Goal: Task Accomplishment & Management: Use online tool/utility

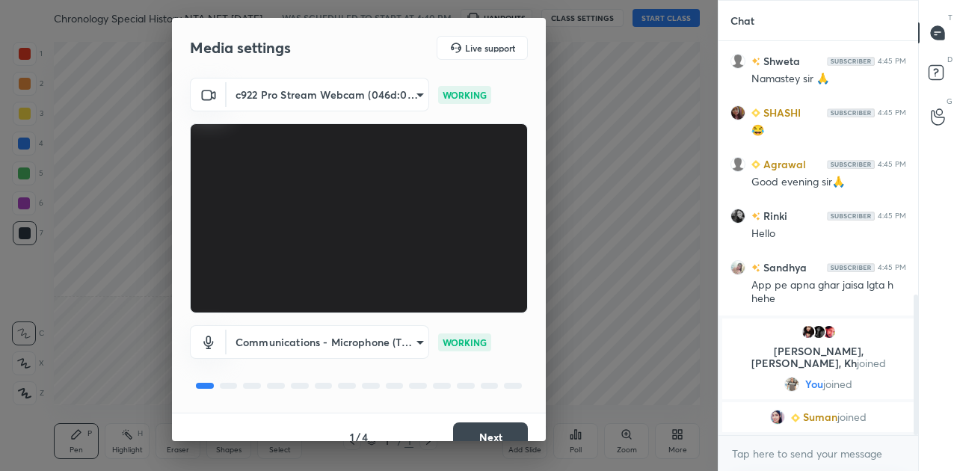
scroll to position [710, 0]
click at [492, 434] on button "Next" at bounding box center [490, 437] width 75 height 30
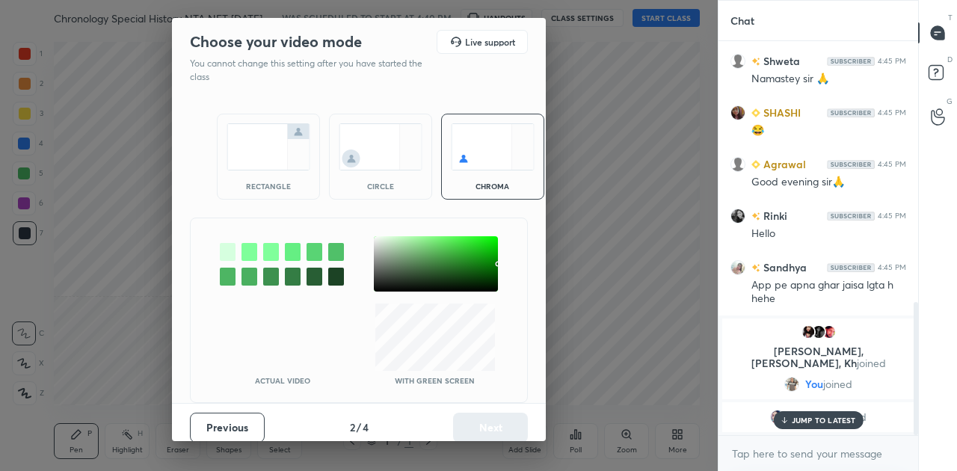
scroll to position [775, 0]
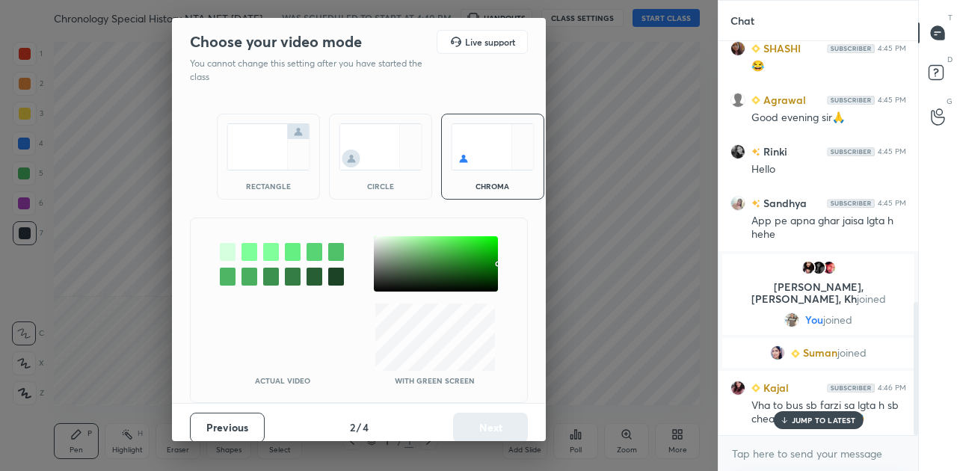
click at [277, 148] on img at bounding box center [269, 146] width 84 height 47
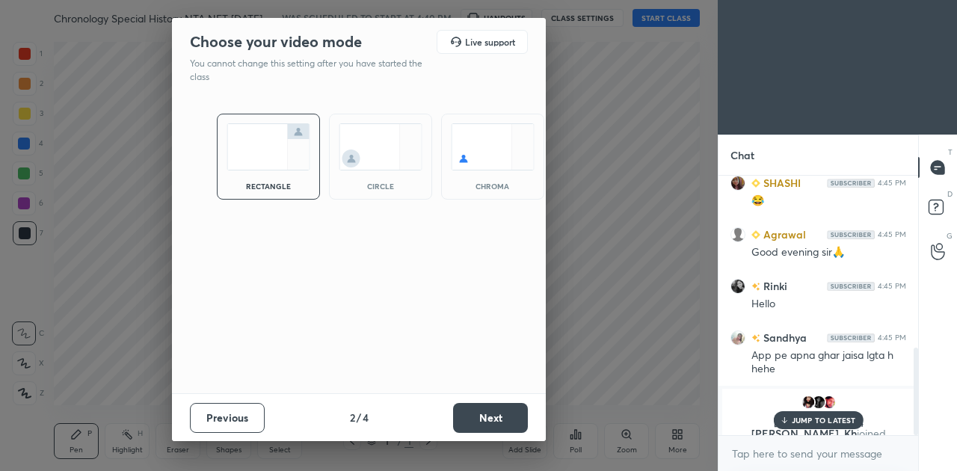
scroll to position [291, 195]
click at [487, 417] on button "Next" at bounding box center [490, 418] width 75 height 30
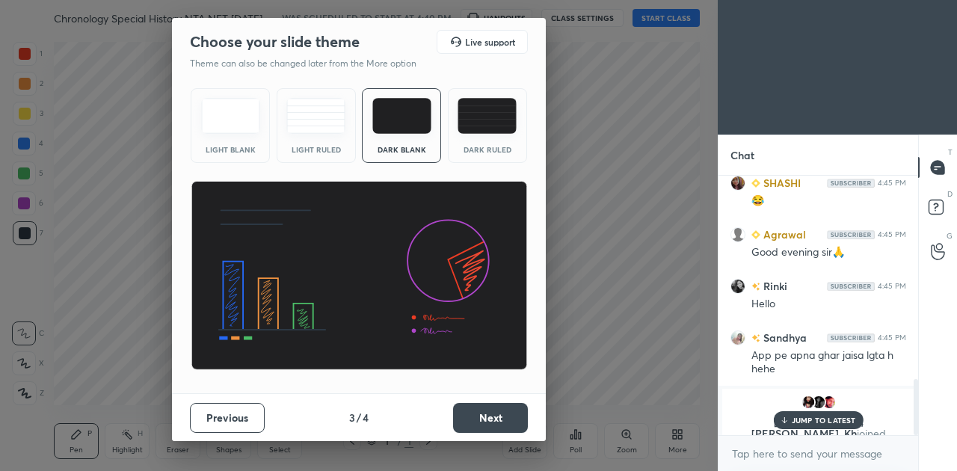
scroll to position [945, 0]
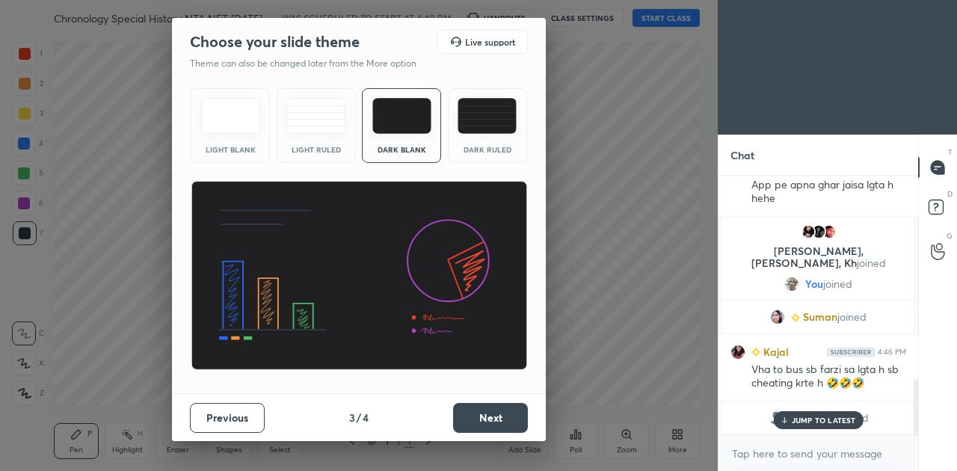
click at [487, 417] on button "Next" at bounding box center [490, 418] width 75 height 30
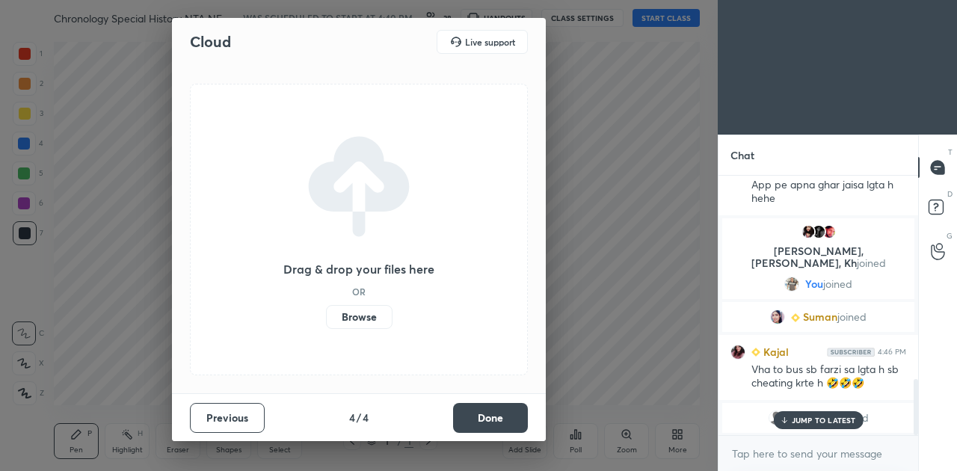
scroll to position [997, 0]
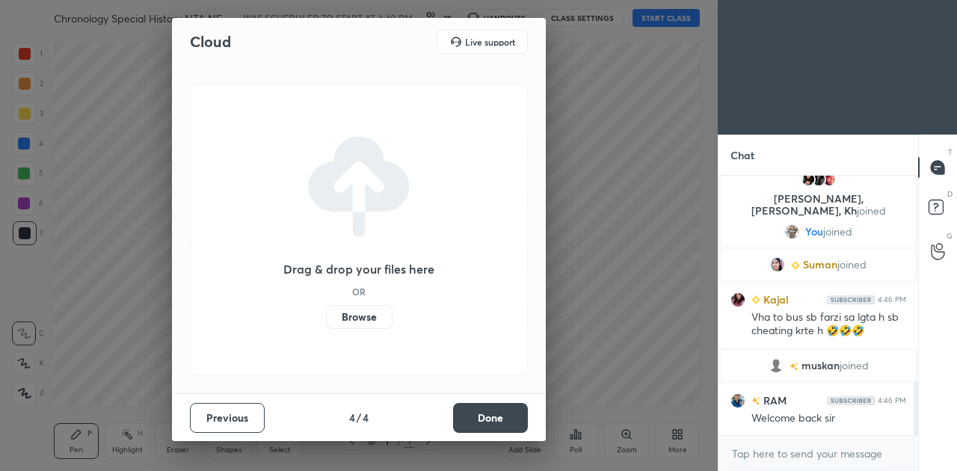
click at [487, 417] on button "Done" at bounding box center [490, 418] width 75 height 30
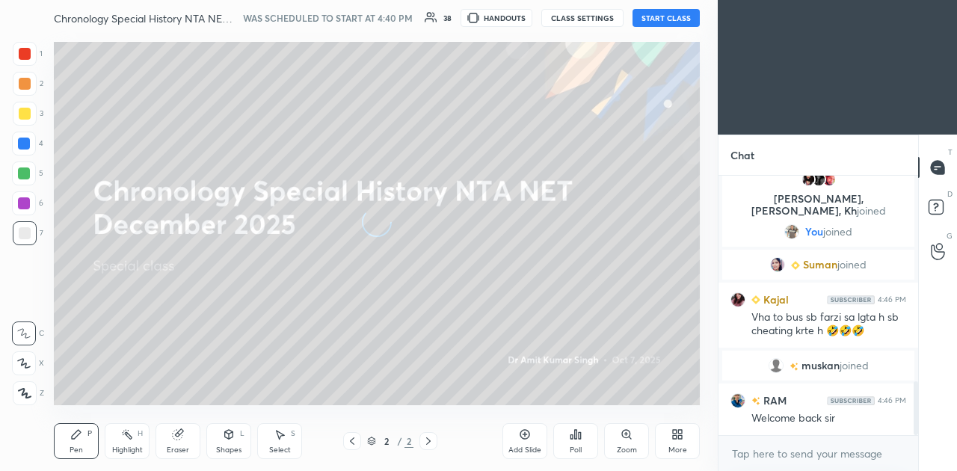
scroll to position [1136, 0]
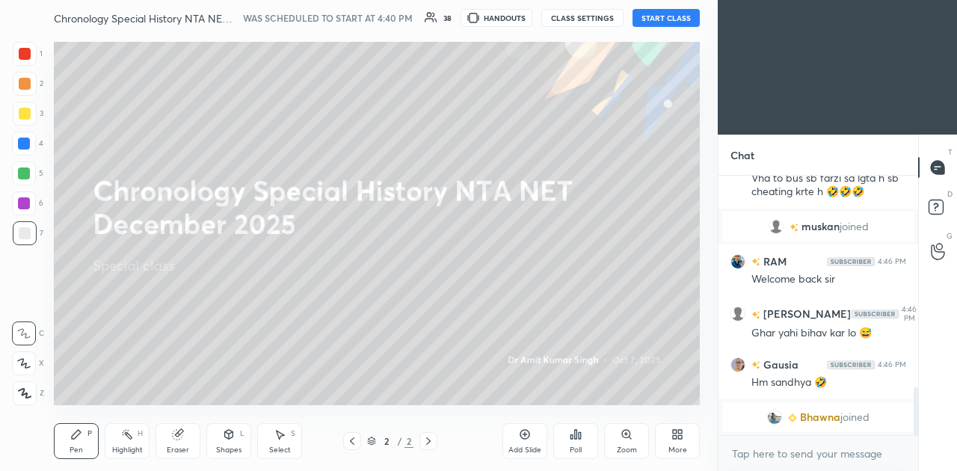
click at [673, 22] on button "START CLASS" at bounding box center [666, 18] width 67 height 18
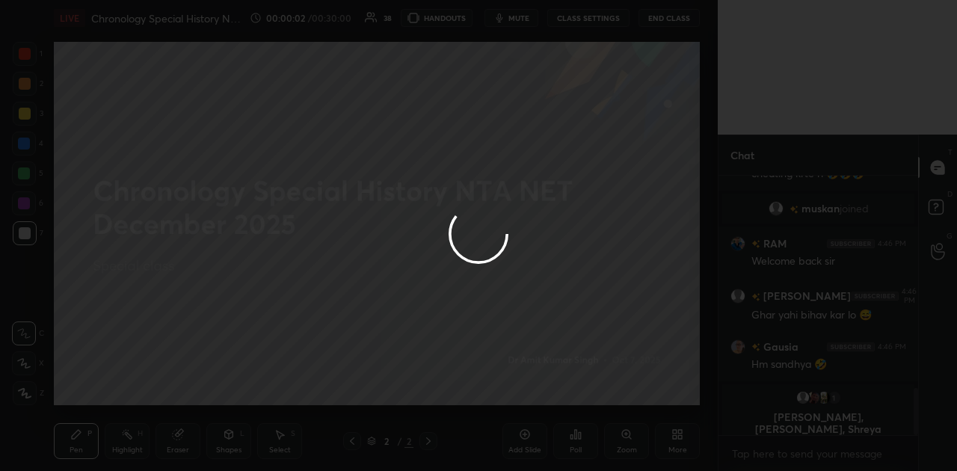
scroll to position [1166, 0]
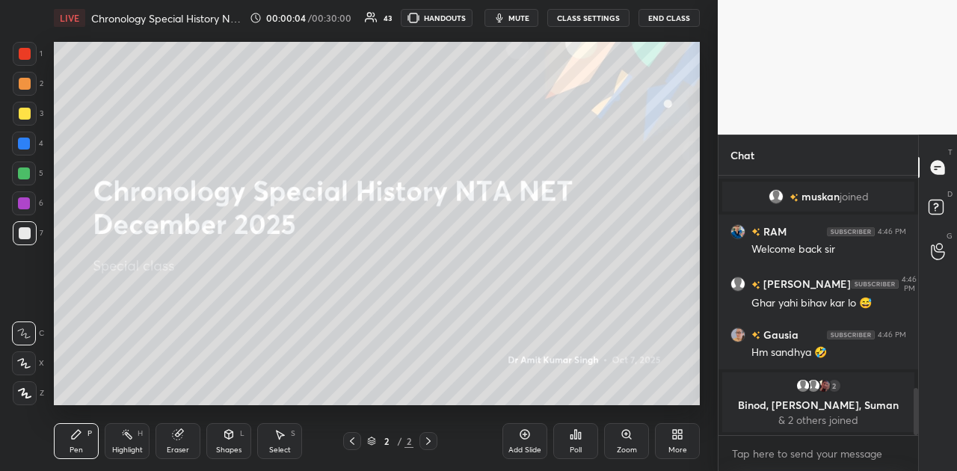
click at [518, 16] on span "mute" at bounding box center [518, 18] width 21 height 10
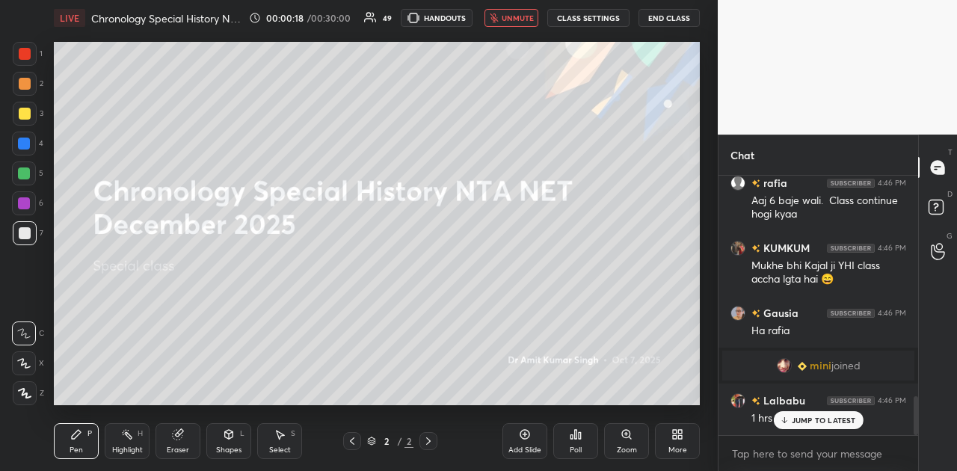
scroll to position [0, 0]
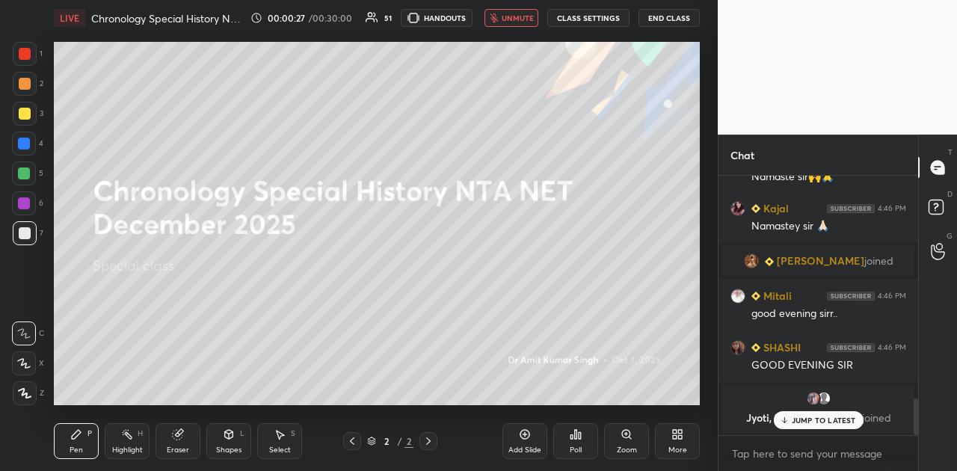
click at [681, 437] on icon at bounding box center [680, 437] width 4 height 4
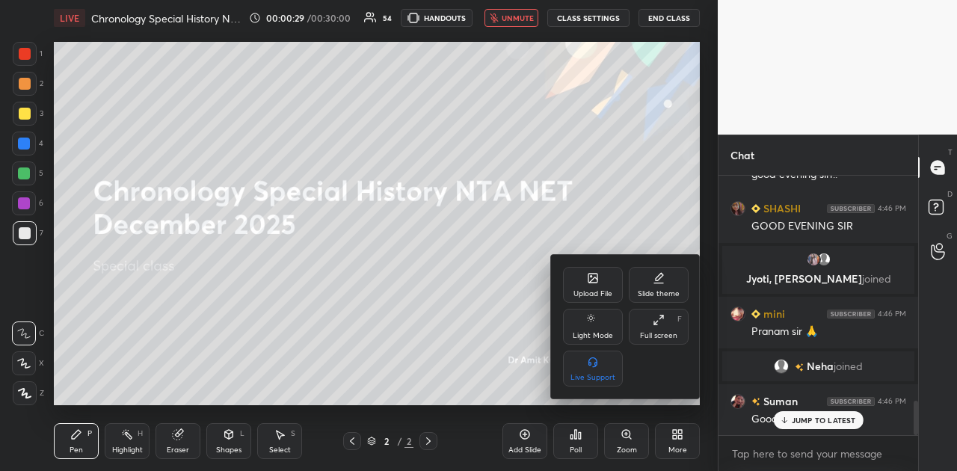
click at [585, 284] on div "Upload File" at bounding box center [593, 285] width 60 height 36
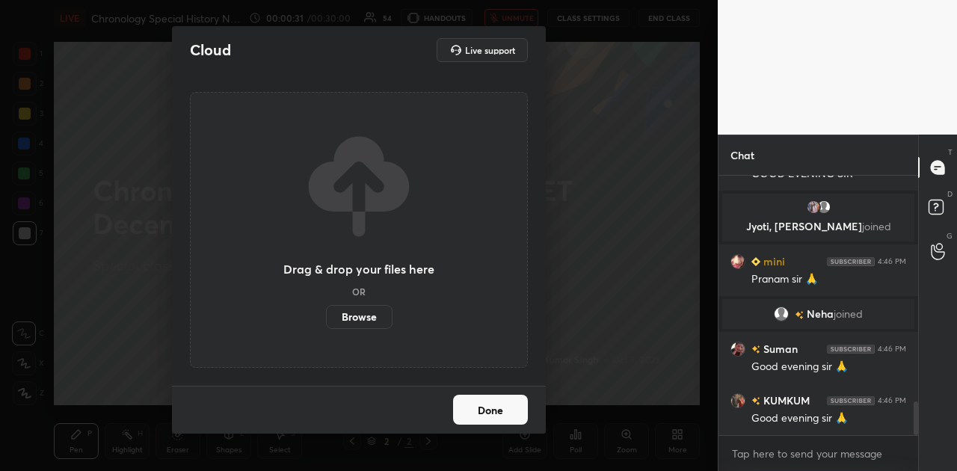
click at [360, 318] on label "Browse" at bounding box center [359, 317] width 67 height 24
click at [326, 318] on input "Browse" at bounding box center [326, 317] width 0 height 24
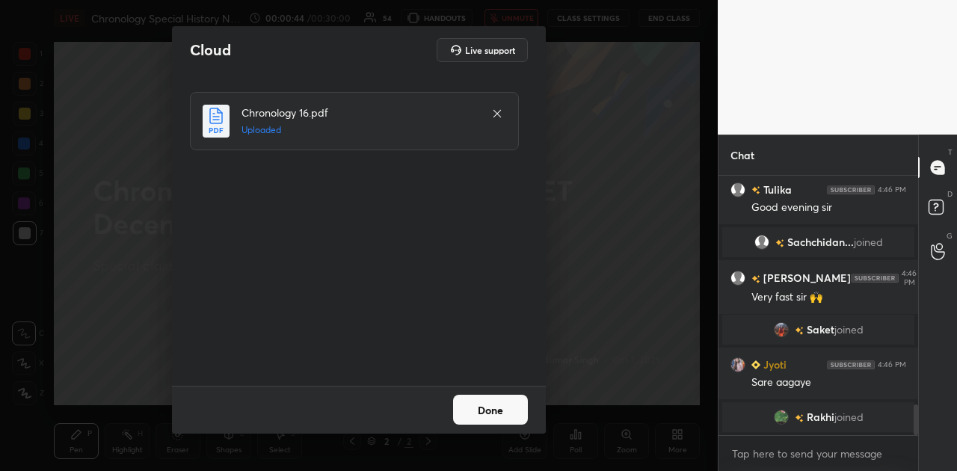
click at [491, 414] on button "Done" at bounding box center [490, 410] width 75 height 30
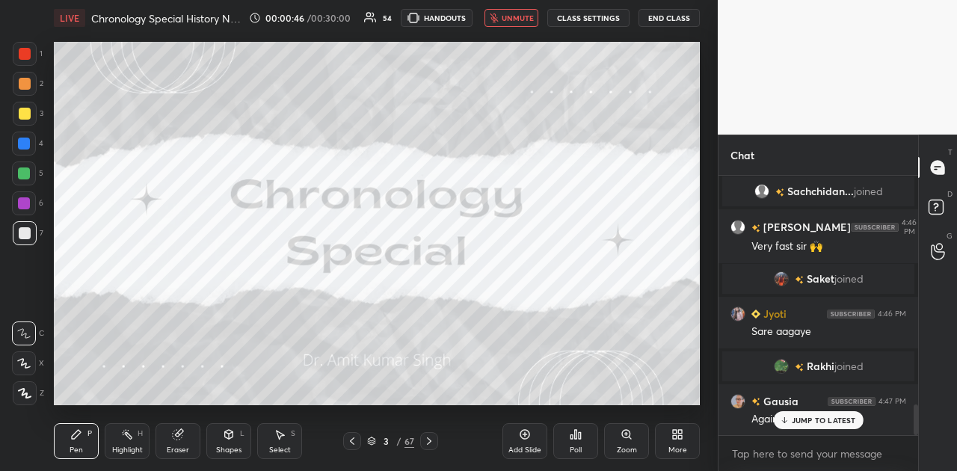
click at [514, 19] on span "unmute" at bounding box center [518, 18] width 32 height 10
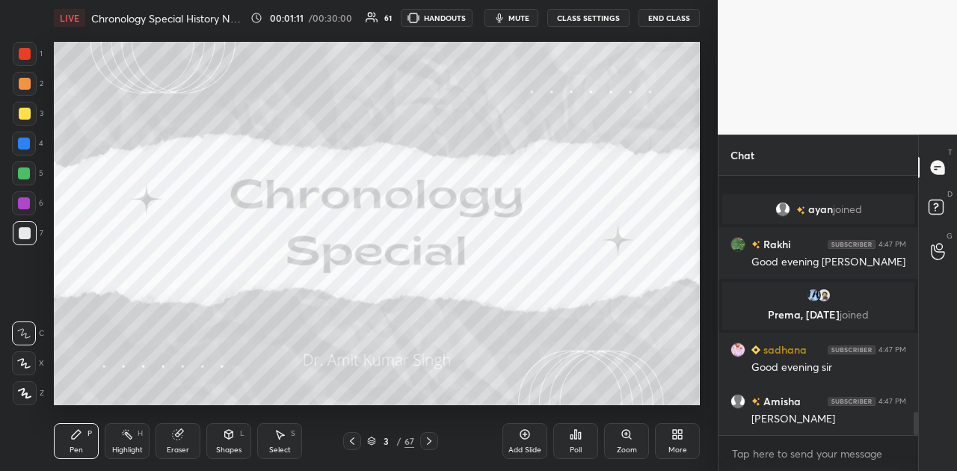
scroll to position [2632, 0]
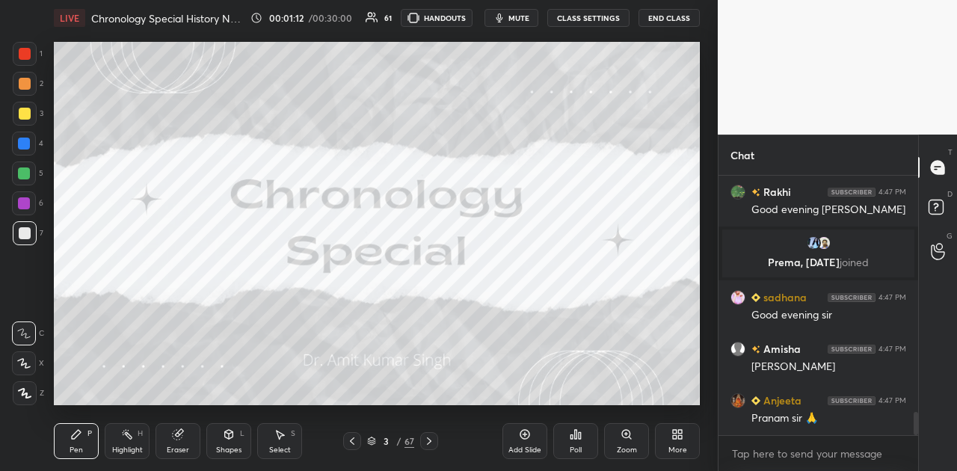
click at [374, 438] on icon at bounding box center [371, 439] width 7 height 4
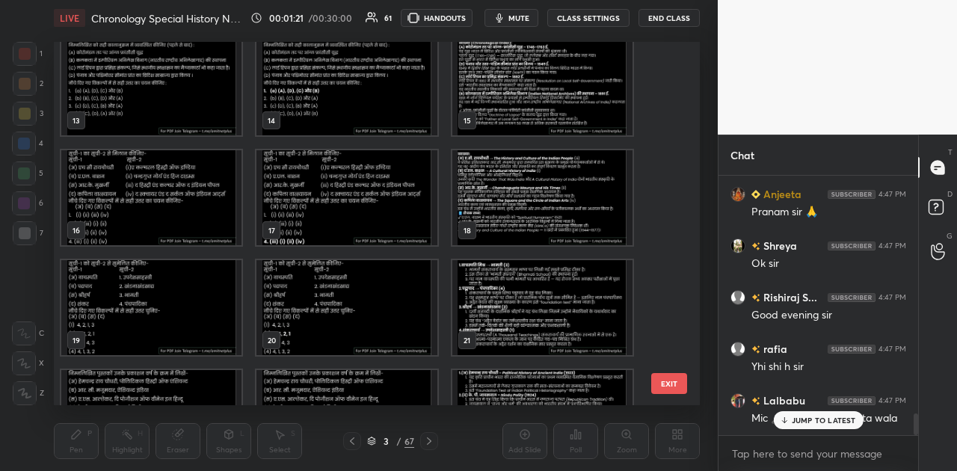
scroll to position [2889, 0]
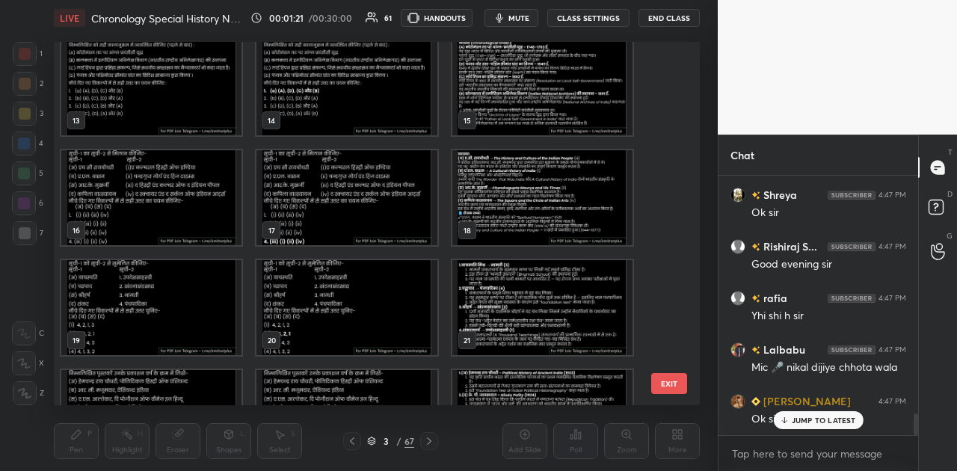
click at [104, 314] on img "grid" at bounding box center [151, 307] width 180 height 95
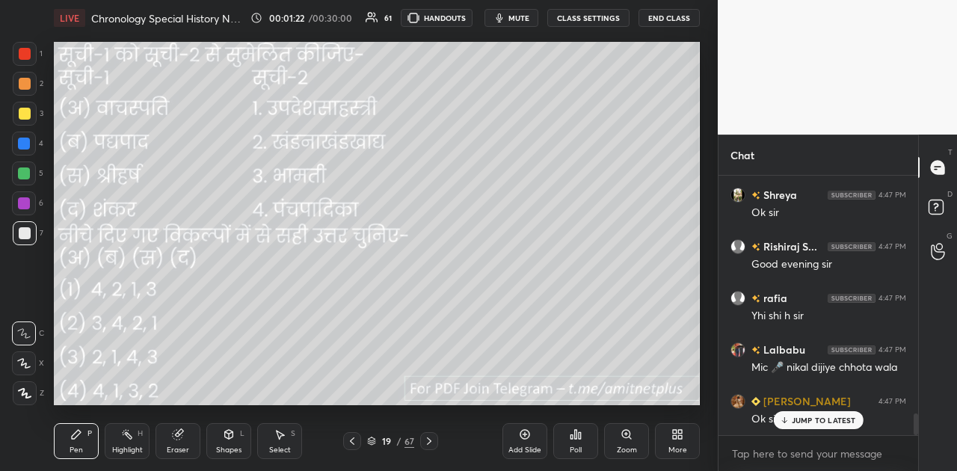
click at [104, 314] on img "grid" at bounding box center [151, 307] width 180 height 95
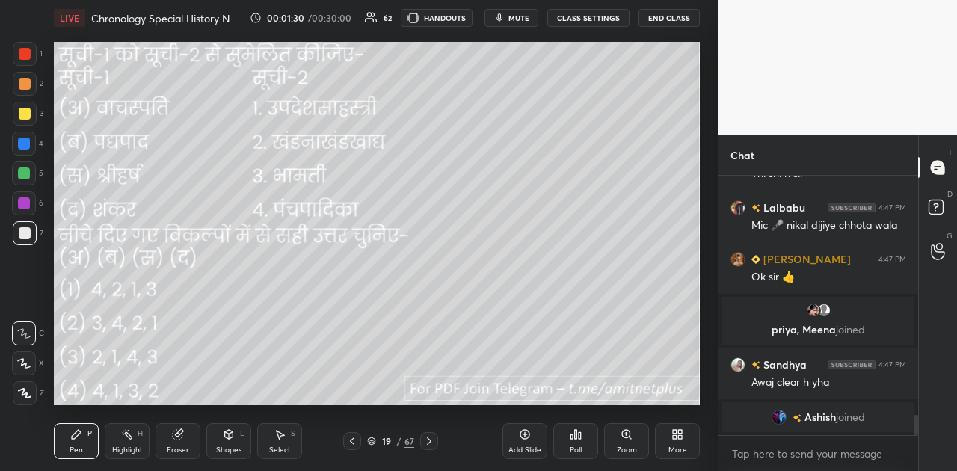
scroll to position [3049, 0]
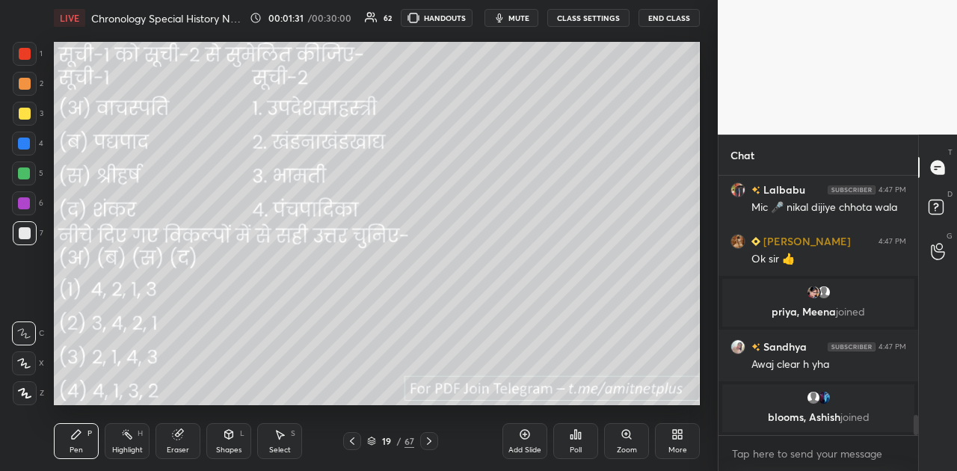
click at [580, 15] on button "CLASS SETTINGS" at bounding box center [588, 18] width 82 height 18
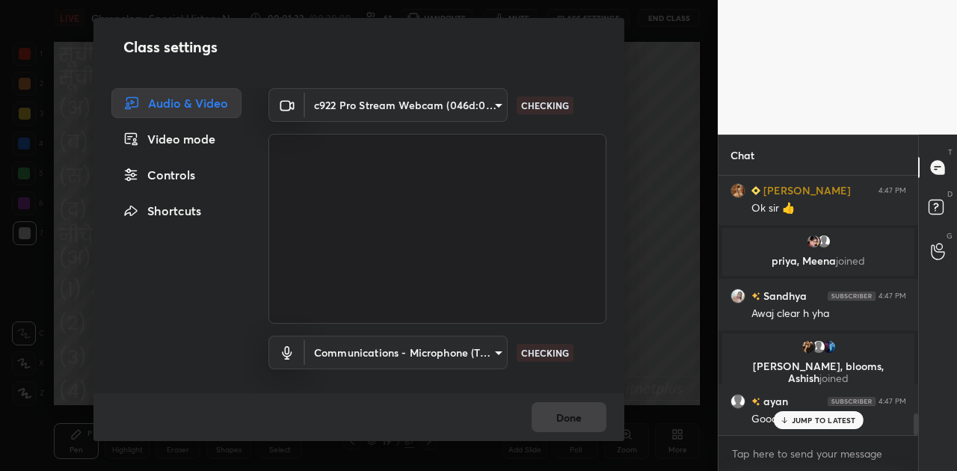
scroll to position [2901, 0]
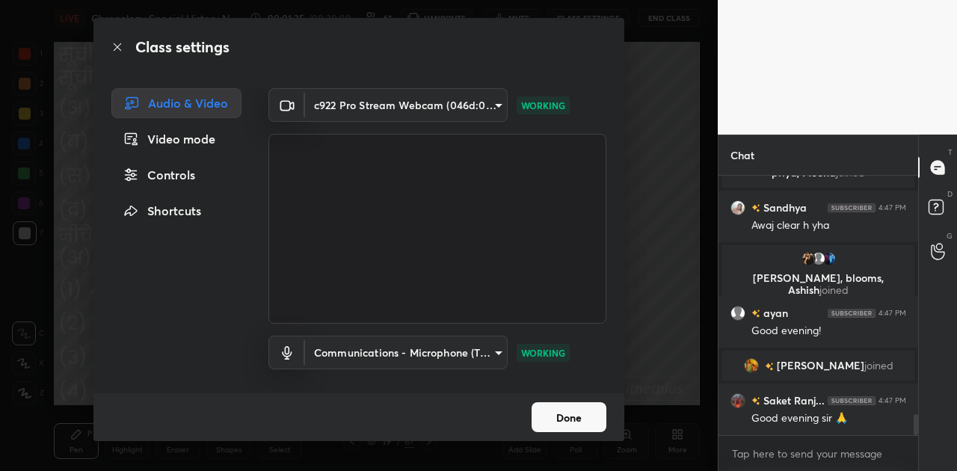
click at [573, 424] on button "Done" at bounding box center [569, 417] width 75 height 30
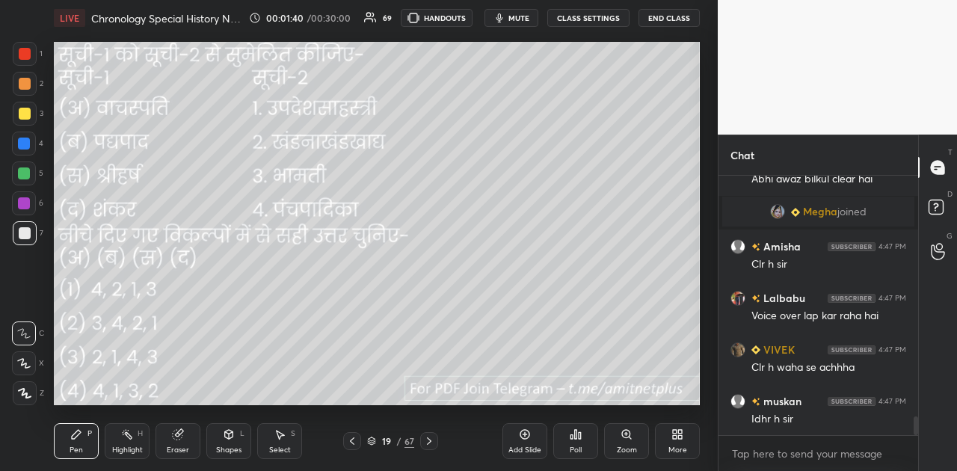
scroll to position [3309, 0]
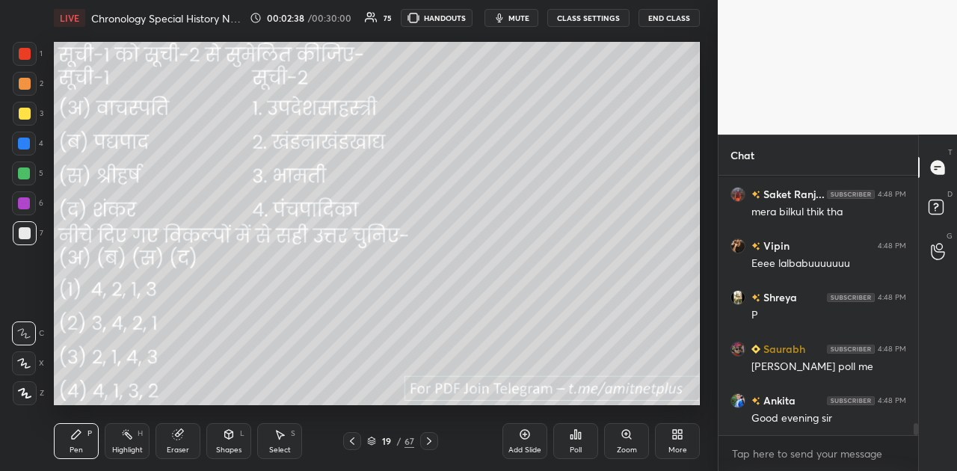
click at [578, 428] on icon at bounding box center [576, 434] width 12 height 12
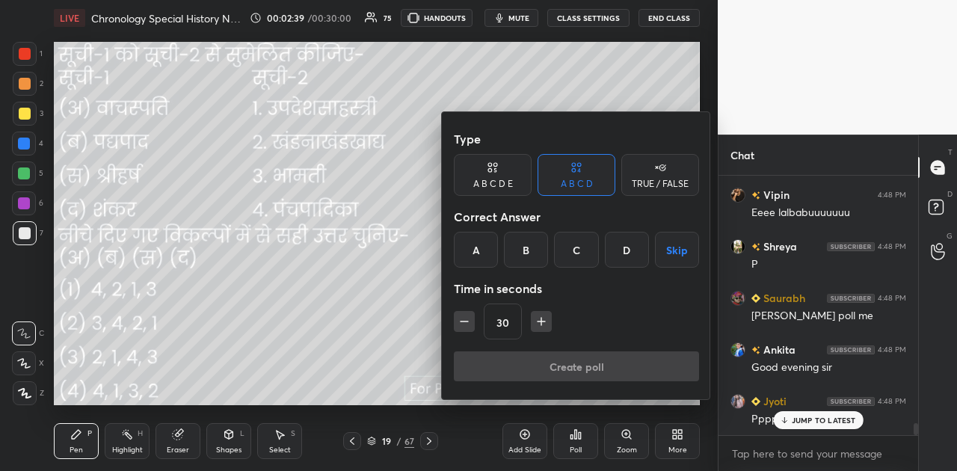
click at [532, 251] on div "B" at bounding box center [526, 250] width 44 height 36
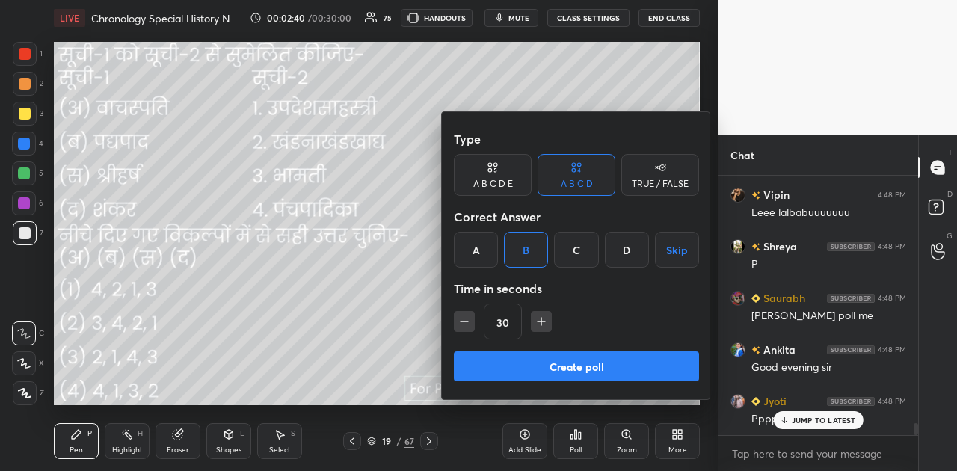
scroll to position [5531, 0]
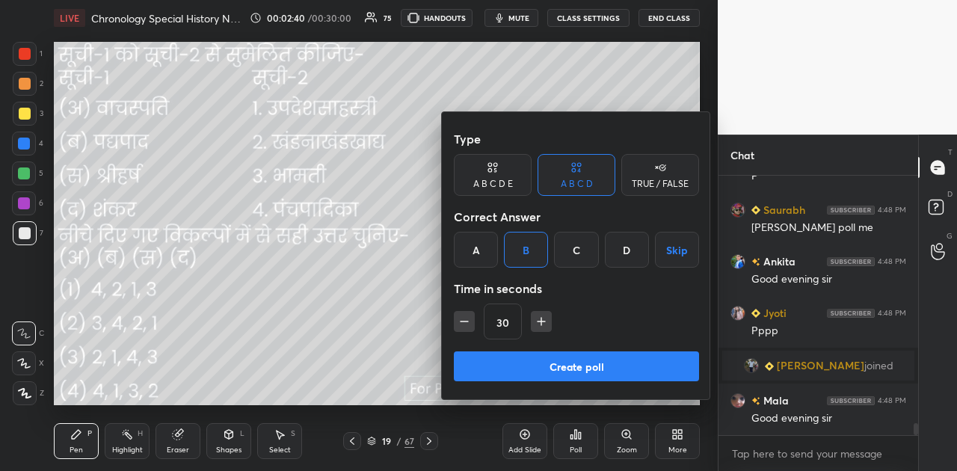
click at [567, 371] on button "Create poll" at bounding box center [576, 366] width 245 height 30
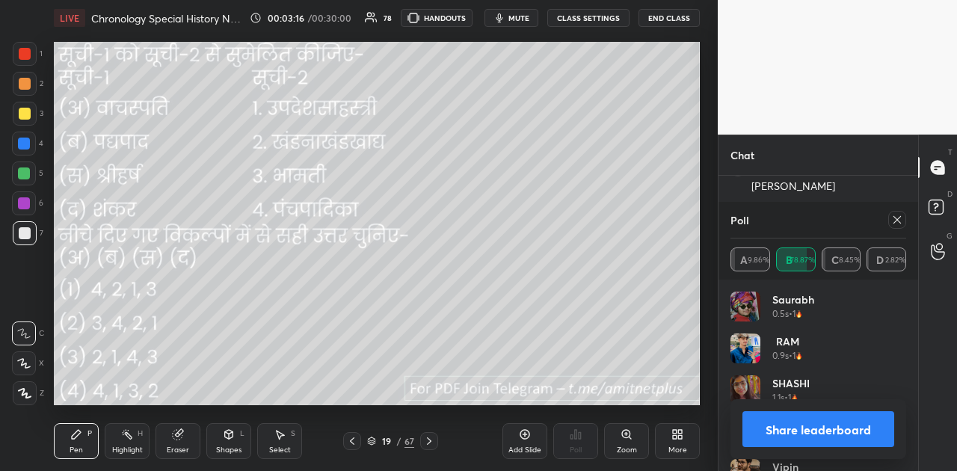
click at [818, 425] on button "Share leaderboard" at bounding box center [818, 429] width 152 height 36
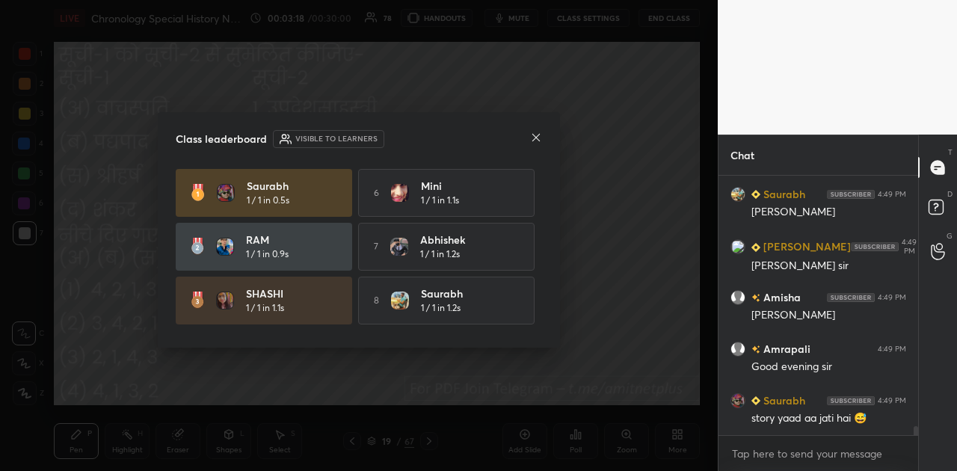
click at [539, 138] on icon at bounding box center [536, 138] width 12 height 12
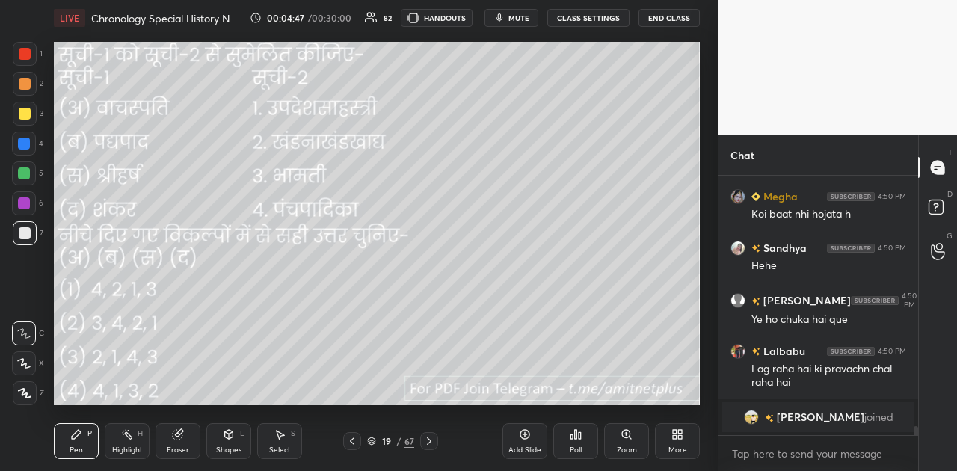
scroll to position [7215, 0]
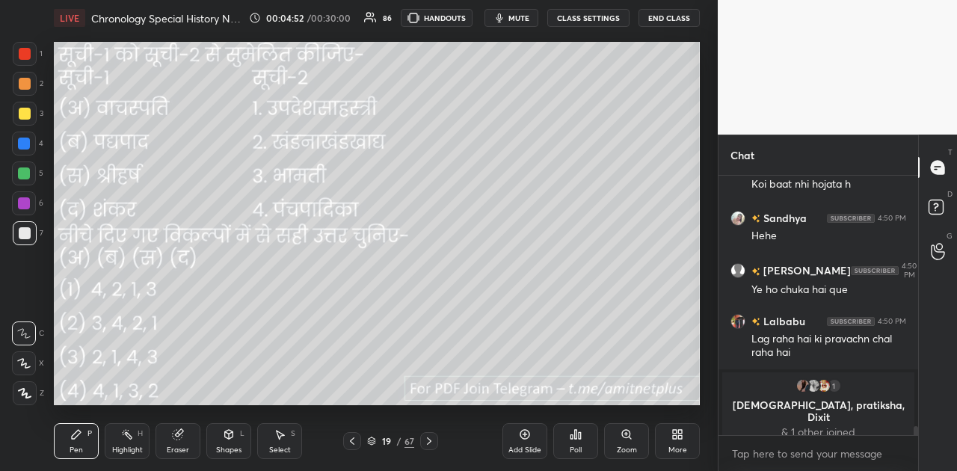
click at [517, 20] on span "mute" at bounding box center [518, 18] width 21 height 10
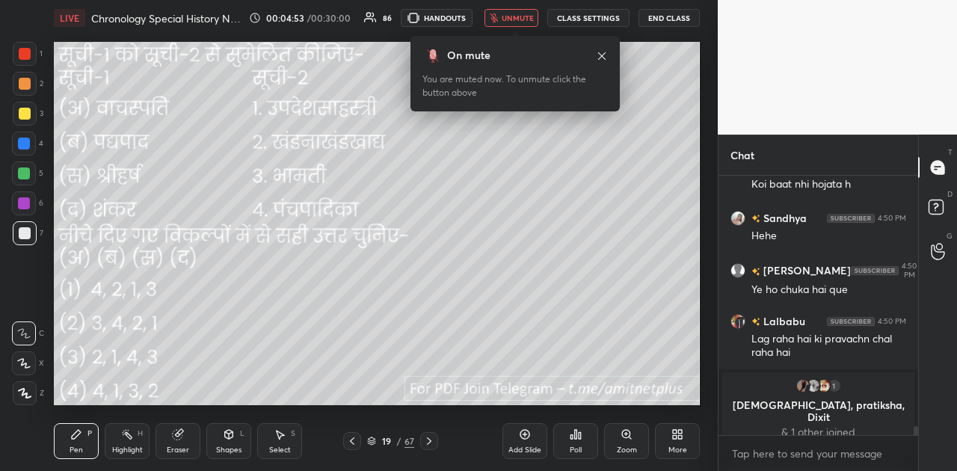
scroll to position [7136, 0]
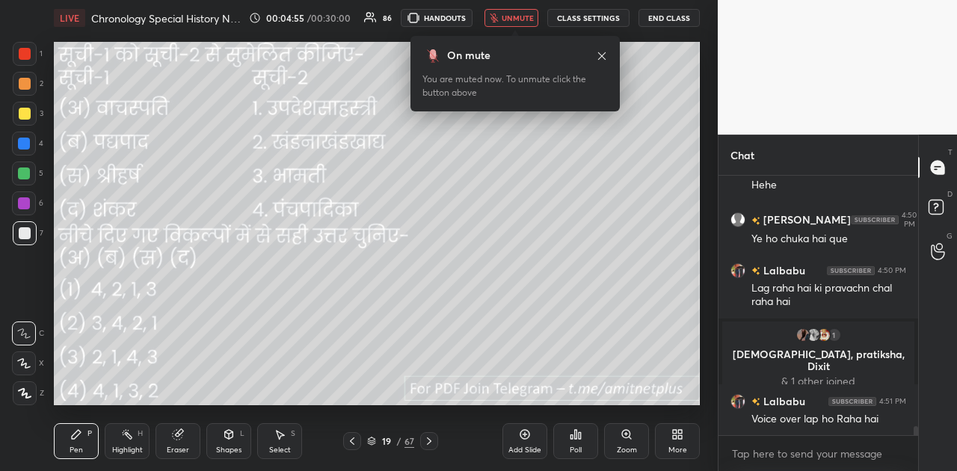
click at [517, 20] on span "unmute" at bounding box center [518, 18] width 32 height 10
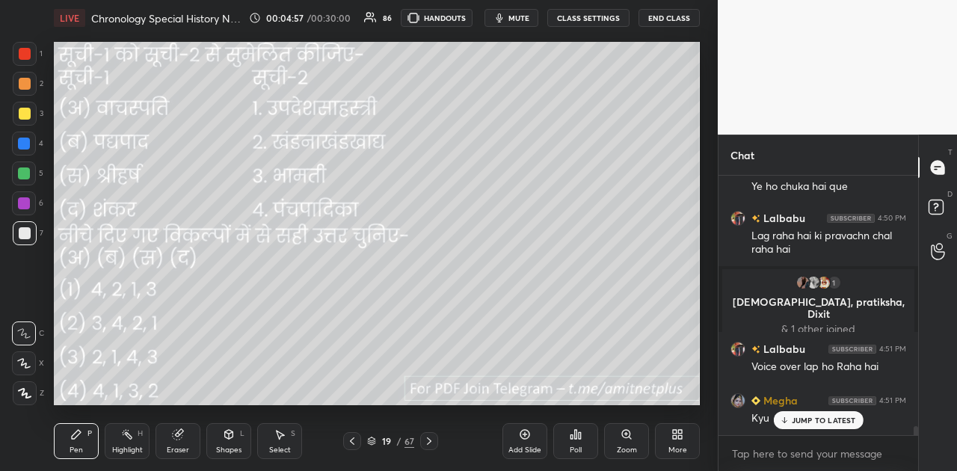
scroll to position [7279, 0]
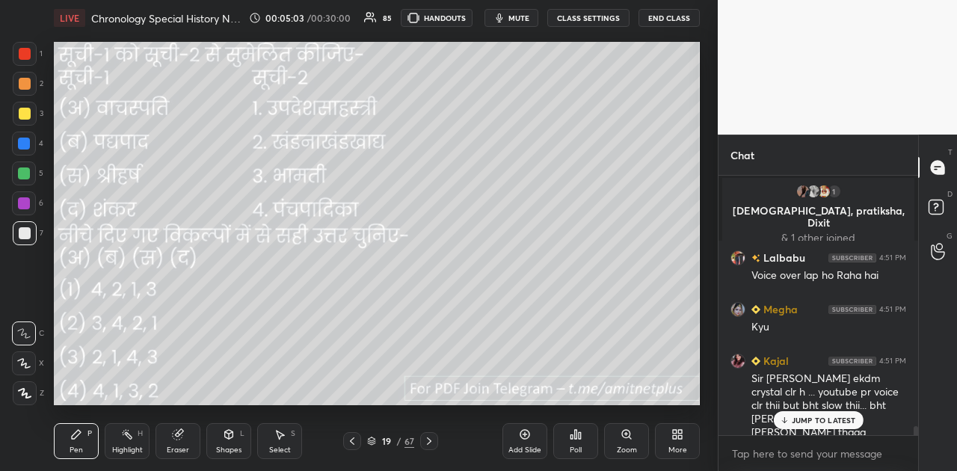
click at [790, 422] on div "JUMP TO LATEST" at bounding box center [818, 420] width 90 height 18
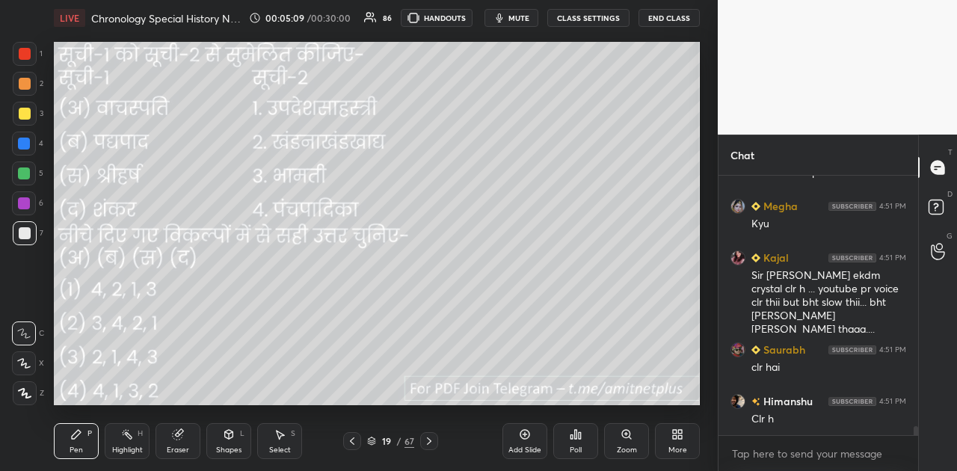
scroll to position [7435, 0]
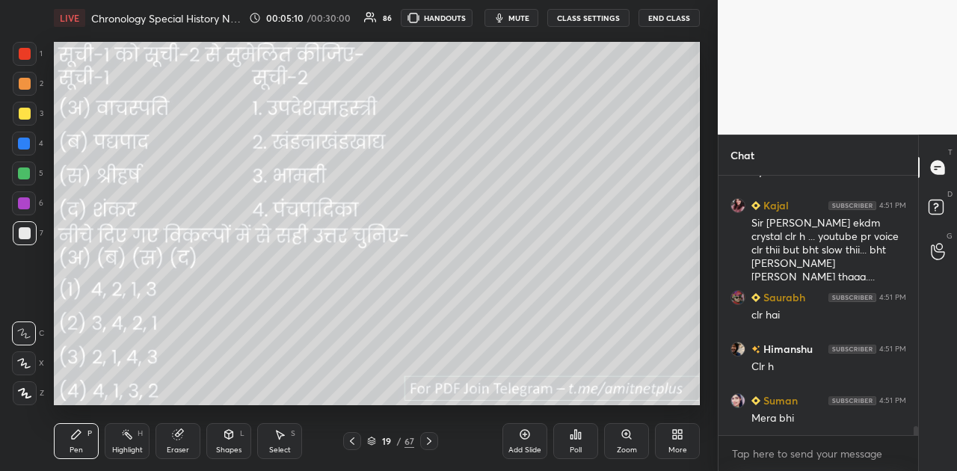
click at [520, 17] on span "mute" at bounding box center [518, 18] width 21 height 10
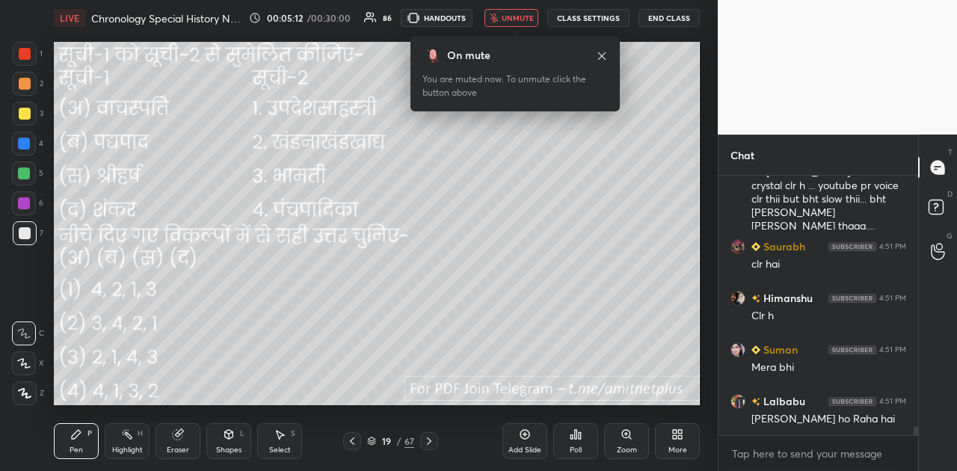
scroll to position [7538, 0]
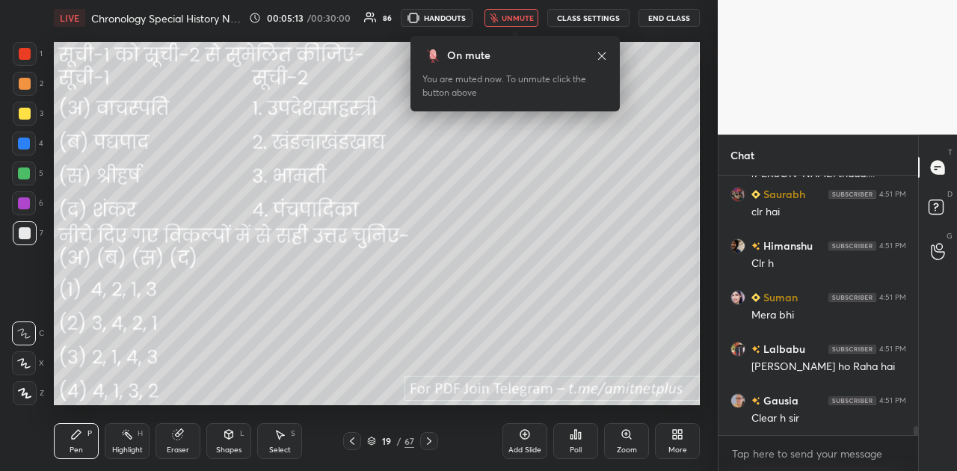
click at [520, 15] on span "unmute" at bounding box center [518, 18] width 32 height 10
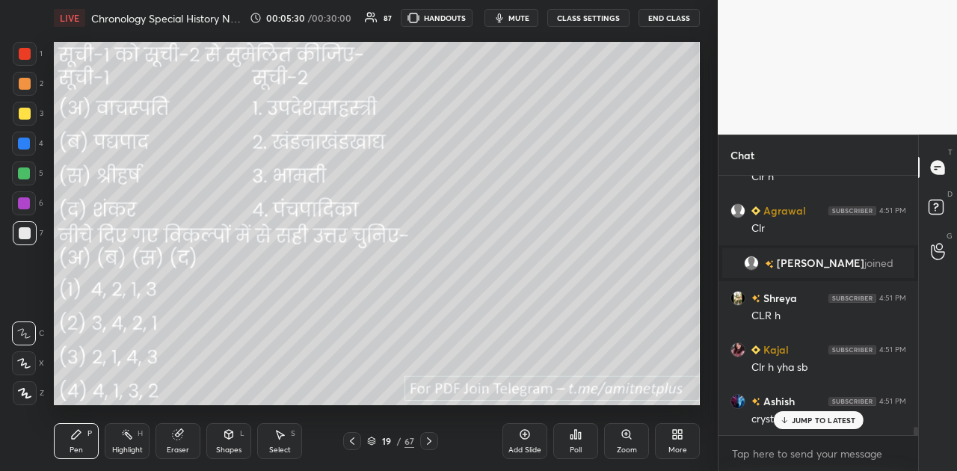
scroll to position [7858, 0]
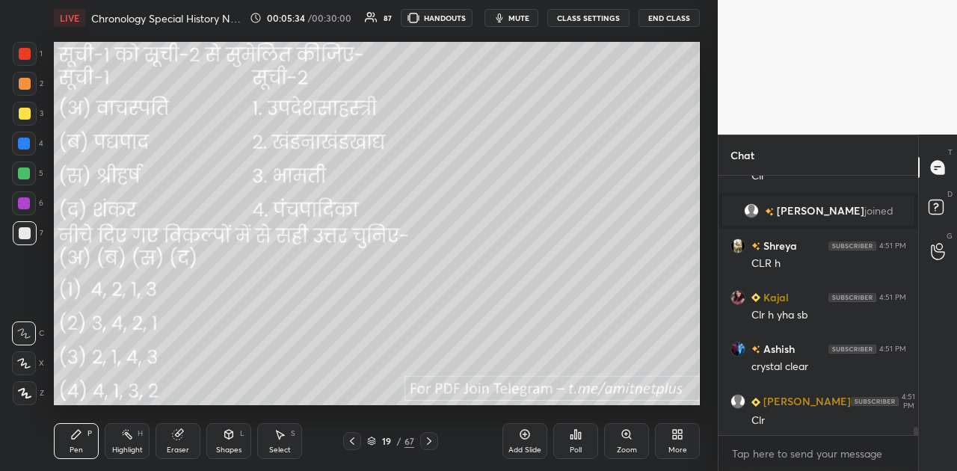
click at [430, 438] on icon at bounding box center [429, 441] width 12 height 12
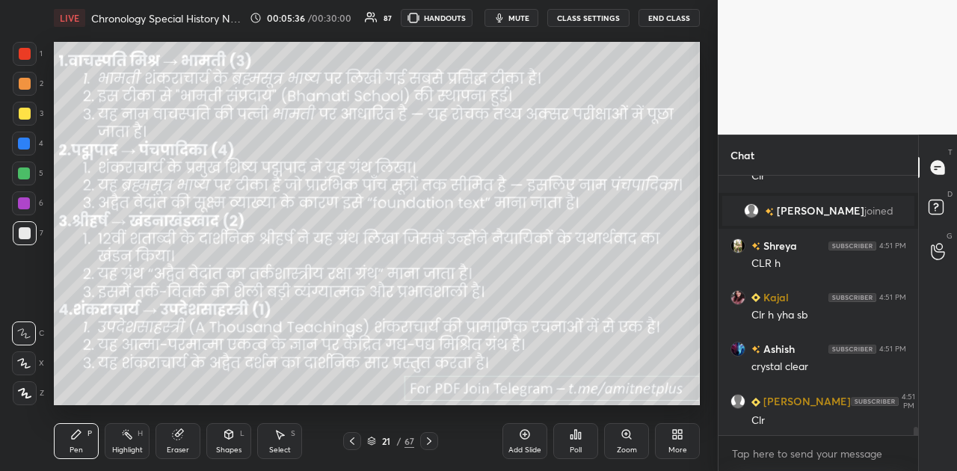
click at [430, 438] on icon at bounding box center [429, 441] width 12 height 12
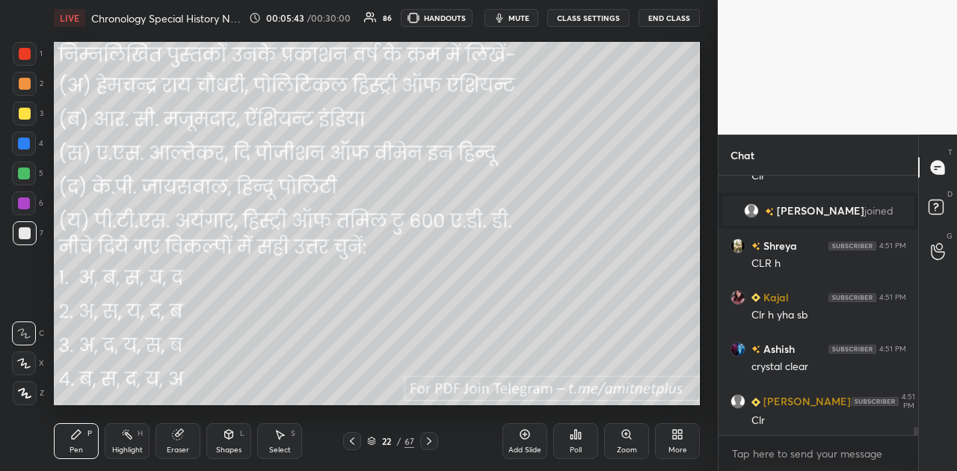
scroll to position [7894, 0]
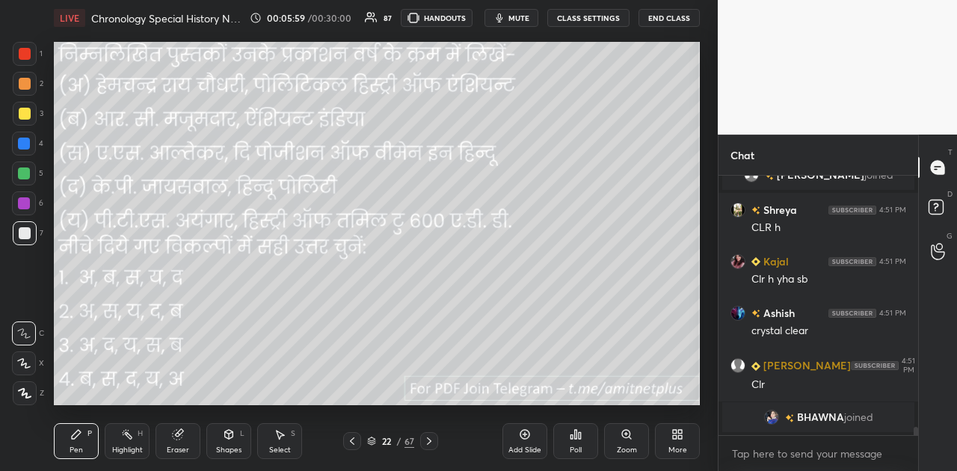
click at [534, 13] on button "mute" at bounding box center [511, 18] width 54 height 18
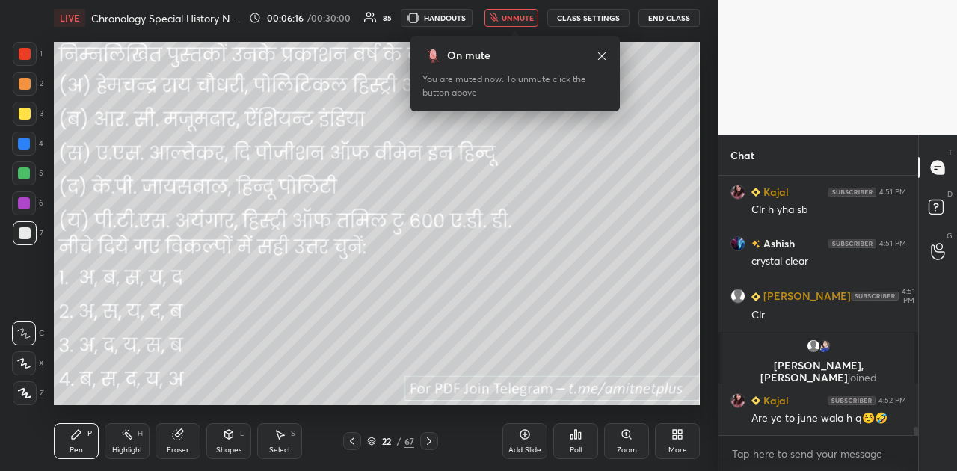
scroll to position [7930, 0]
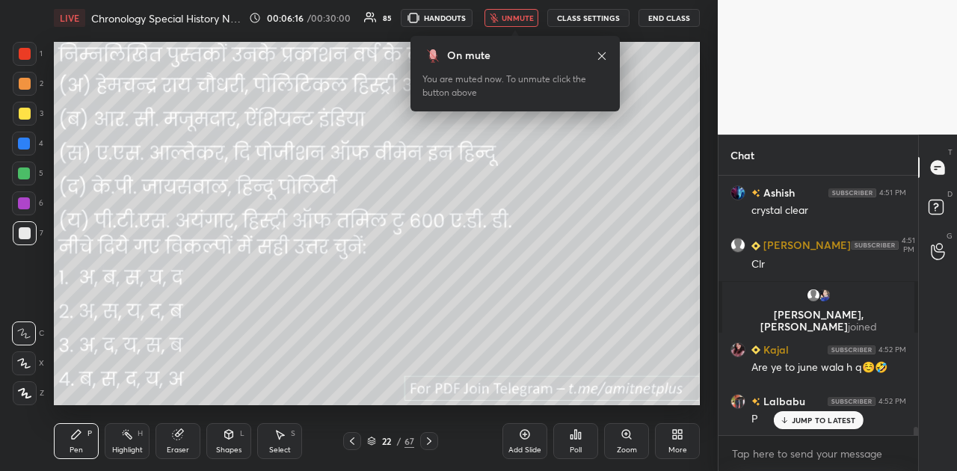
click at [576, 442] on div "Poll" at bounding box center [575, 441] width 45 height 36
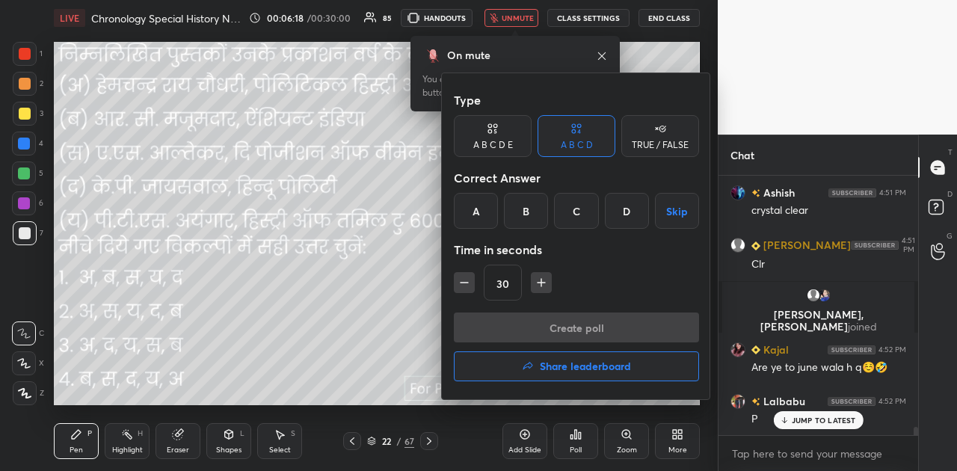
click at [576, 212] on div "C" at bounding box center [576, 211] width 44 height 36
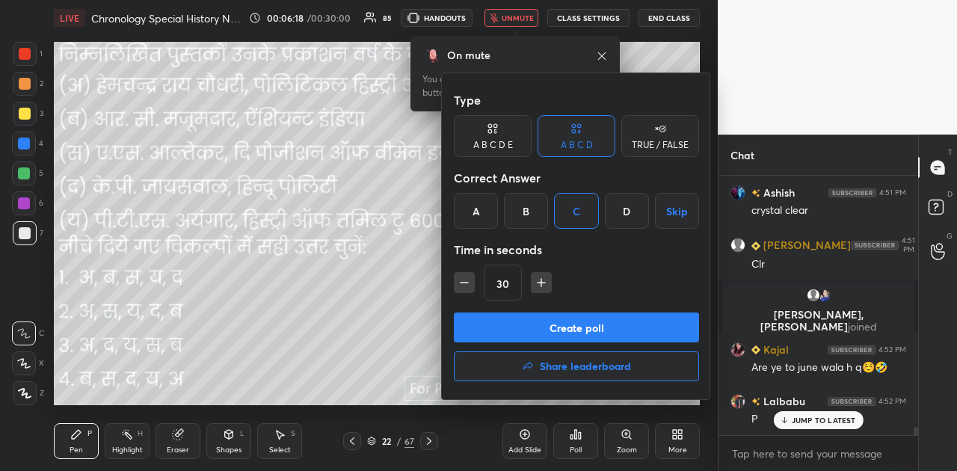
click at [583, 330] on button "Create poll" at bounding box center [576, 328] width 245 height 30
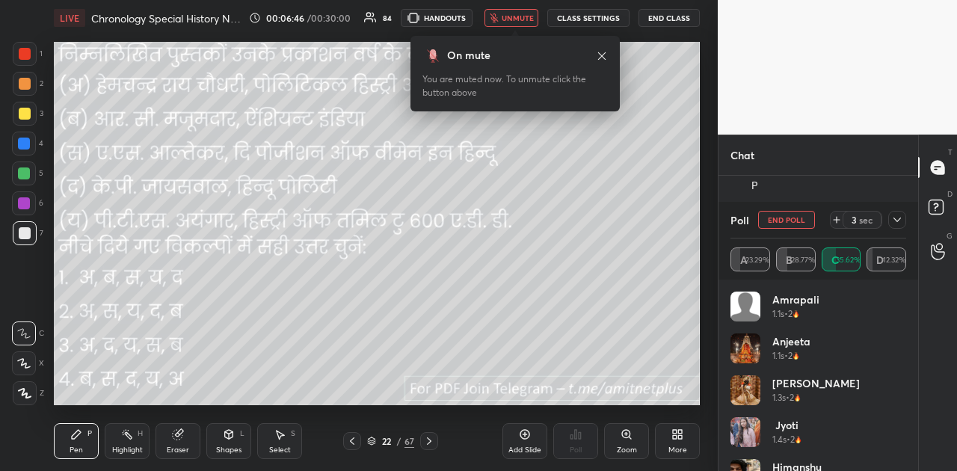
scroll to position [4, 4]
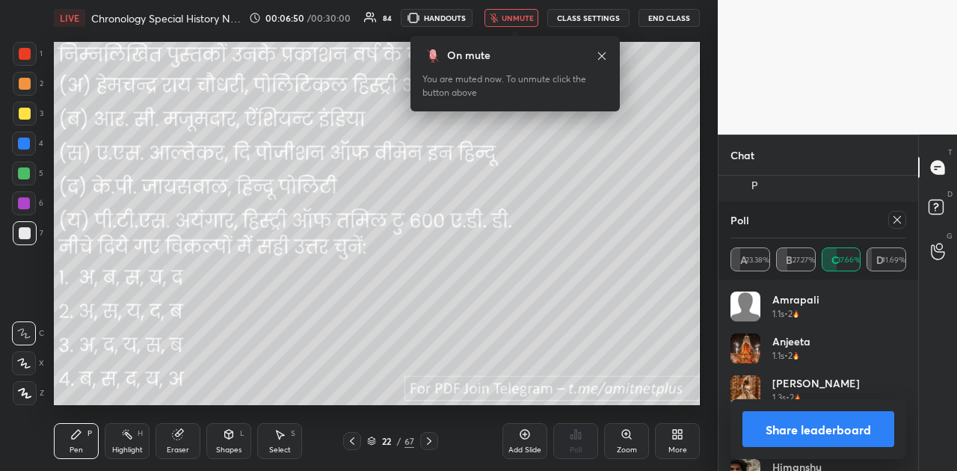
click at [822, 432] on button "Share leaderboard" at bounding box center [818, 429] width 152 height 36
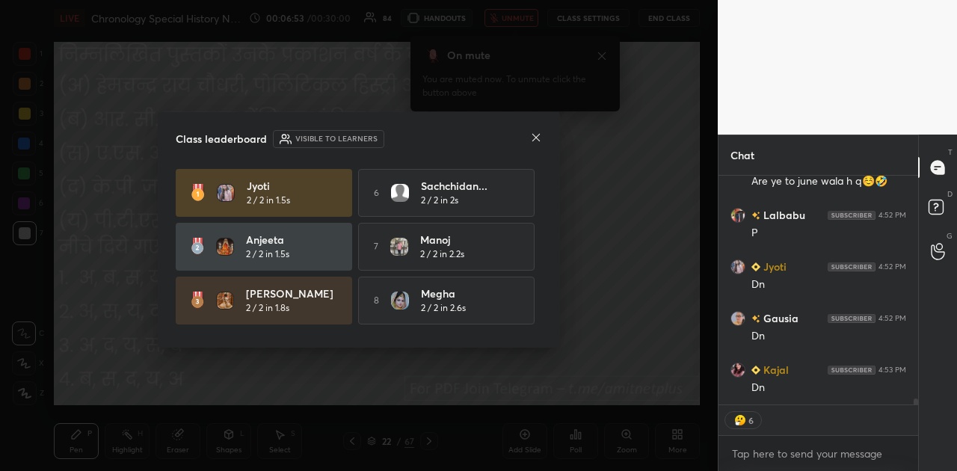
click at [538, 136] on icon at bounding box center [536, 138] width 12 height 12
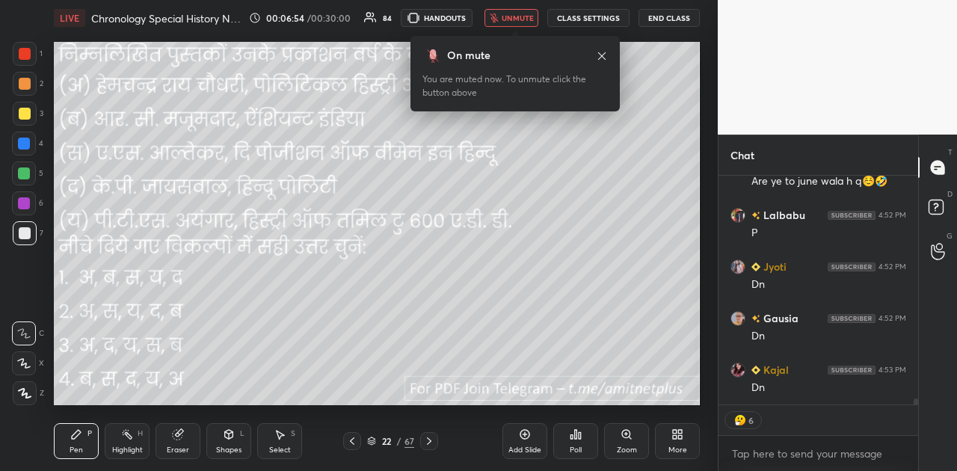
click at [525, 21] on span "unmute" at bounding box center [518, 18] width 32 height 10
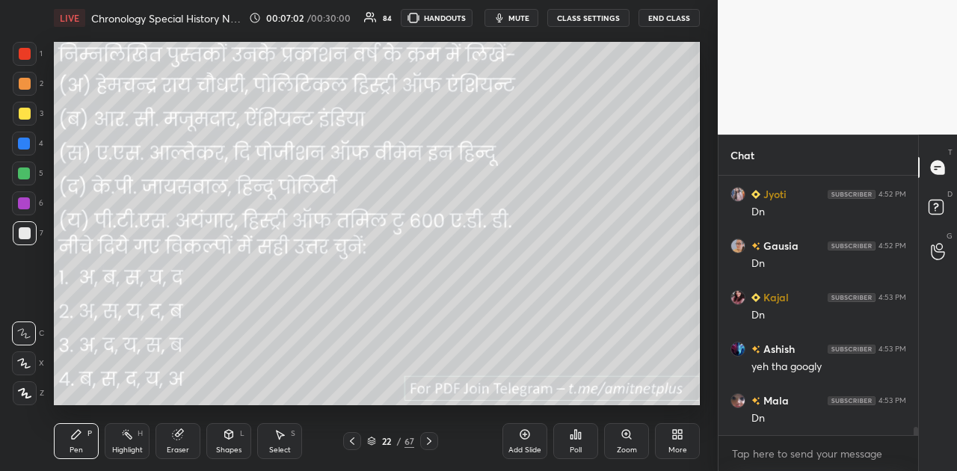
click at [429, 439] on icon at bounding box center [429, 441] width 12 height 12
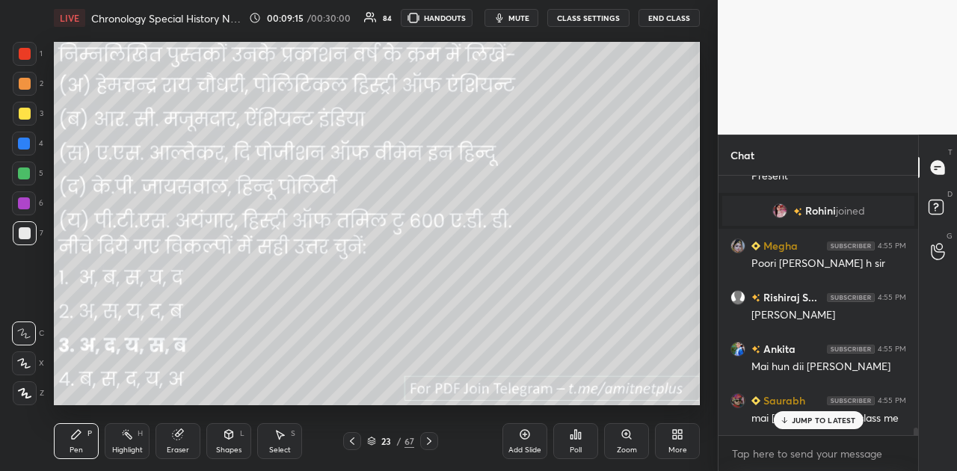
scroll to position [9128, 0]
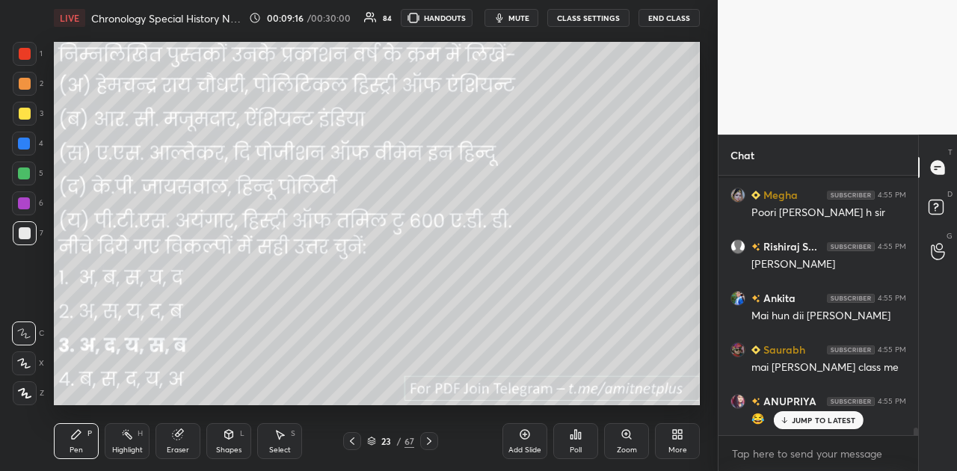
click at [433, 439] on icon at bounding box center [429, 441] width 12 height 12
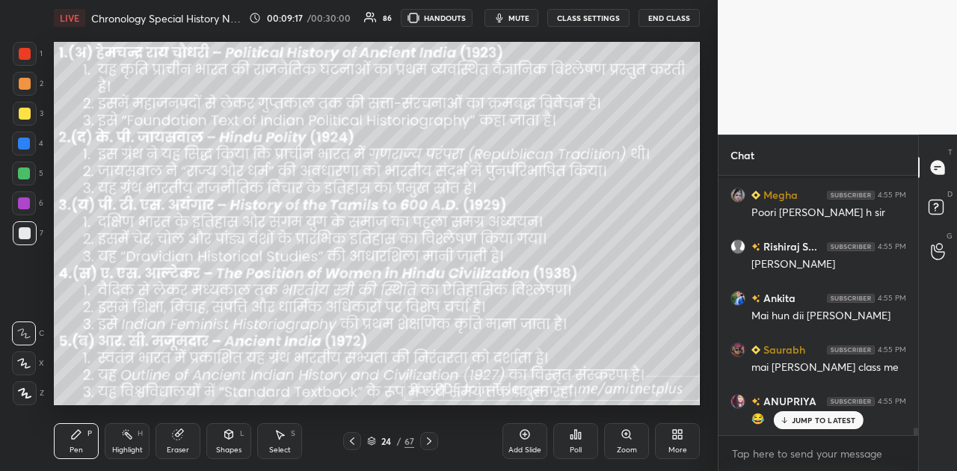
click at [433, 439] on icon at bounding box center [429, 441] width 12 height 12
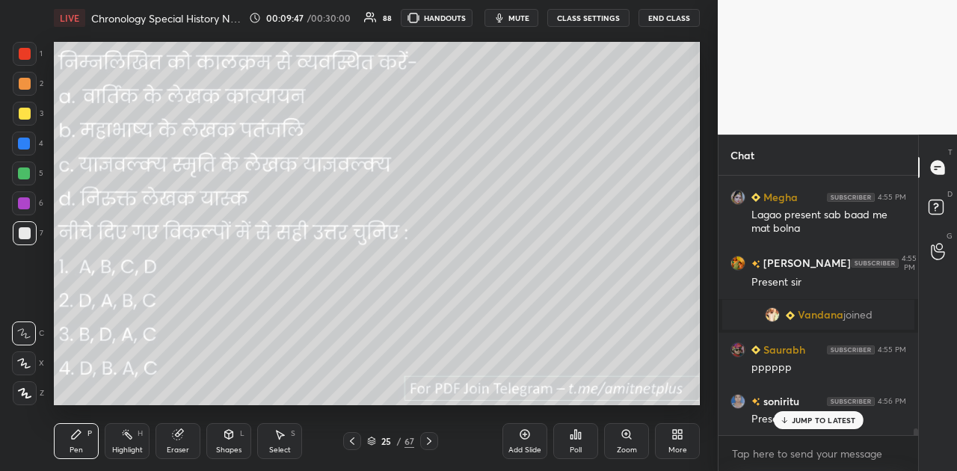
scroll to position [10258, 0]
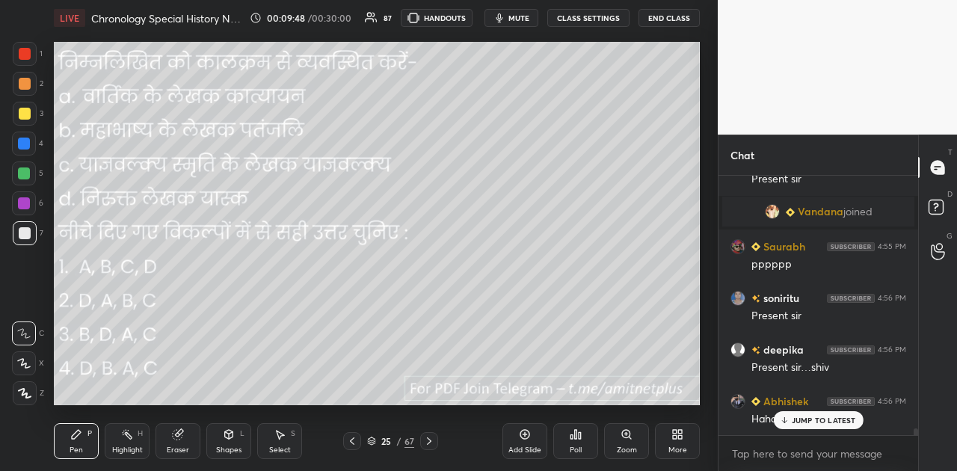
click at [573, 440] on icon at bounding box center [576, 434] width 12 height 12
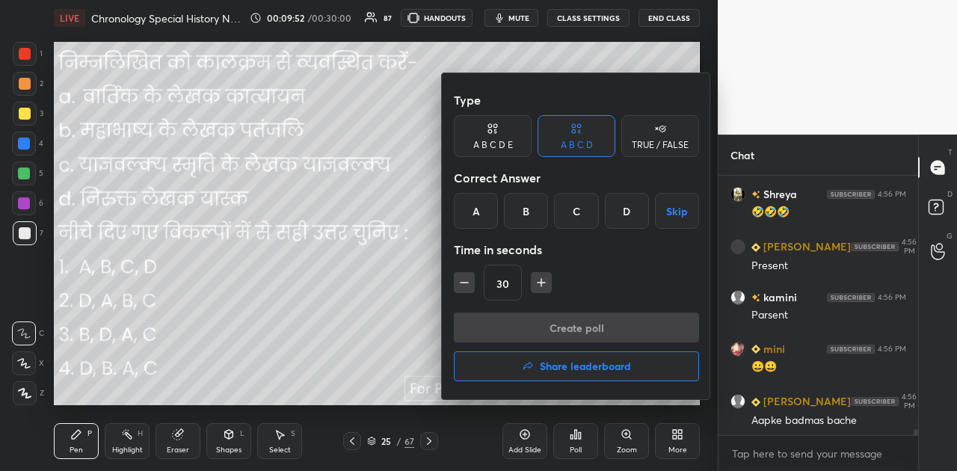
scroll to position [10620, 0]
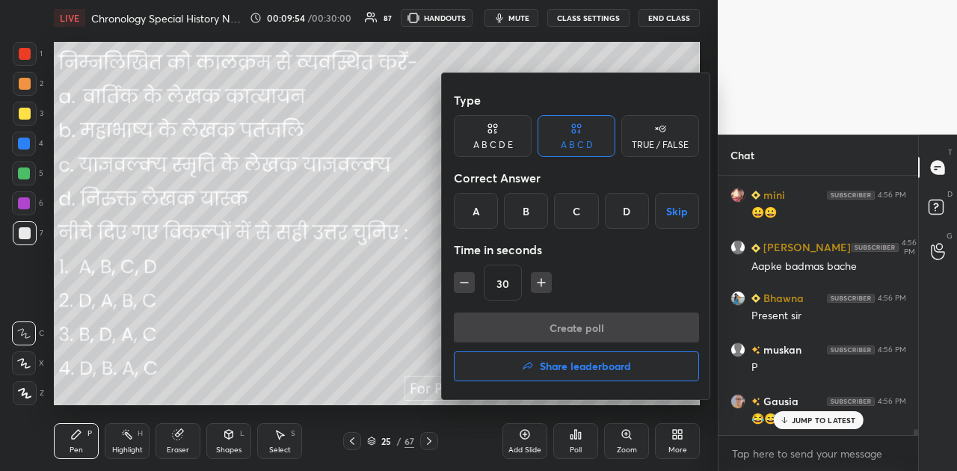
click at [529, 206] on div "B" at bounding box center [526, 211] width 44 height 36
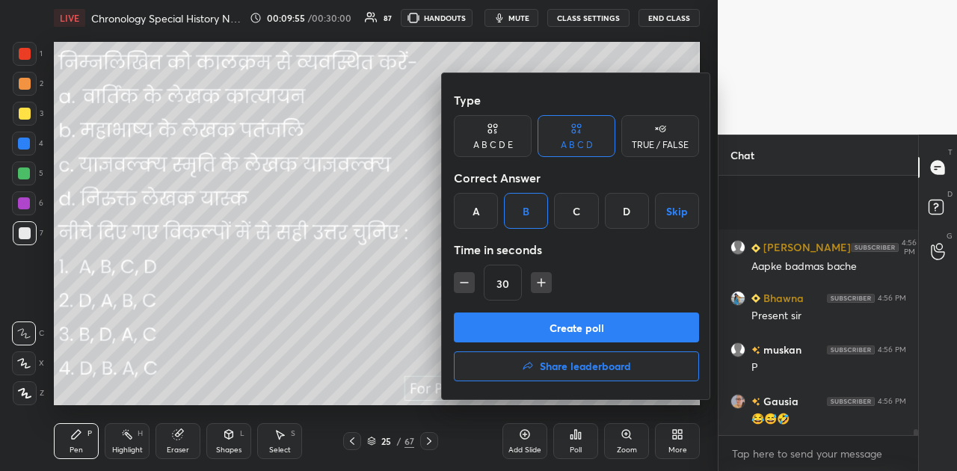
scroll to position [10826, 0]
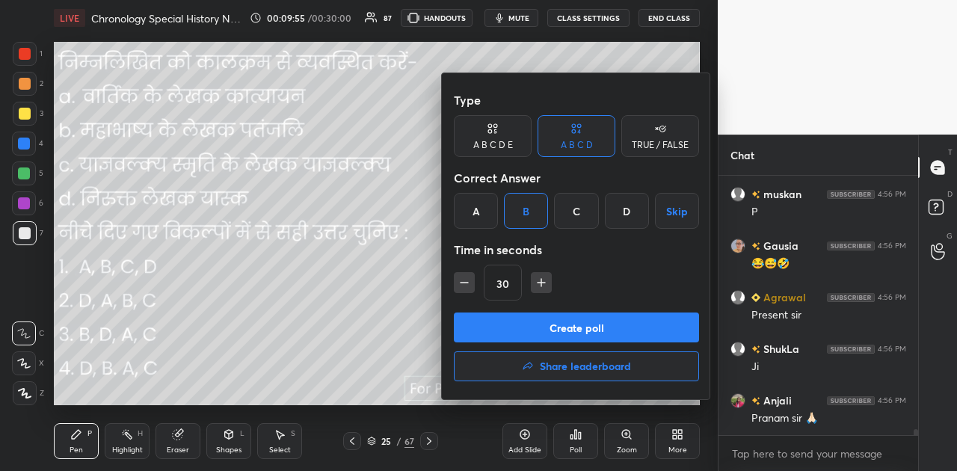
click at [588, 324] on button "Create poll" at bounding box center [576, 328] width 245 height 30
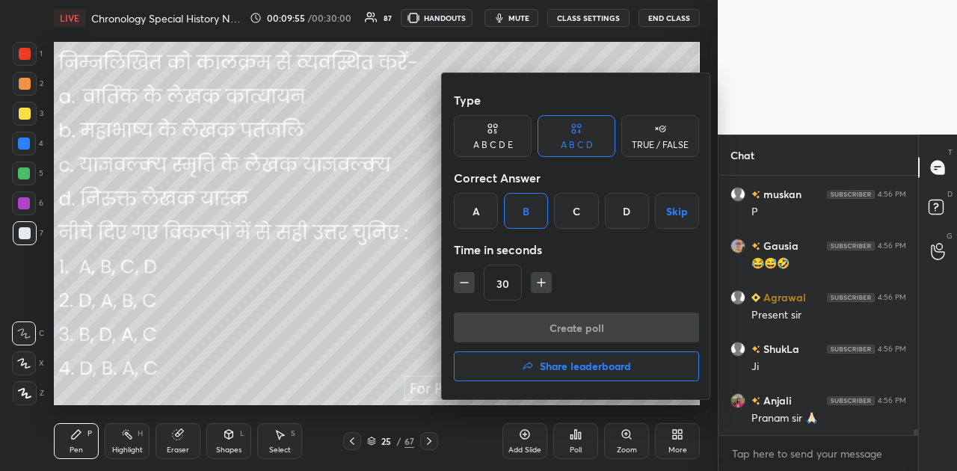
scroll to position [224, 195]
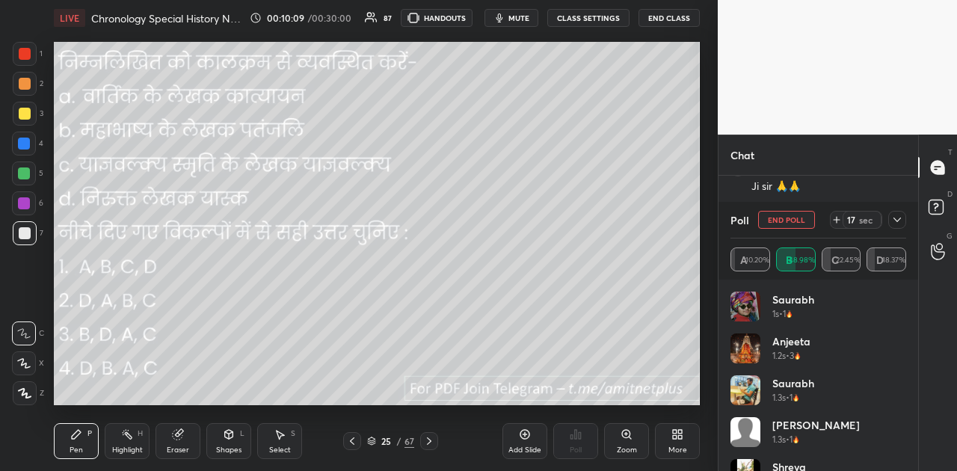
click at [522, 21] on span "mute" at bounding box center [518, 18] width 21 height 10
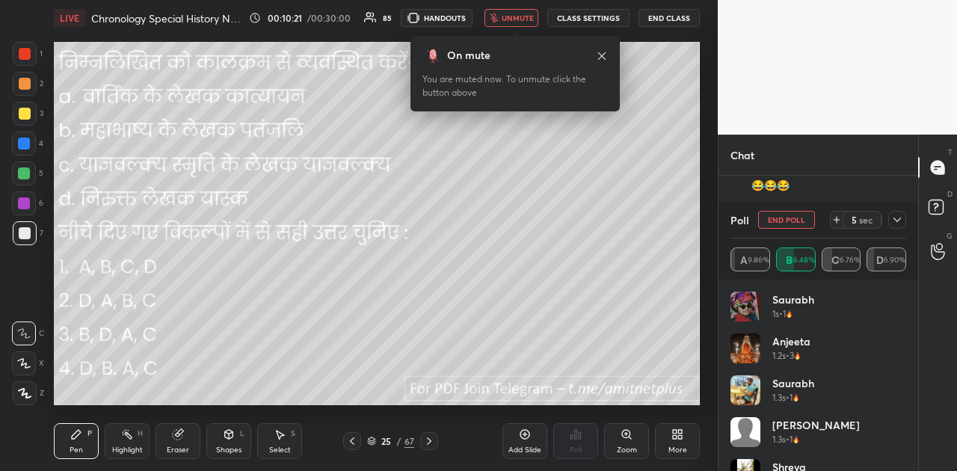
click at [522, 21] on span "unmute" at bounding box center [518, 18] width 32 height 10
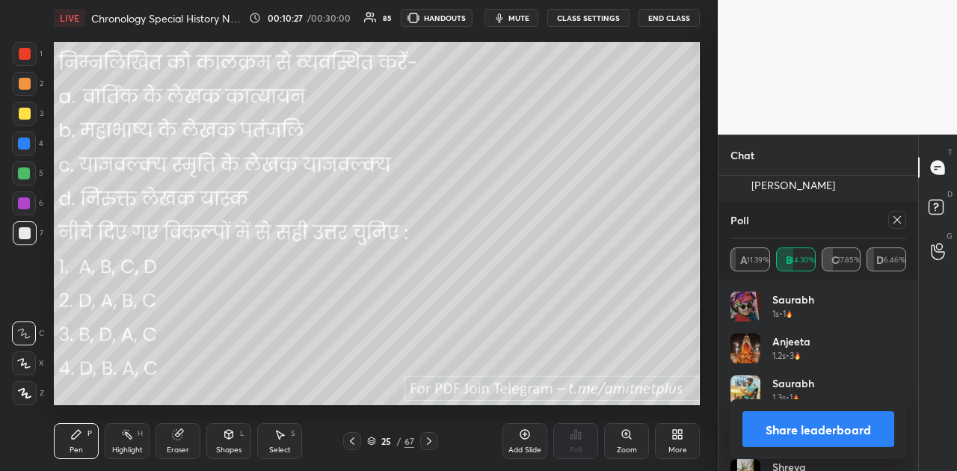
click at [776, 428] on button "Share leaderboard" at bounding box center [818, 429] width 152 height 36
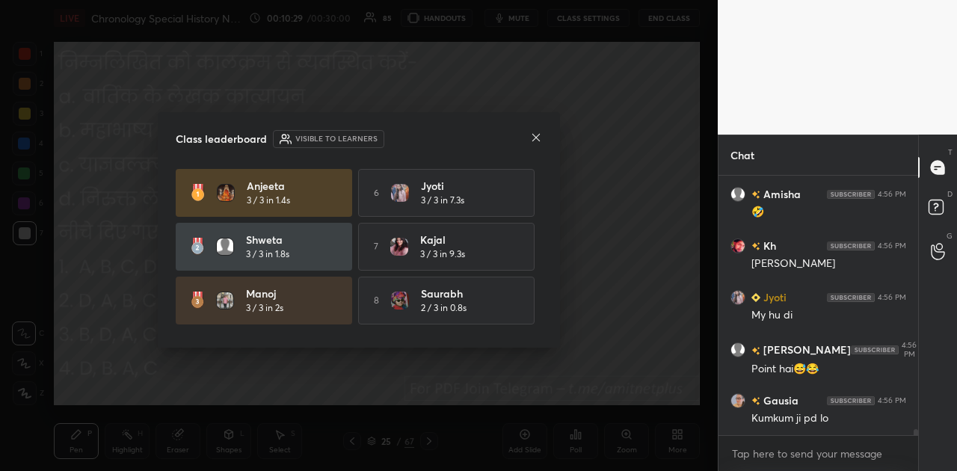
click at [538, 137] on icon at bounding box center [536, 138] width 12 height 12
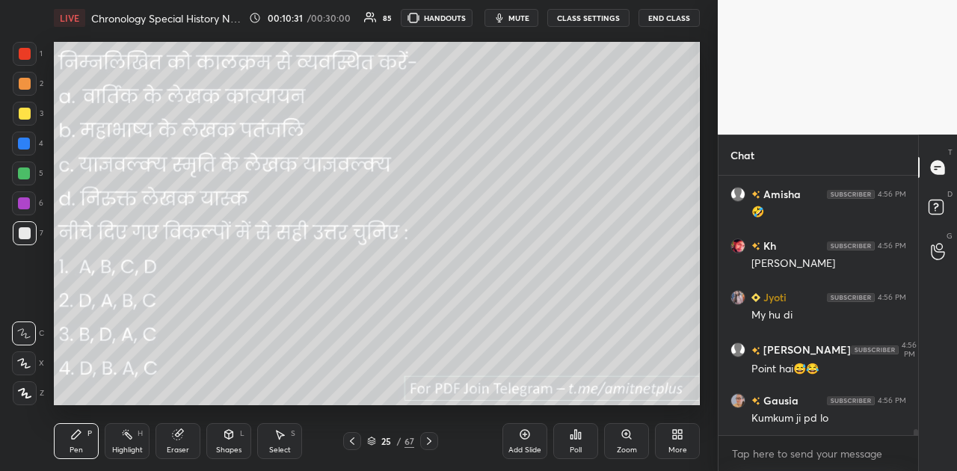
click at [428, 437] on icon at bounding box center [429, 441] width 12 height 12
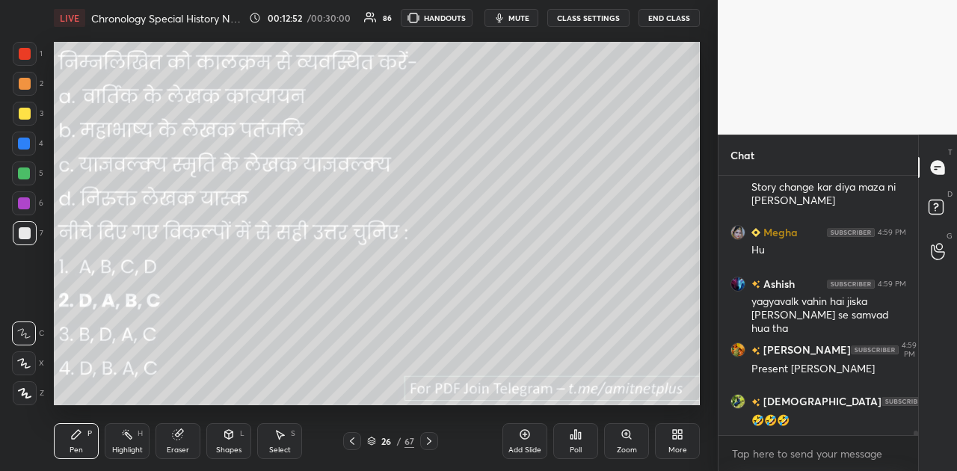
scroll to position [13901, 0]
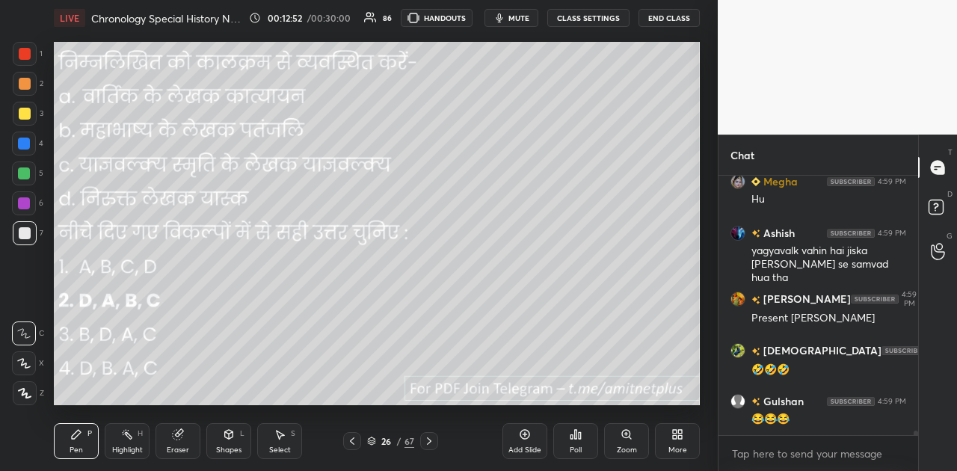
click at [428, 438] on icon at bounding box center [429, 441] width 12 height 12
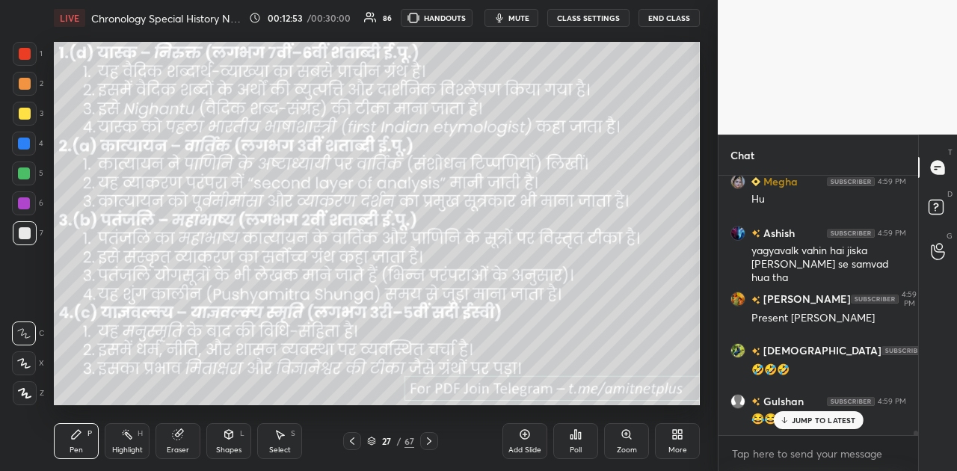
scroll to position [13967, 0]
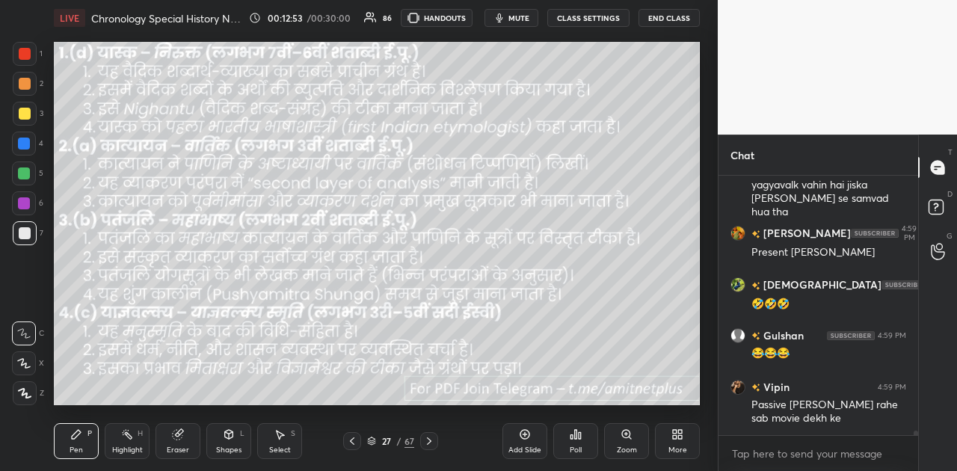
click at [428, 438] on icon at bounding box center [429, 441] width 12 height 12
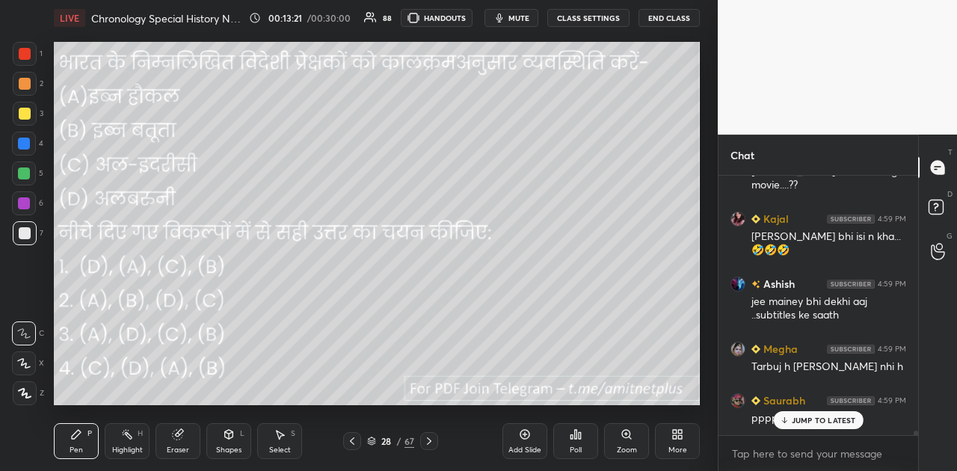
scroll to position [14507, 0]
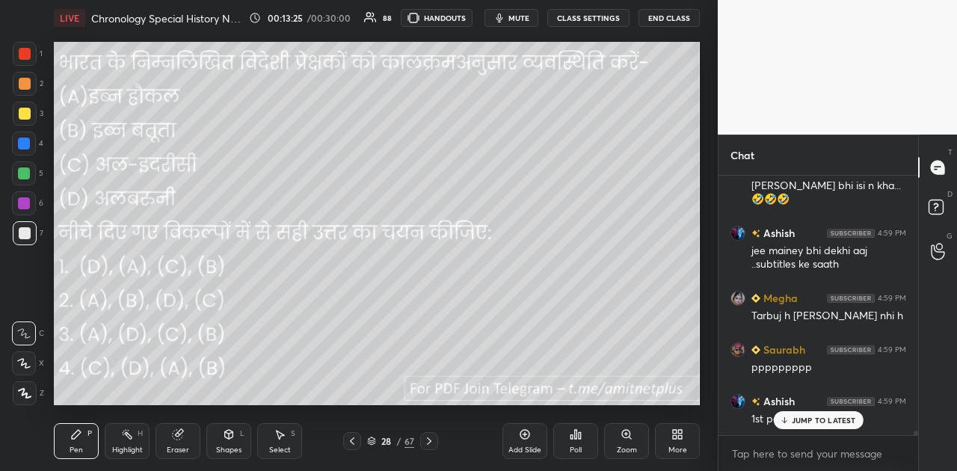
click at [810, 418] on p "JUMP TO LATEST" at bounding box center [824, 420] width 64 height 9
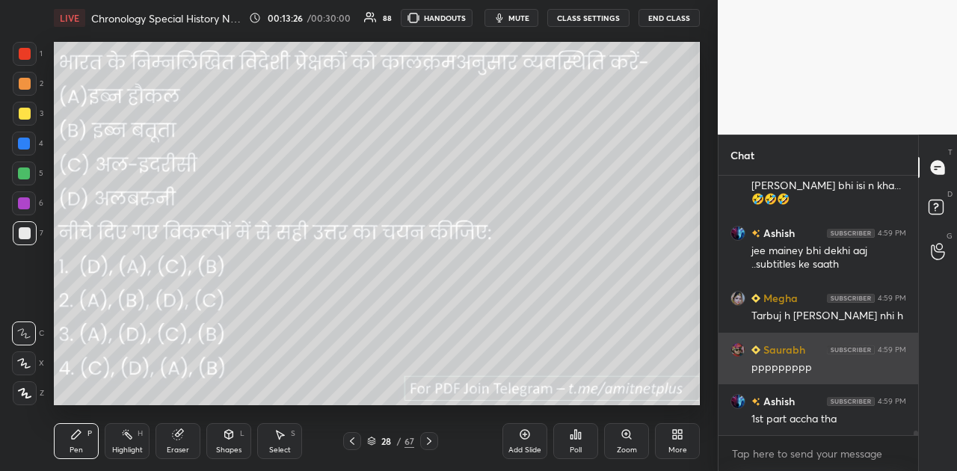
scroll to position [14542, 0]
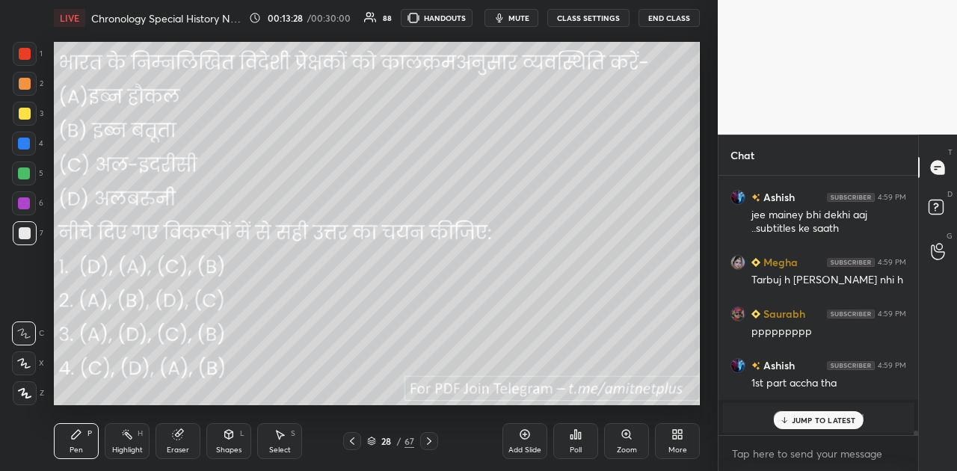
click at [820, 418] on p "JUMP TO LATEST" at bounding box center [824, 420] width 64 height 9
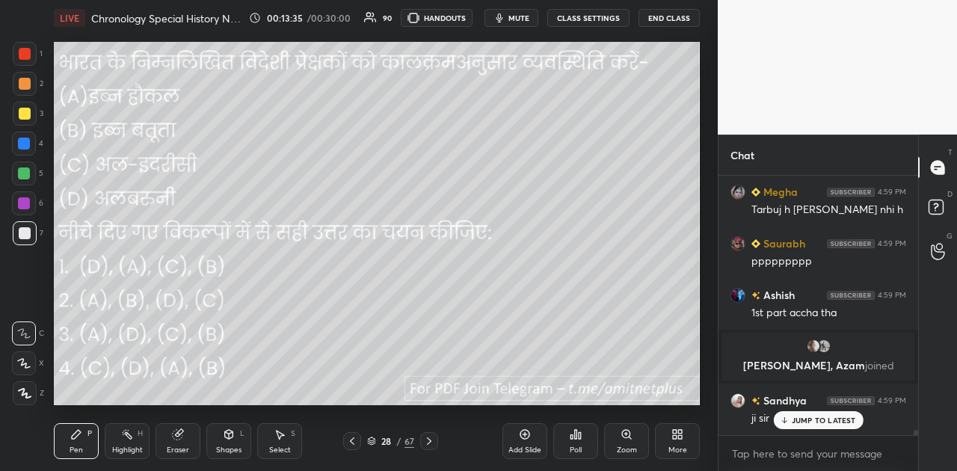
scroll to position [12868, 0]
click at [581, 446] on div "Poll" at bounding box center [576, 449] width 12 height 7
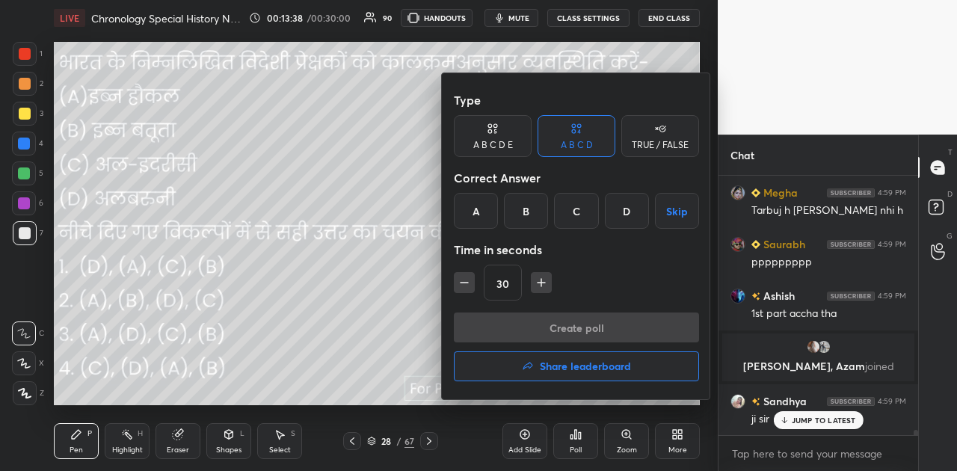
click at [585, 208] on div "C" at bounding box center [576, 211] width 44 height 36
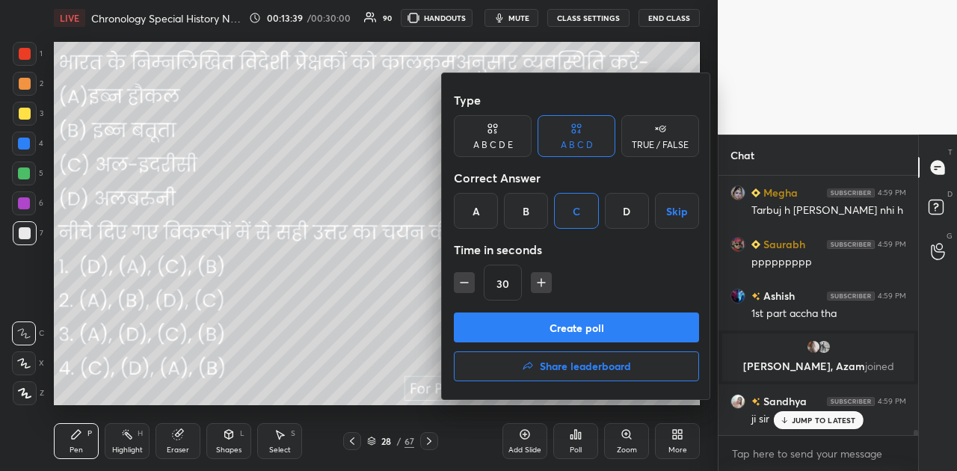
click at [569, 333] on button "Create poll" at bounding box center [576, 328] width 245 height 30
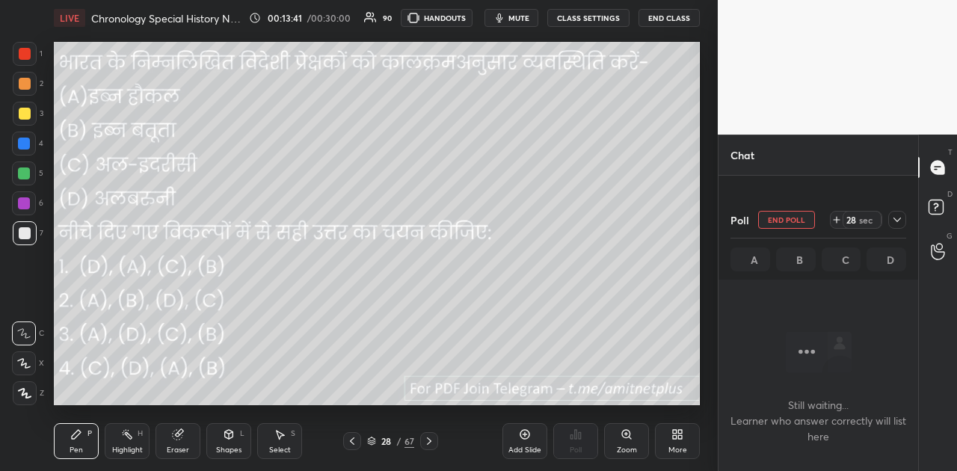
scroll to position [12998, 0]
click at [524, 19] on span "mute" at bounding box center [518, 18] width 21 height 10
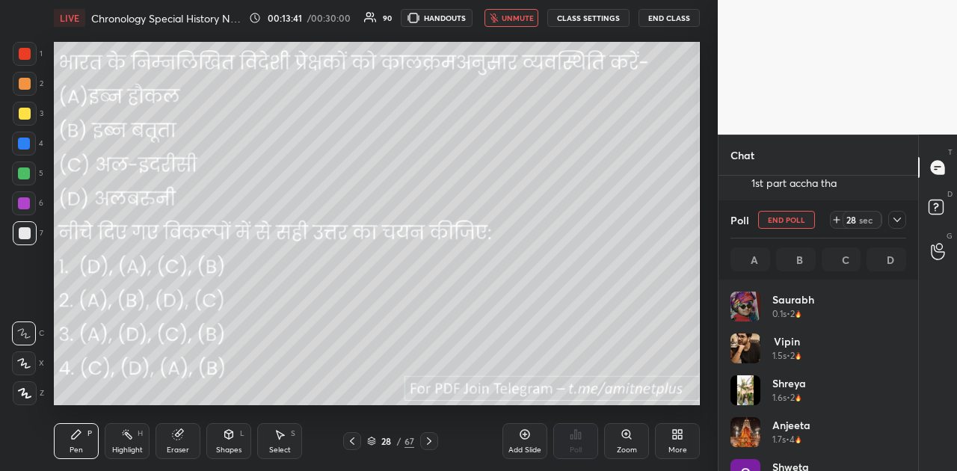
scroll to position [5, 4]
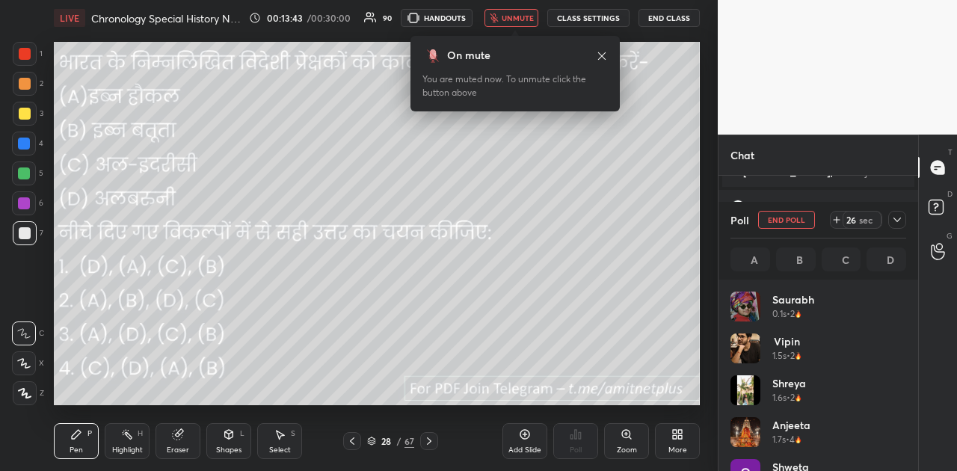
click at [524, 19] on span "unmute" at bounding box center [518, 18] width 32 height 10
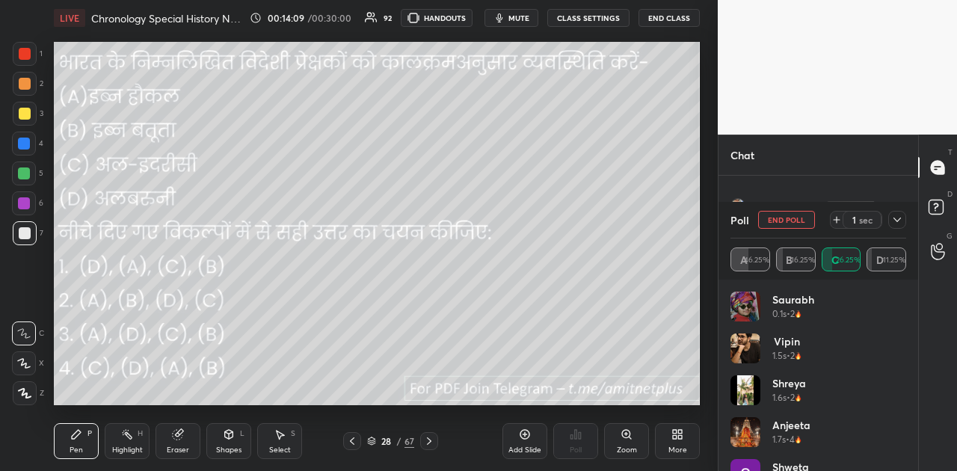
scroll to position [13171, 0]
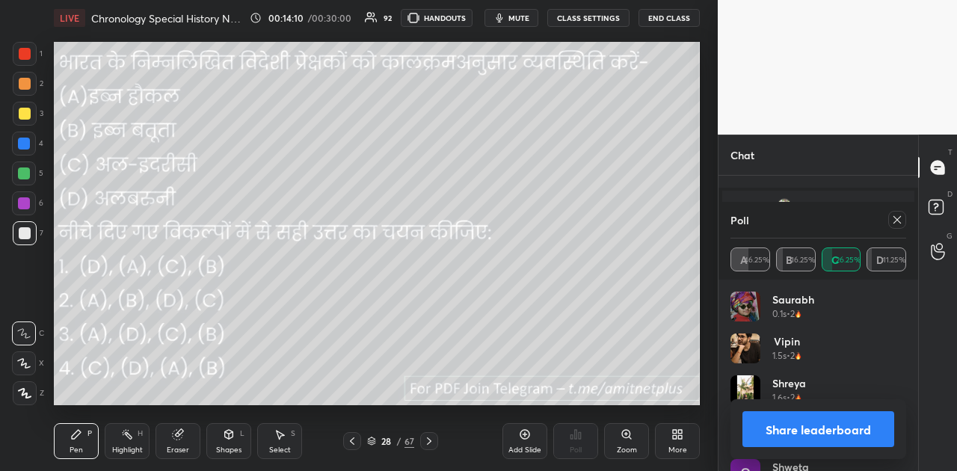
click at [802, 431] on button "Share leaderboard" at bounding box center [818, 429] width 152 height 36
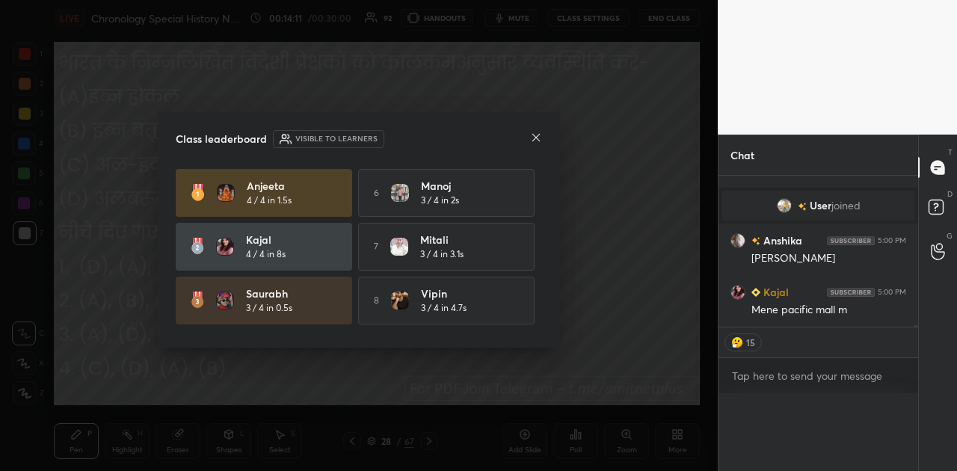
scroll to position [244, 195]
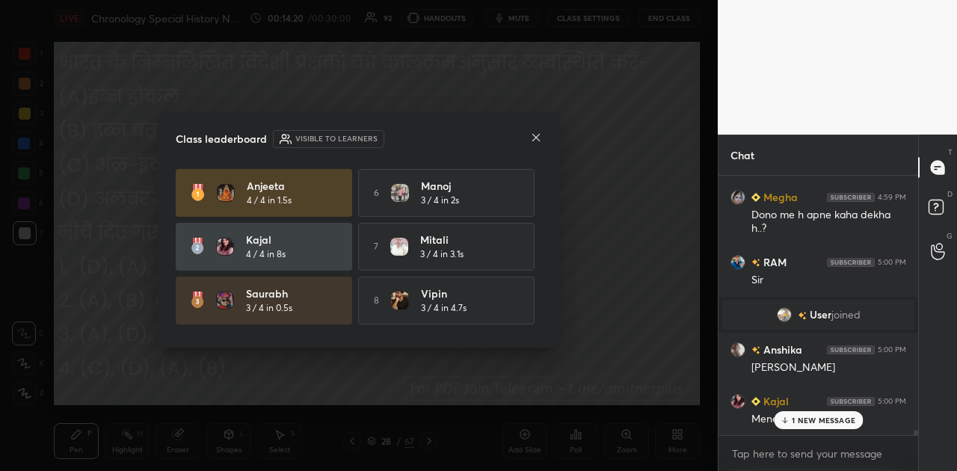
click at [812, 419] on p "1 NEW MESSAGE" at bounding box center [824, 420] width 64 height 9
click at [536, 137] on icon at bounding box center [535, 137] width 7 height 7
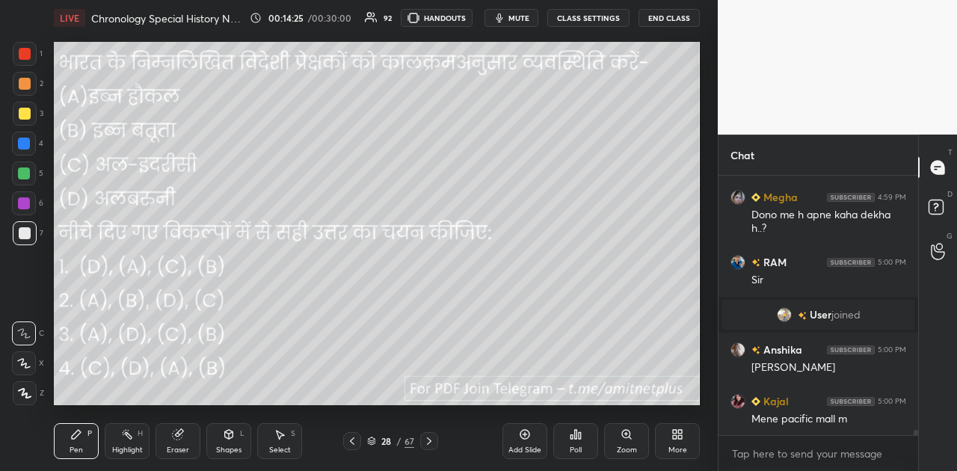
click at [429, 444] on icon at bounding box center [429, 441] width 12 height 12
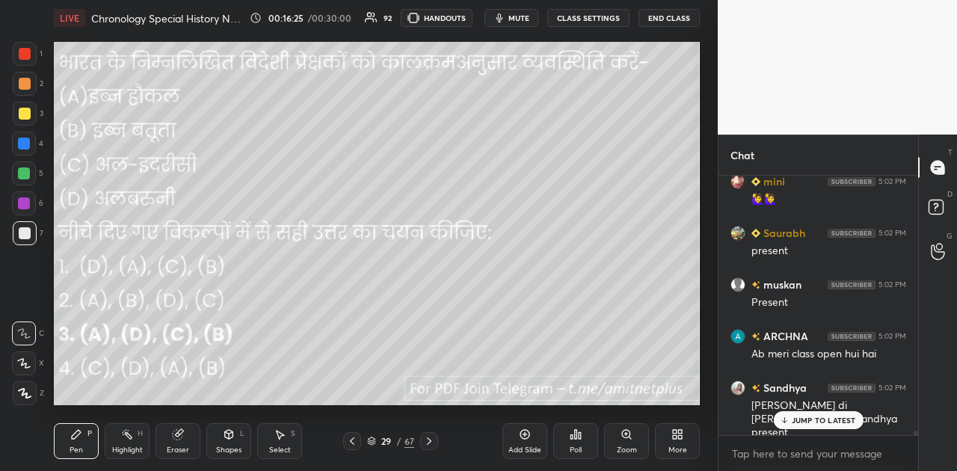
scroll to position [15787, 0]
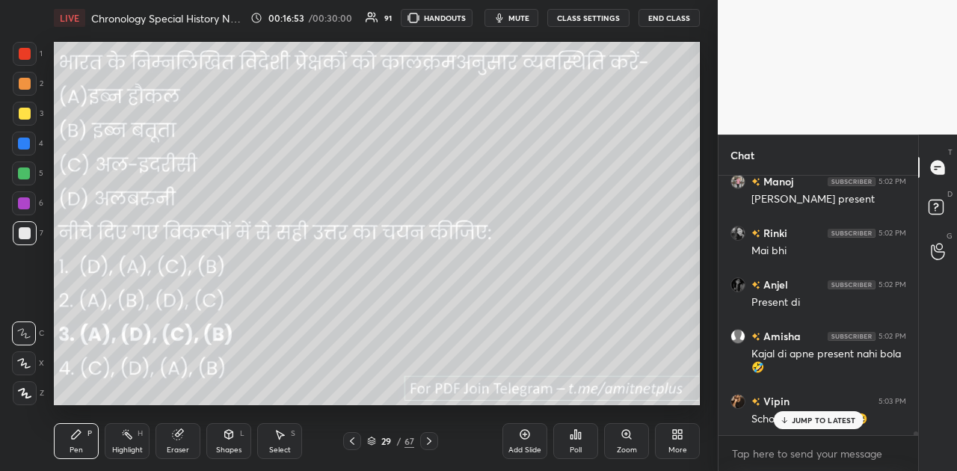
click at [529, 18] on span "mute" at bounding box center [518, 18] width 21 height 10
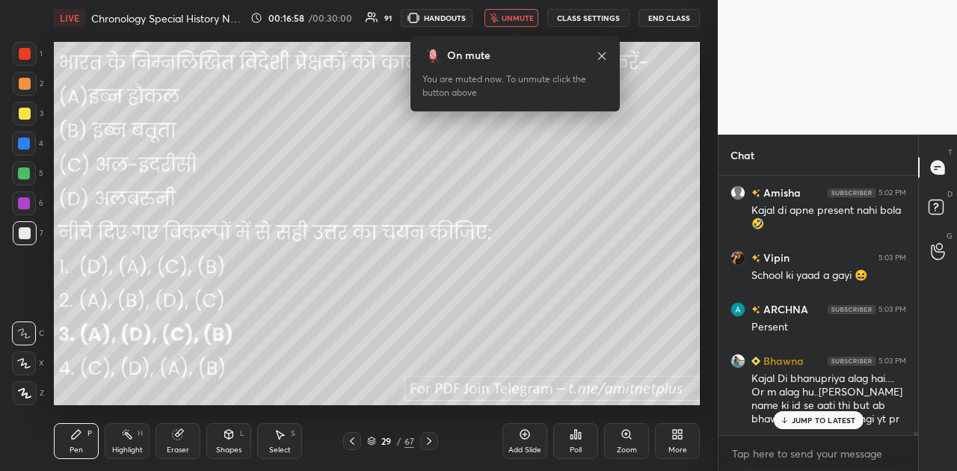
scroll to position [16459, 0]
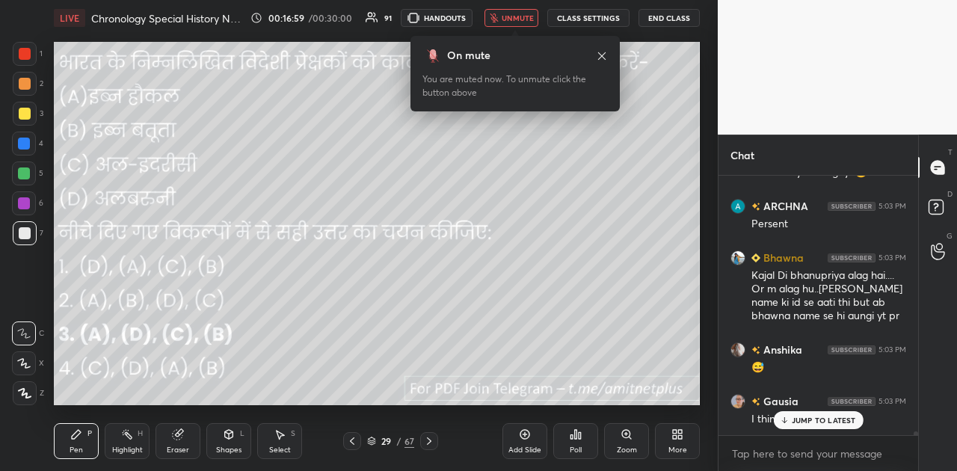
click at [529, 18] on span "unmute" at bounding box center [518, 18] width 32 height 10
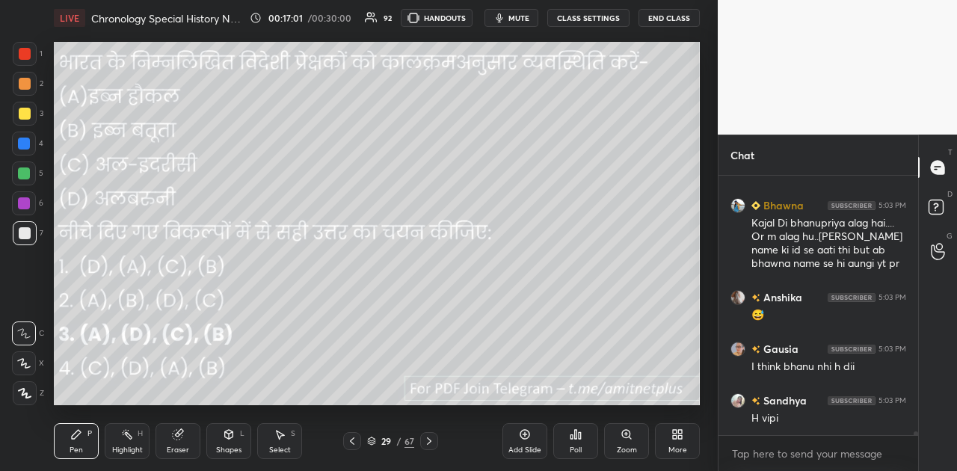
scroll to position [16527, 0]
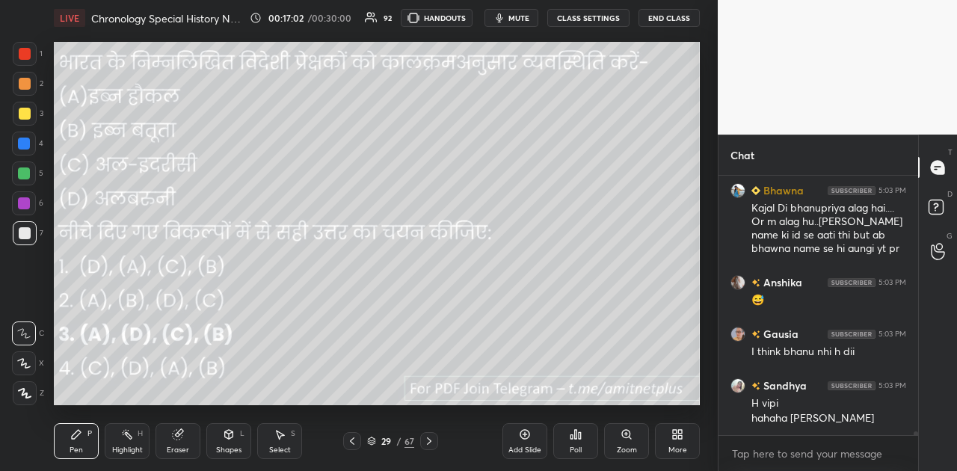
click at [426, 435] on icon at bounding box center [429, 441] width 12 height 12
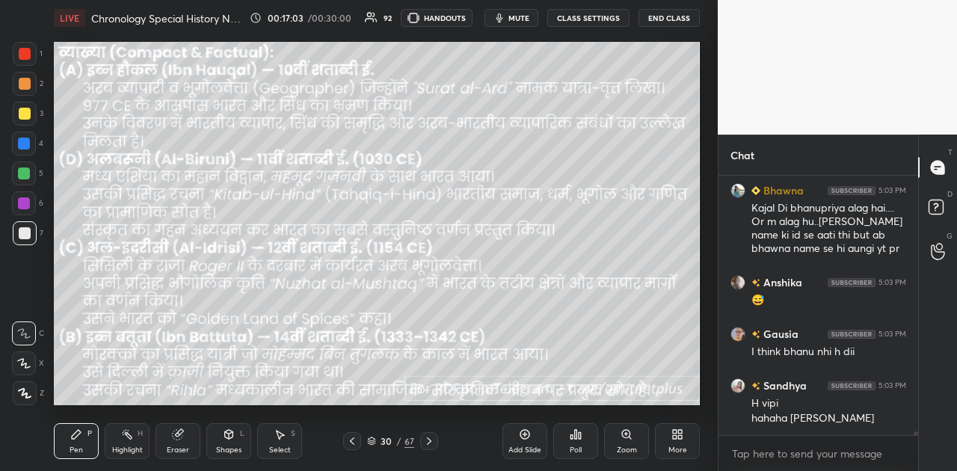
click at [426, 435] on icon at bounding box center [429, 441] width 12 height 12
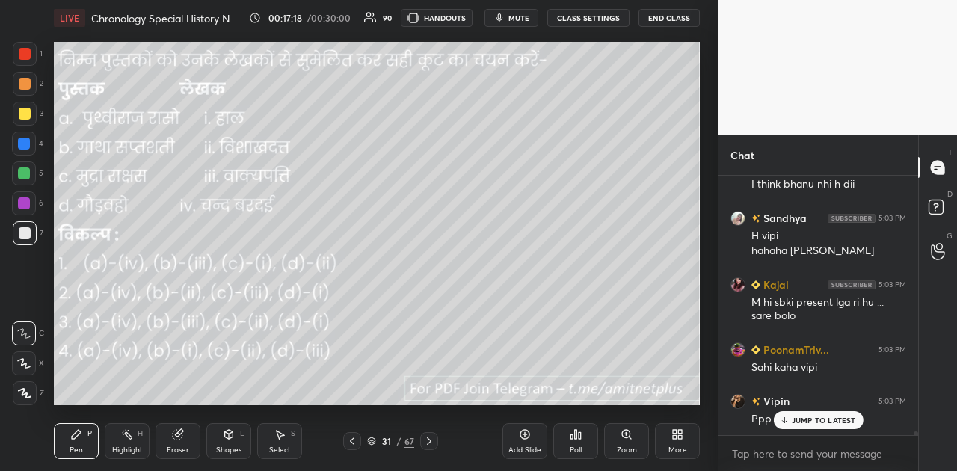
scroll to position [16694, 0]
click at [577, 442] on div "Poll" at bounding box center [575, 441] width 45 height 36
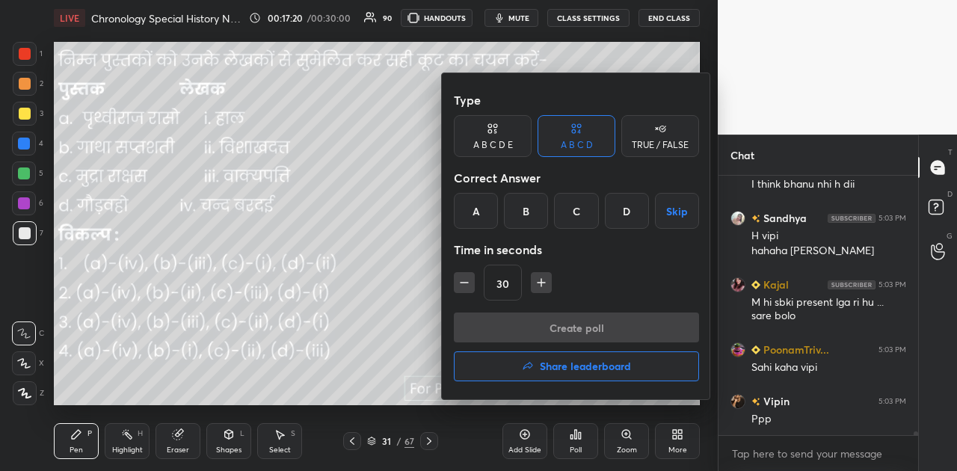
scroll to position [16747, 0]
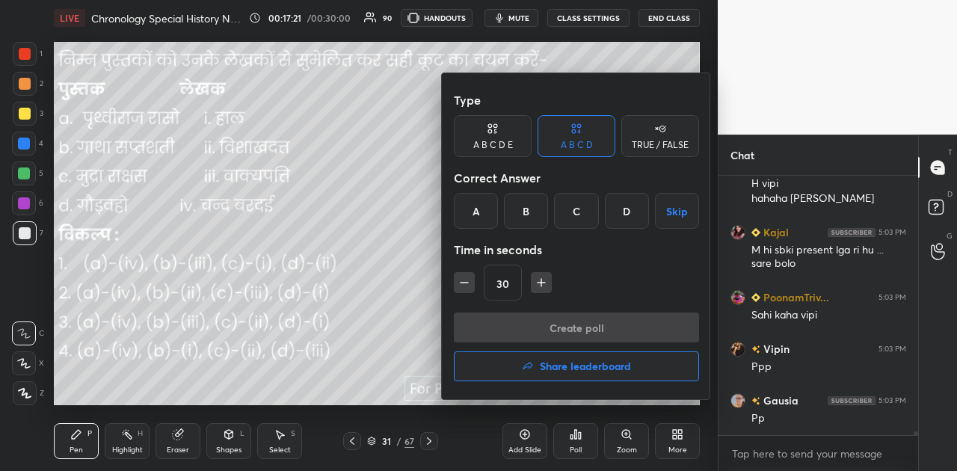
click at [616, 205] on div "D" at bounding box center [627, 211] width 44 height 36
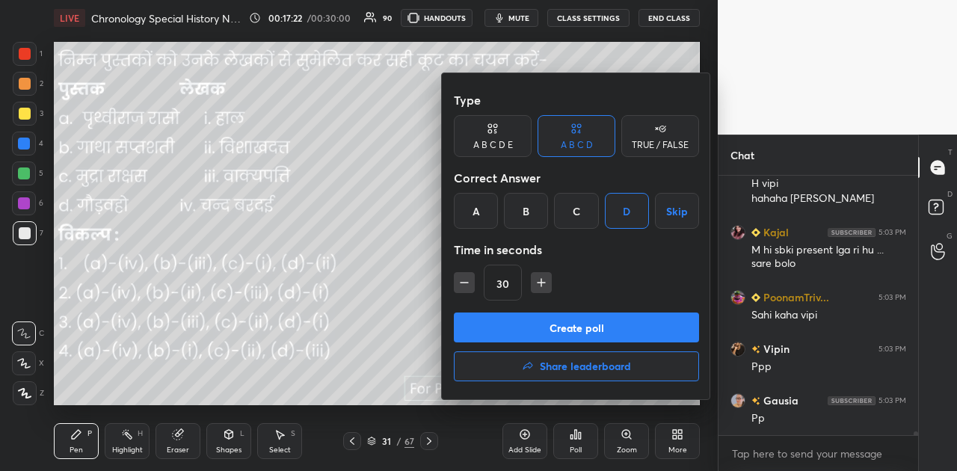
scroll to position [16797, 0]
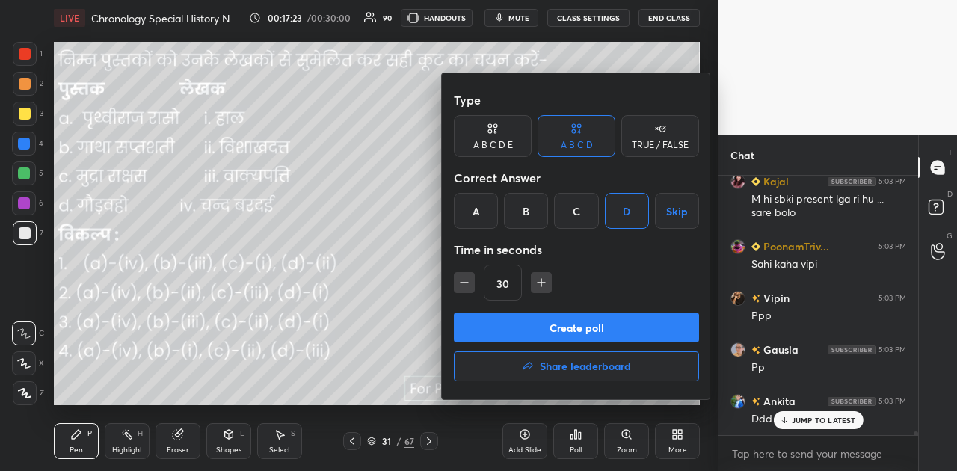
click at [591, 319] on button "Create poll" at bounding box center [576, 328] width 245 height 30
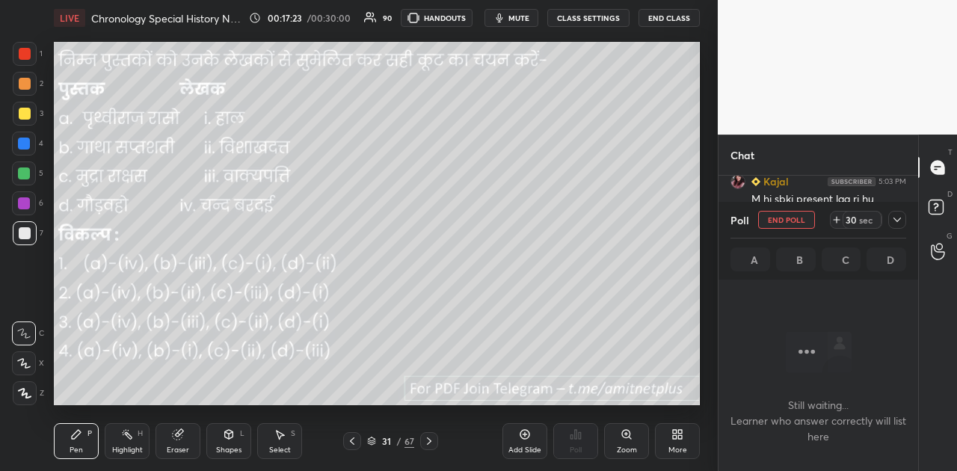
scroll to position [16896, 0]
click at [525, 18] on span "mute" at bounding box center [518, 18] width 21 height 10
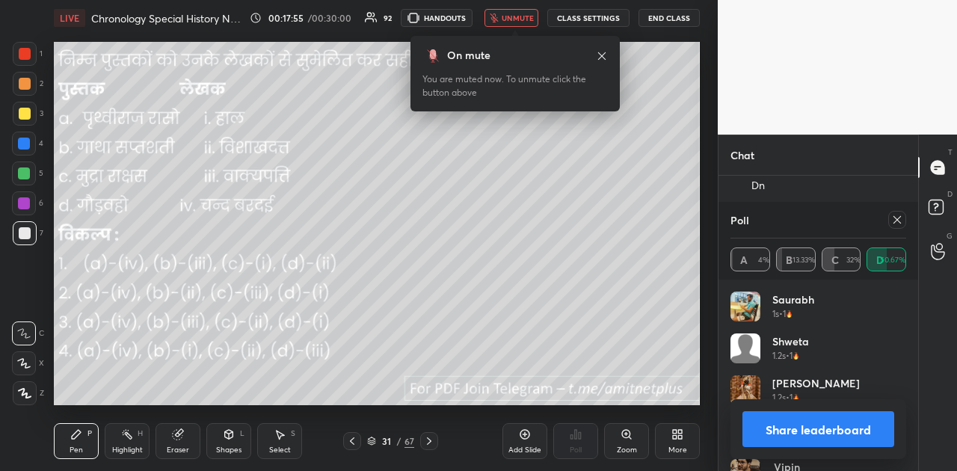
click at [830, 431] on button "Share leaderboard" at bounding box center [818, 429] width 152 height 36
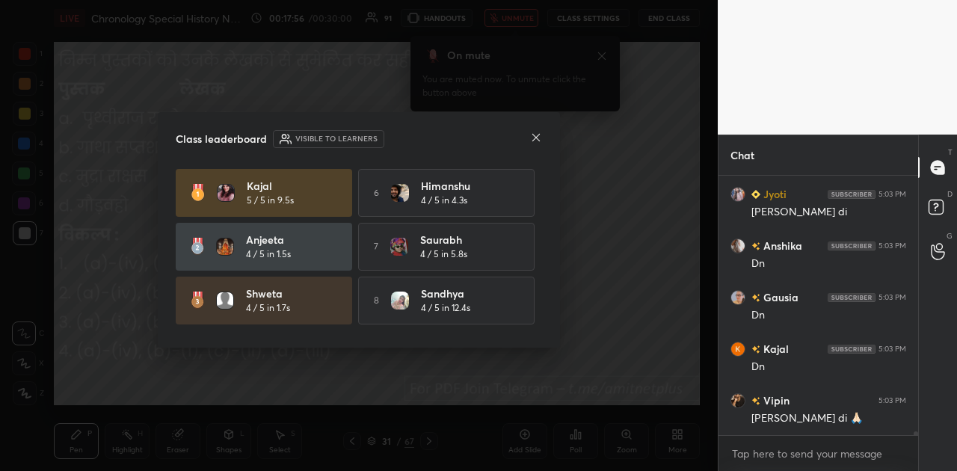
click at [541, 138] on icon at bounding box center [536, 138] width 12 height 12
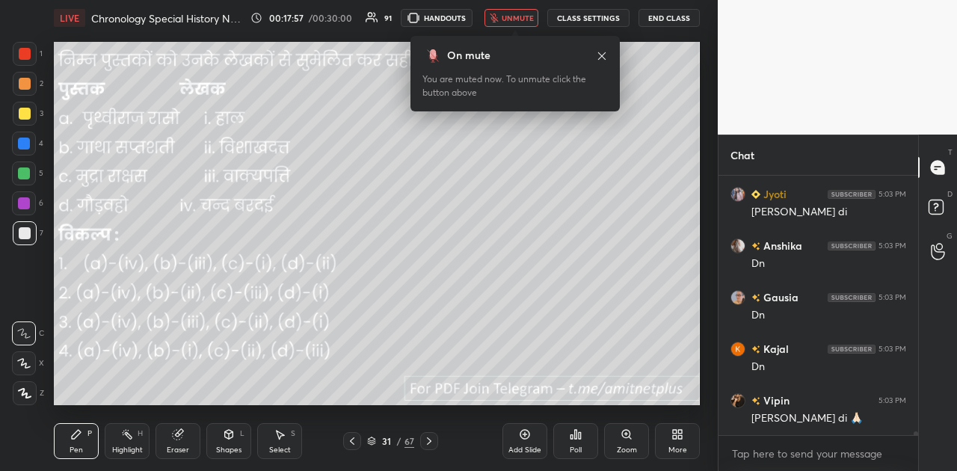
click at [513, 21] on span "unmute" at bounding box center [518, 18] width 32 height 10
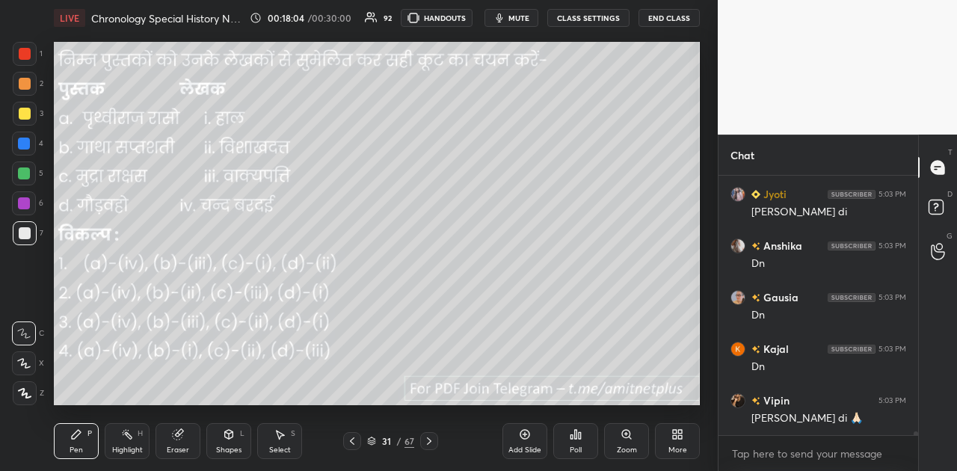
click at [428, 441] on icon at bounding box center [429, 441] width 12 height 12
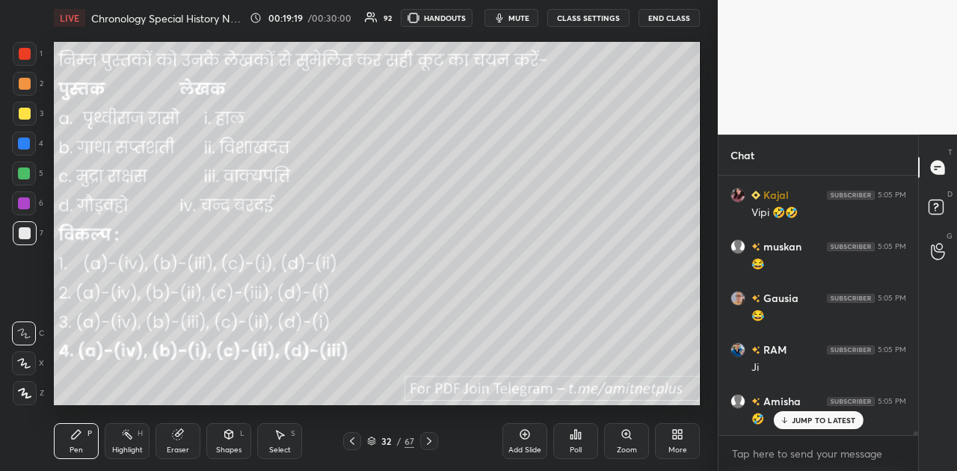
scroll to position [16963, 0]
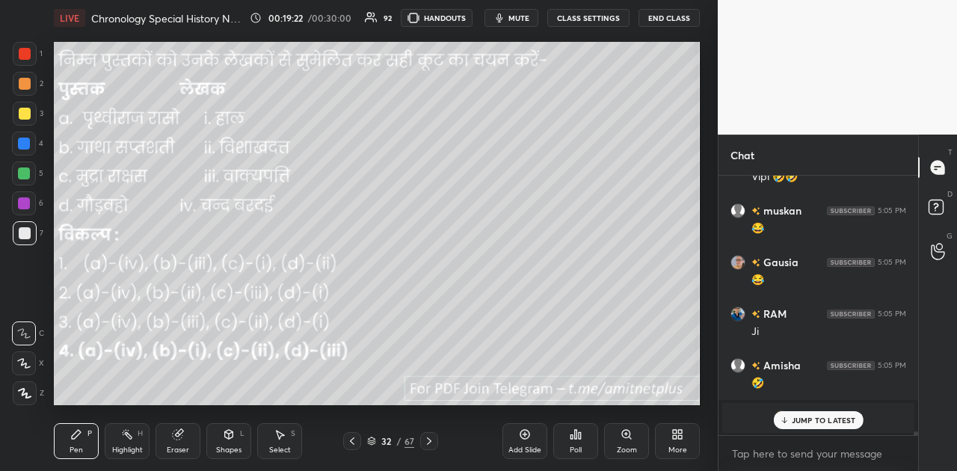
click at [428, 437] on icon at bounding box center [429, 441] width 12 height 12
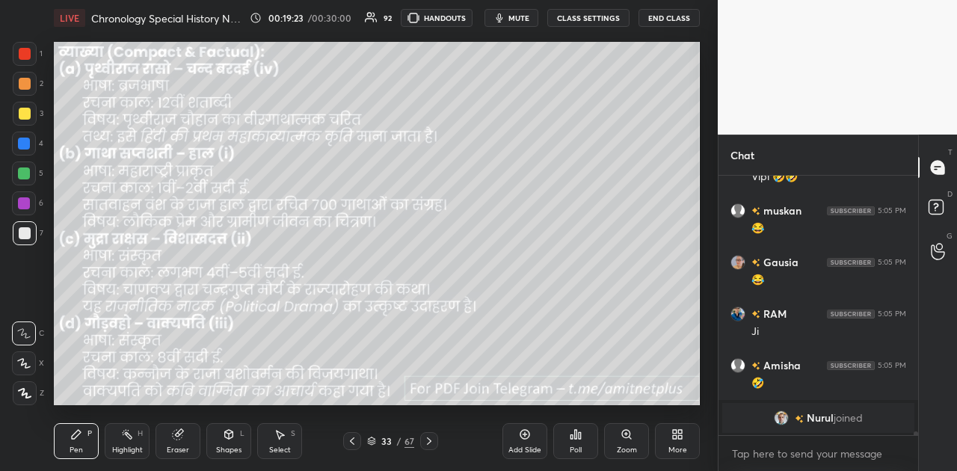
scroll to position [17016, 0]
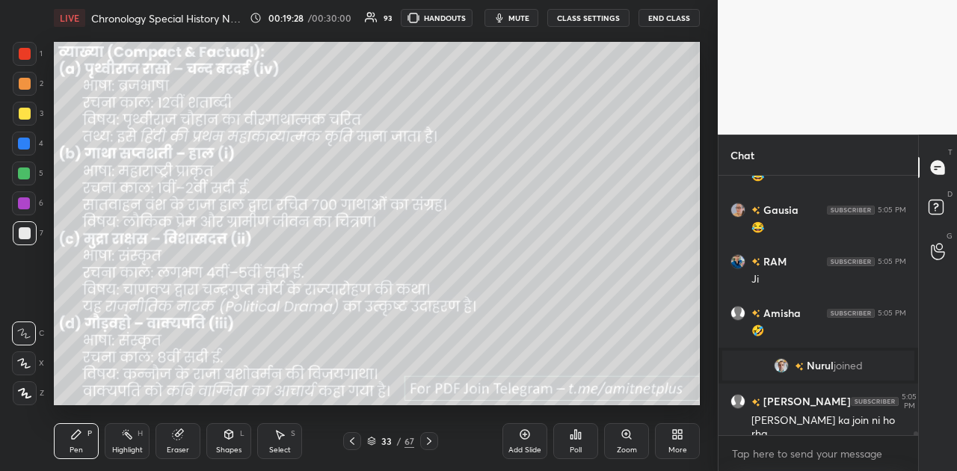
click at [428, 437] on icon at bounding box center [429, 441] width 12 height 12
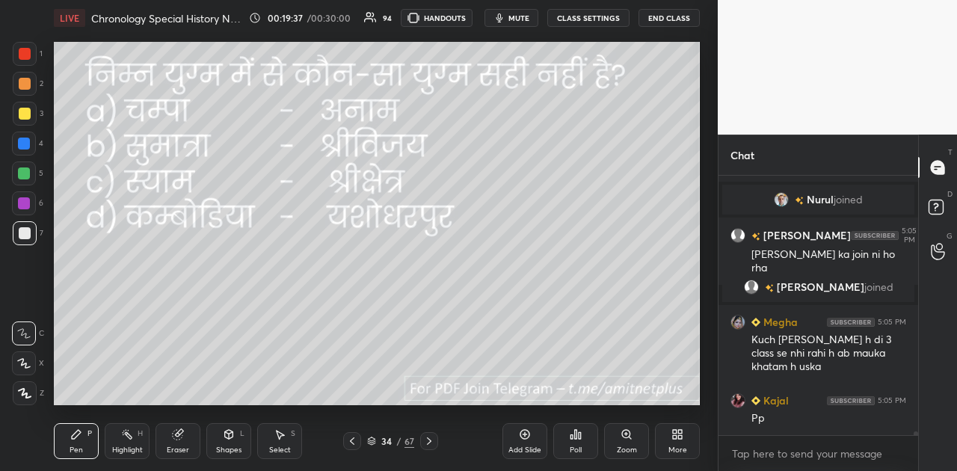
scroll to position [16881, 0]
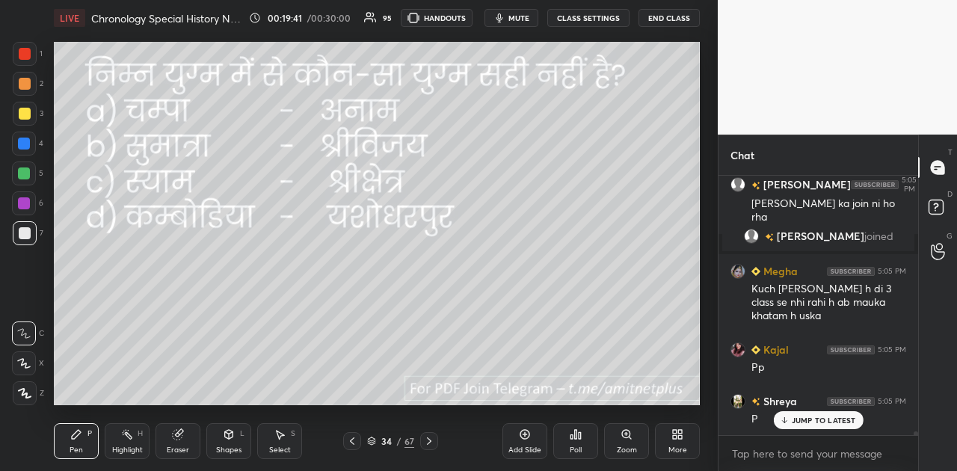
click at [576, 435] on icon at bounding box center [576, 434] width 2 height 9
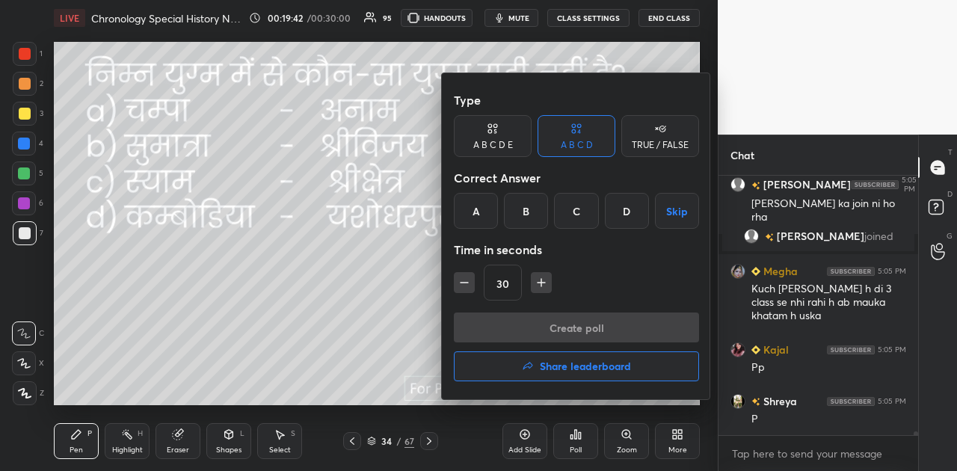
scroll to position [16934, 0]
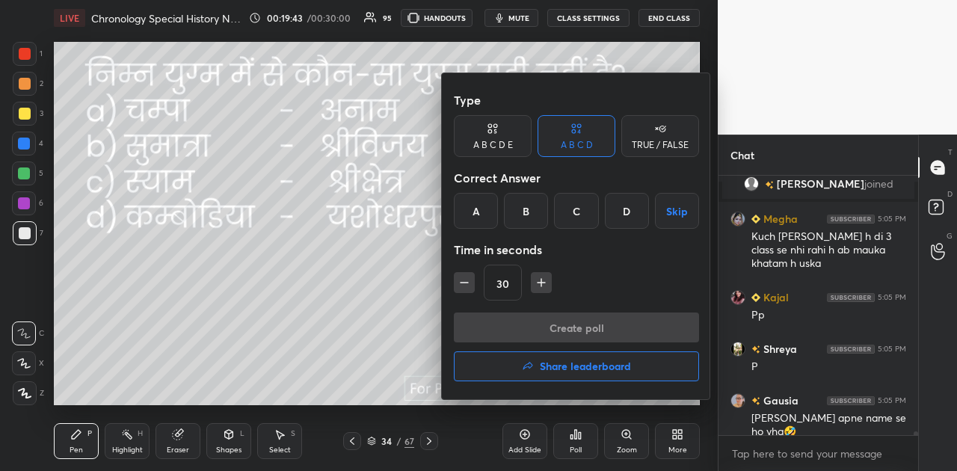
click at [575, 208] on div "C" at bounding box center [576, 211] width 44 height 36
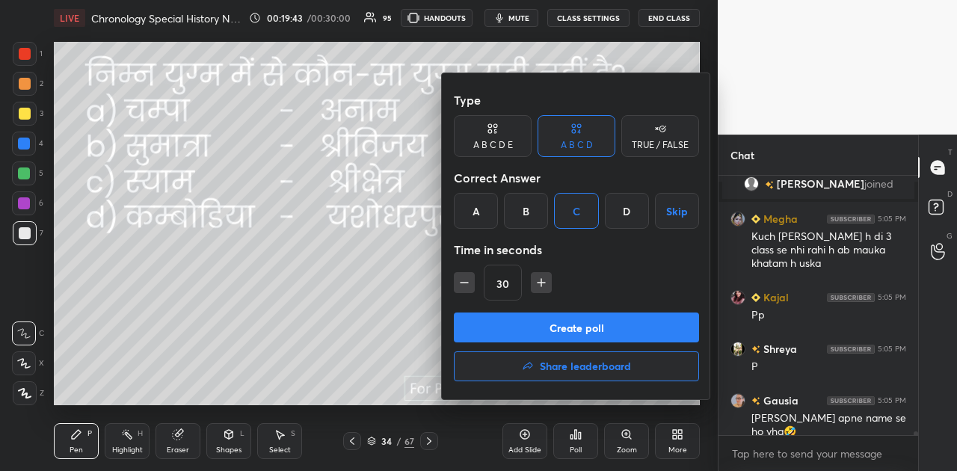
scroll to position [16984, 0]
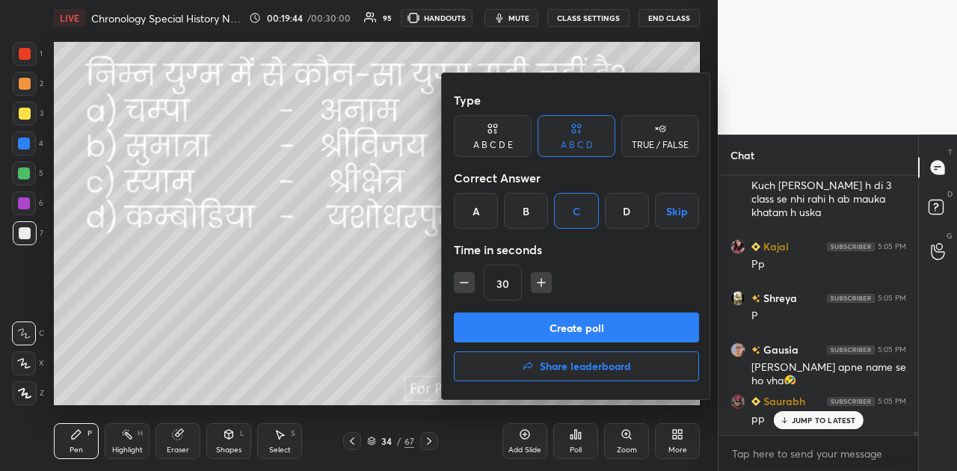
click at [576, 322] on button "Create poll" at bounding box center [576, 328] width 245 height 30
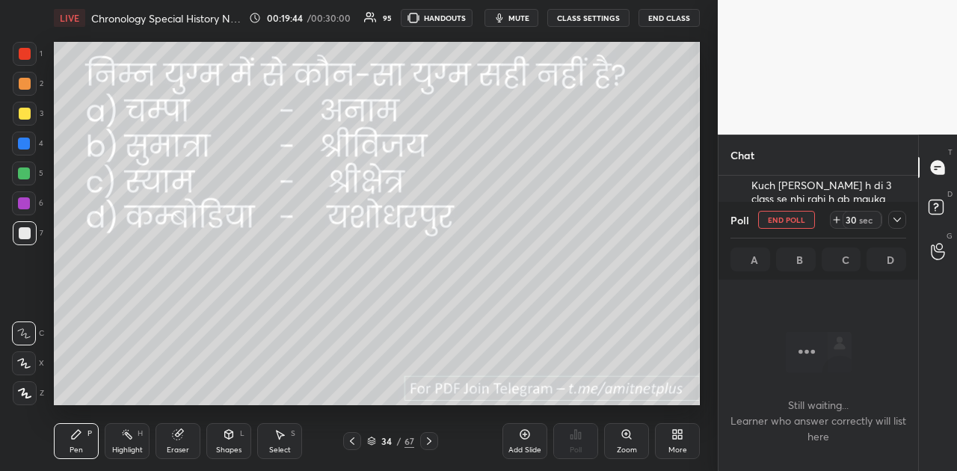
scroll to position [4, 4]
click at [517, 14] on span "mute" at bounding box center [518, 18] width 21 height 10
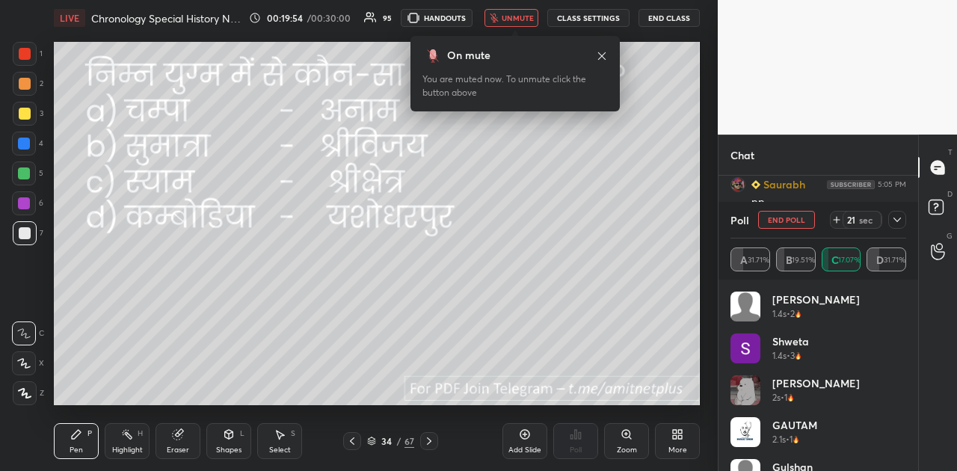
scroll to position [17101, 0]
click at [517, 14] on span "unmute" at bounding box center [518, 18] width 32 height 10
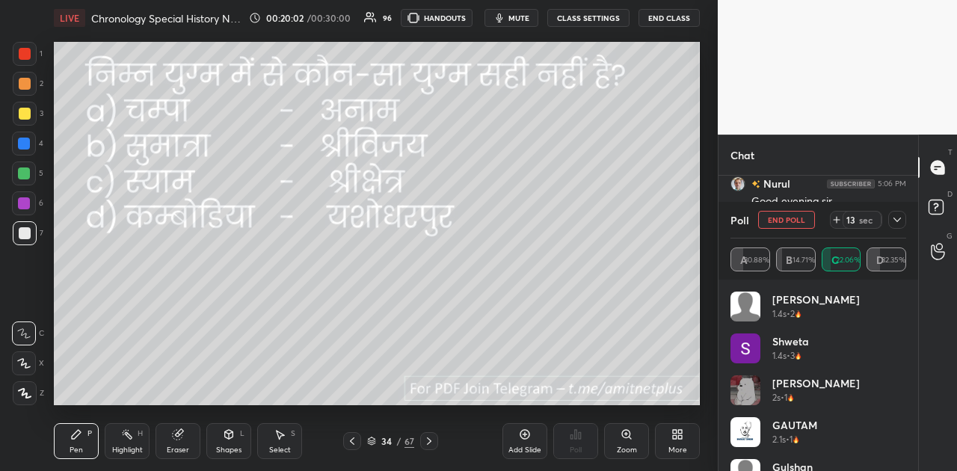
scroll to position [17152, 0]
click at [674, 446] on div "More" at bounding box center [677, 449] width 19 height 7
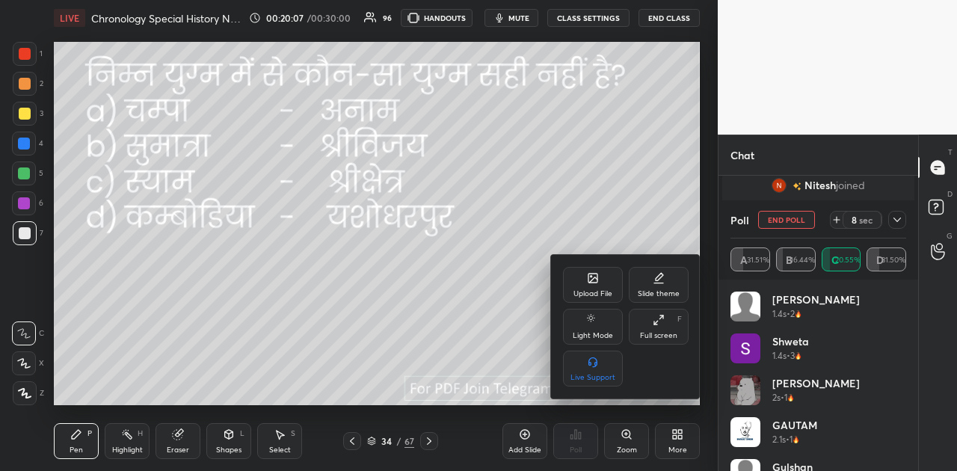
click at [580, 276] on div "Upload File" at bounding box center [593, 285] width 60 height 36
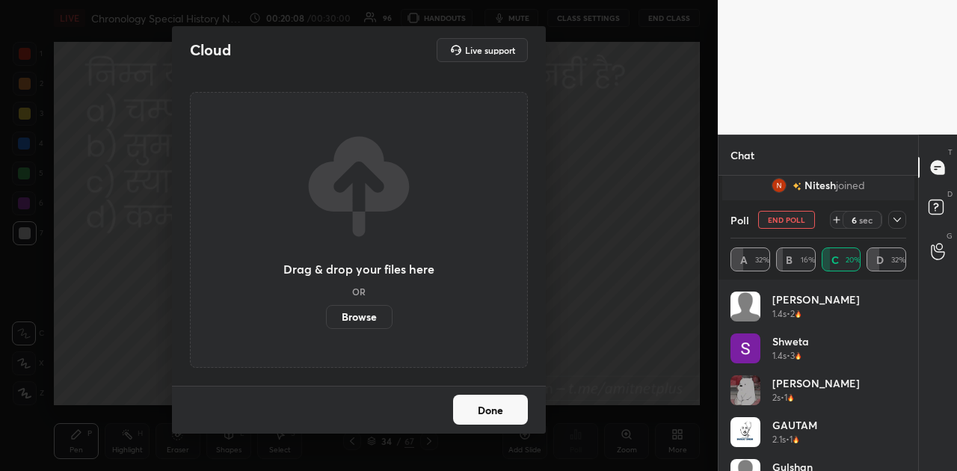
click at [368, 314] on label "Browse" at bounding box center [359, 317] width 67 height 24
click at [326, 314] on input "Browse" at bounding box center [326, 317] width 0 height 24
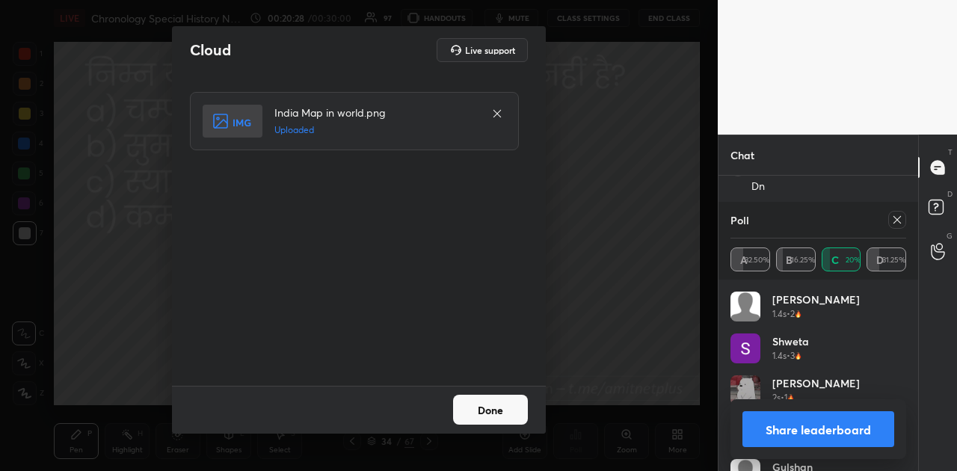
scroll to position [17307, 0]
click at [495, 410] on button "Done" at bounding box center [490, 410] width 75 height 30
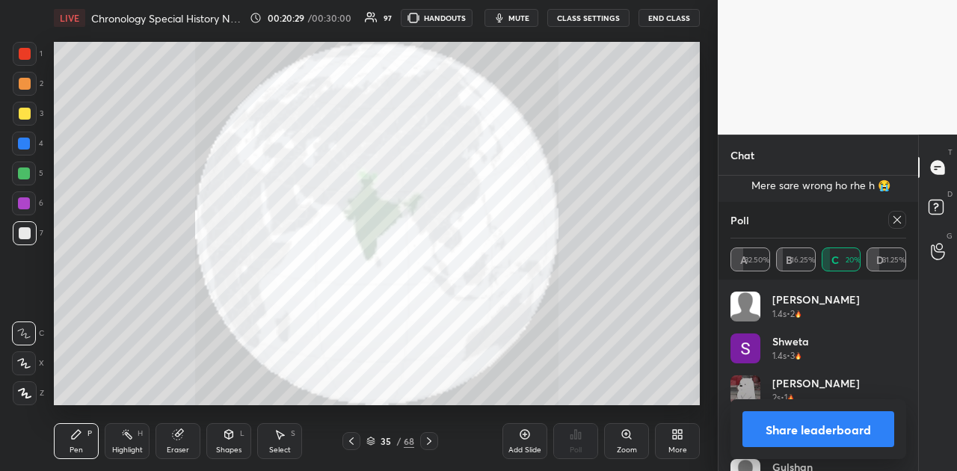
scroll to position [17372, 0]
click at [837, 432] on button "Share leaderboard" at bounding box center [818, 429] width 152 height 36
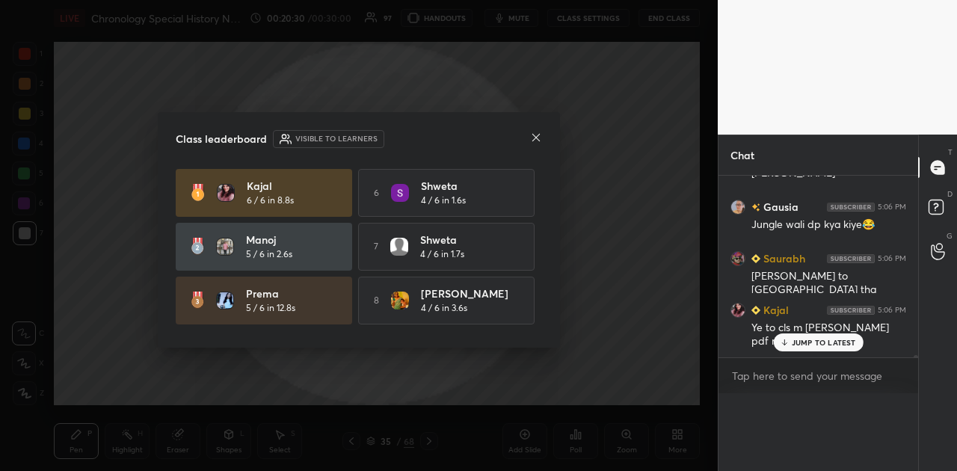
scroll to position [237, 195]
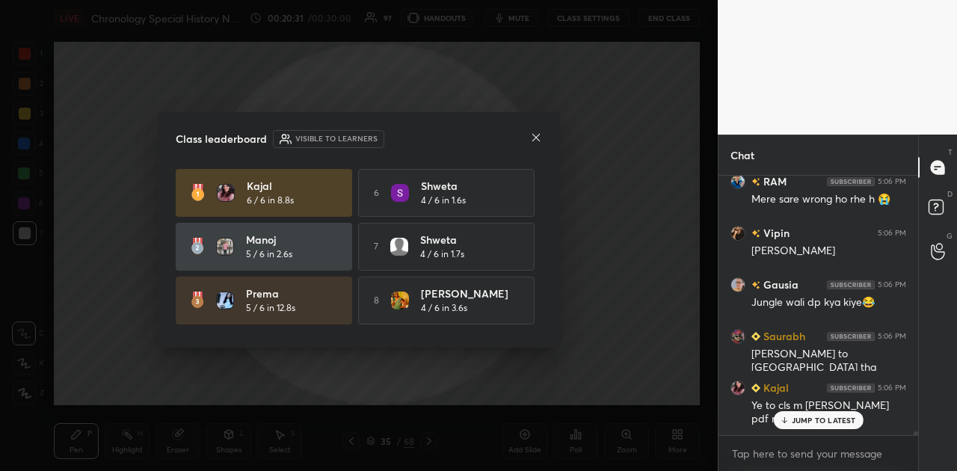
click at [807, 418] on p "JUMP TO LATEST" at bounding box center [824, 420] width 64 height 9
click at [531, 137] on icon at bounding box center [536, 138] width 12 height 12
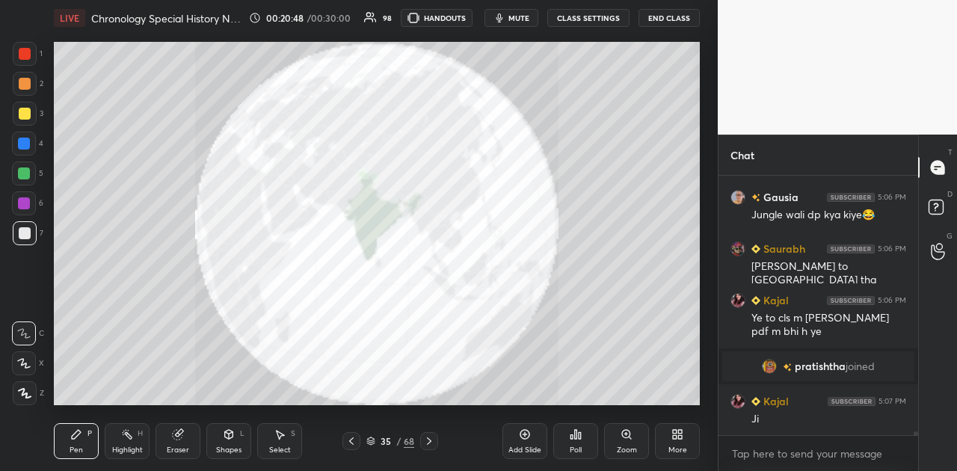
scroll to position [17336, 0]
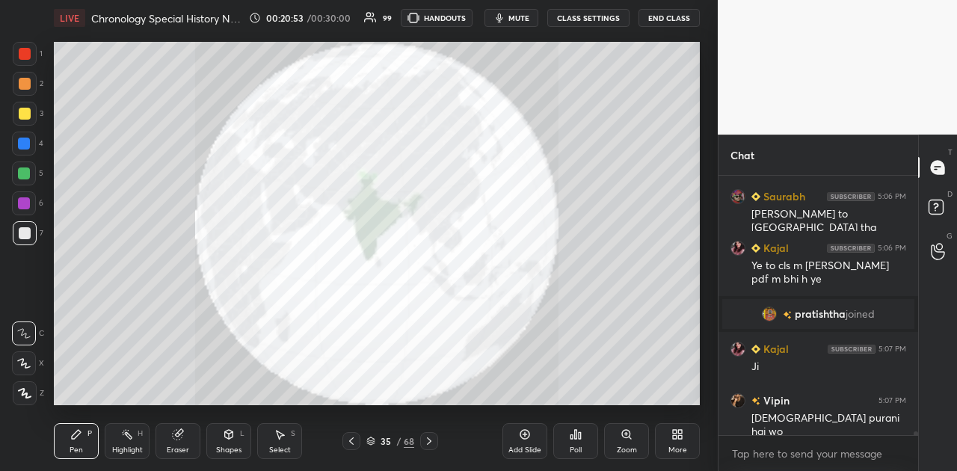
click at [21, 145] on div at bounding box center [24, 144] width 12 height 12
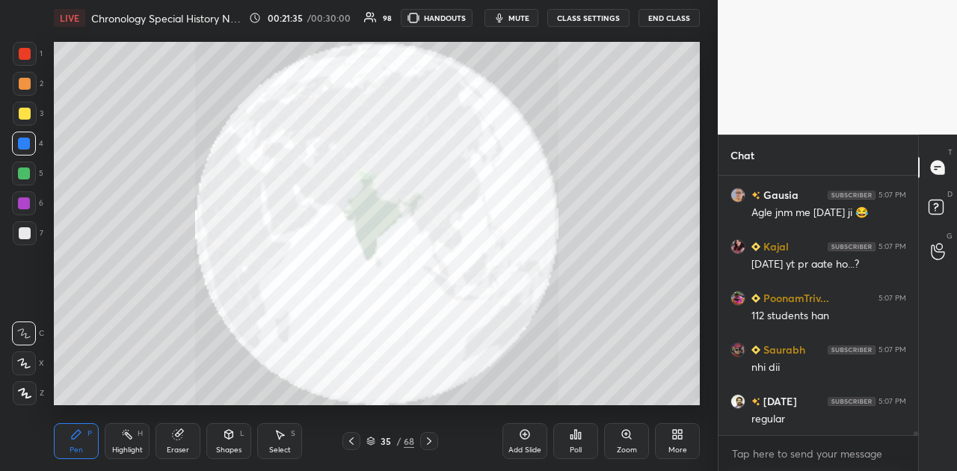
scroll to position [17748, 0]
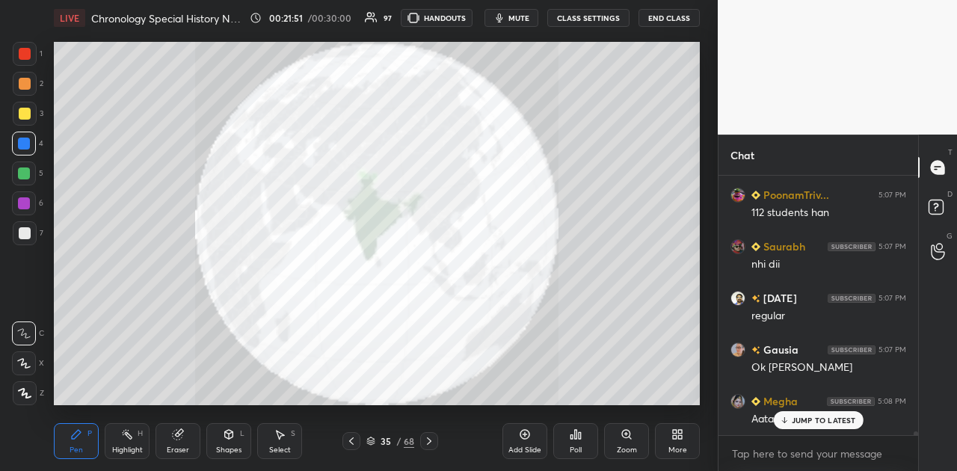
click at [351, 442] on icon at bounding box center [351, 441] width 12 height 12
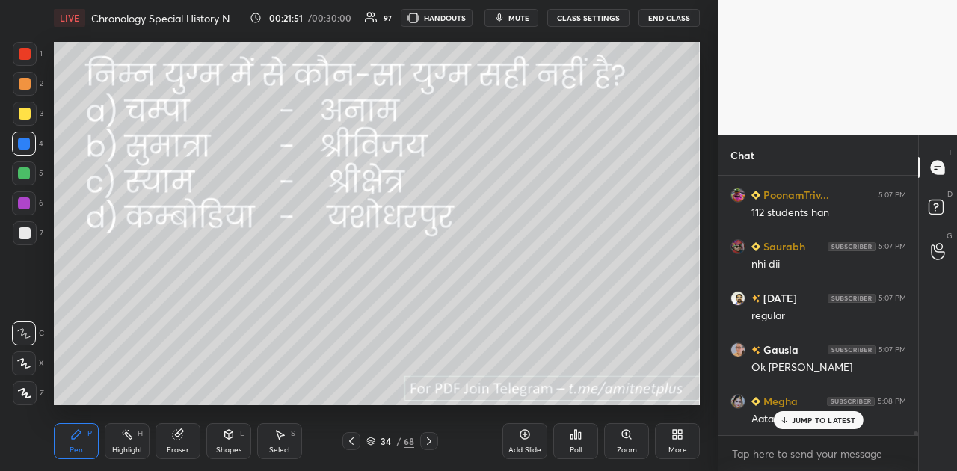
scroll to position [17865, 0]
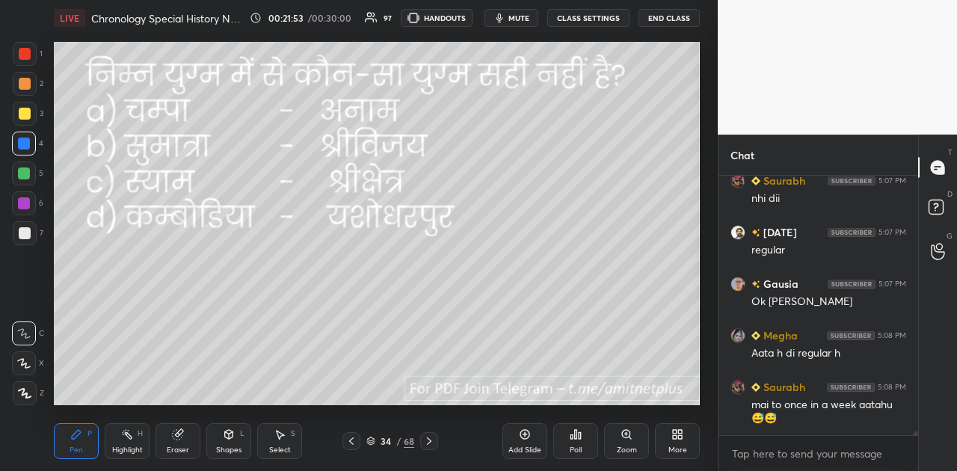
click at [28, 108] on div at bounding box center [25, 114] width 24 height 24
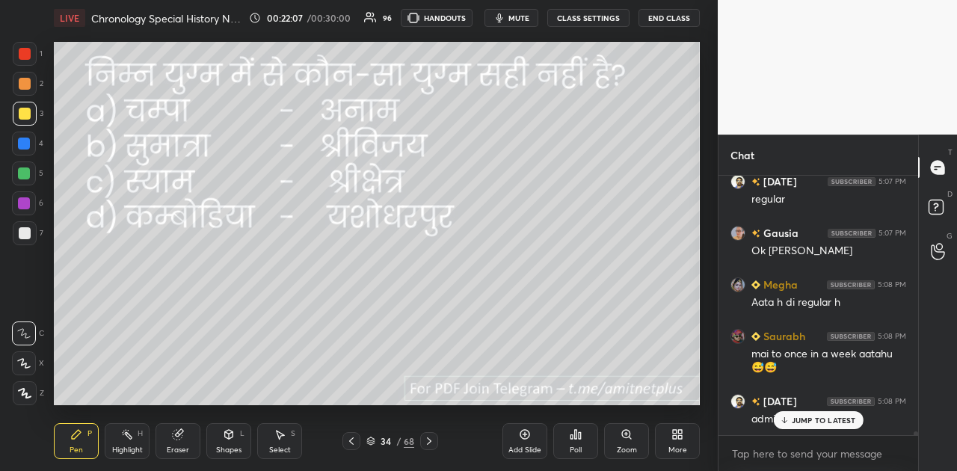
click at [425, 443] on icon at bounding box center [429, 441] width 12 height 12
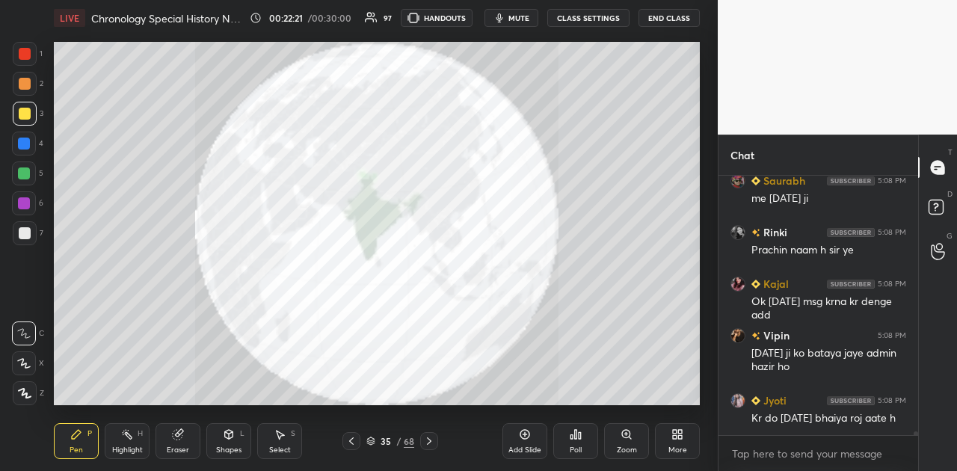
scroll to position [18239, 0]
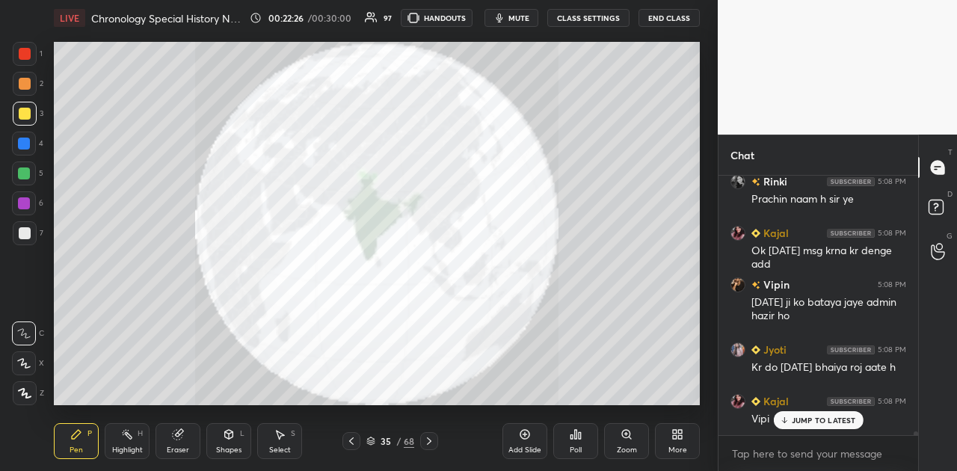
click at [427, 441] on icon at bounding box center [429, 441] width 12 height 12
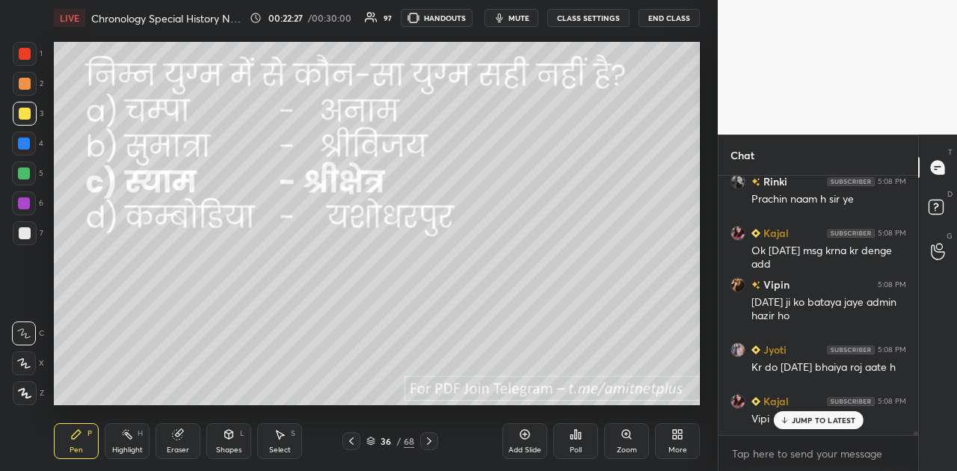
click at [427, 441] on icon at bounding box center [429, 441] width 12 height 12
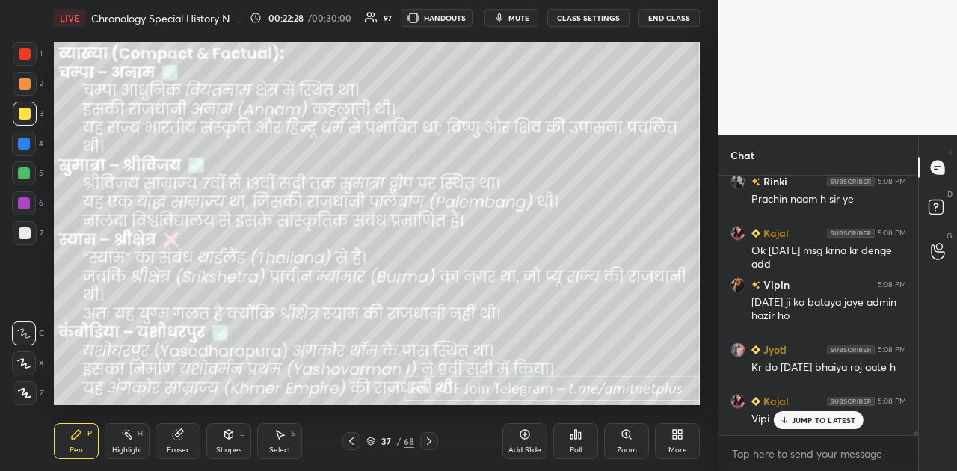
scroll to position [18254, 0]
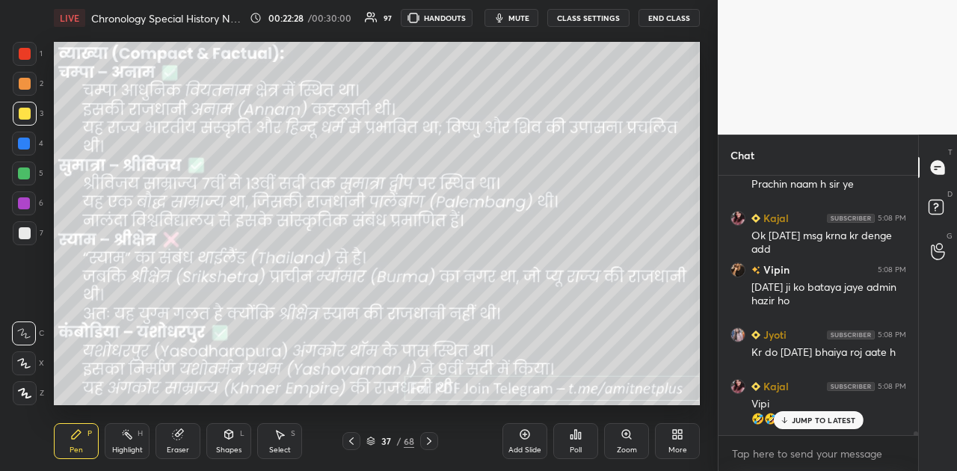
click at [427, 441] on icon at bounding box center [429, 441] width 12 height 12
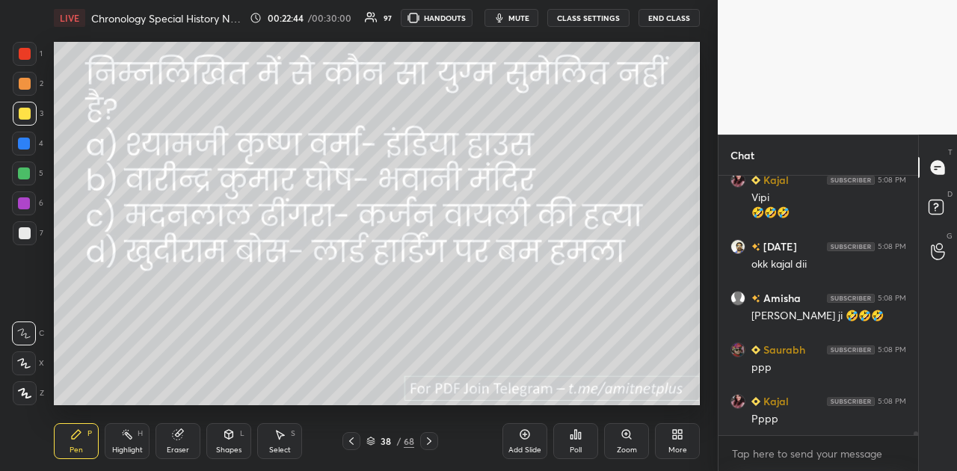
scroll to position [18513, 0]
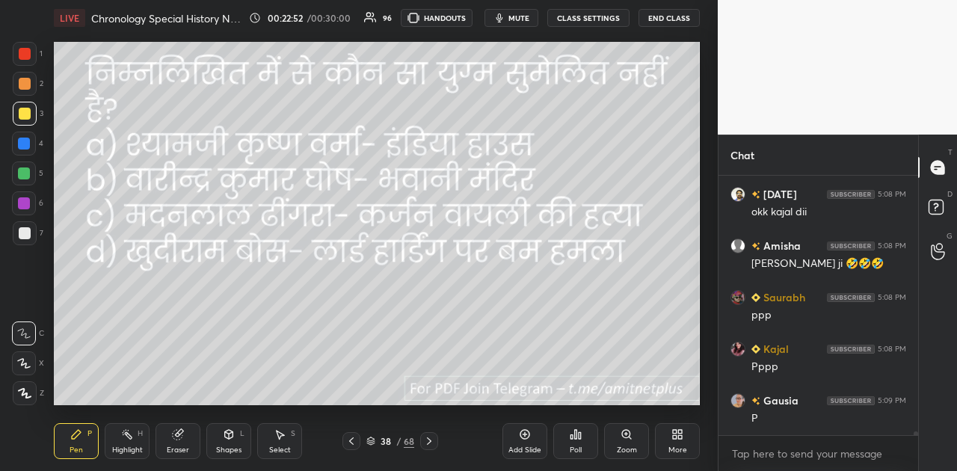
click at [582, 443] on div "Poll" at bounding box center [575, 441] width 45 height 36
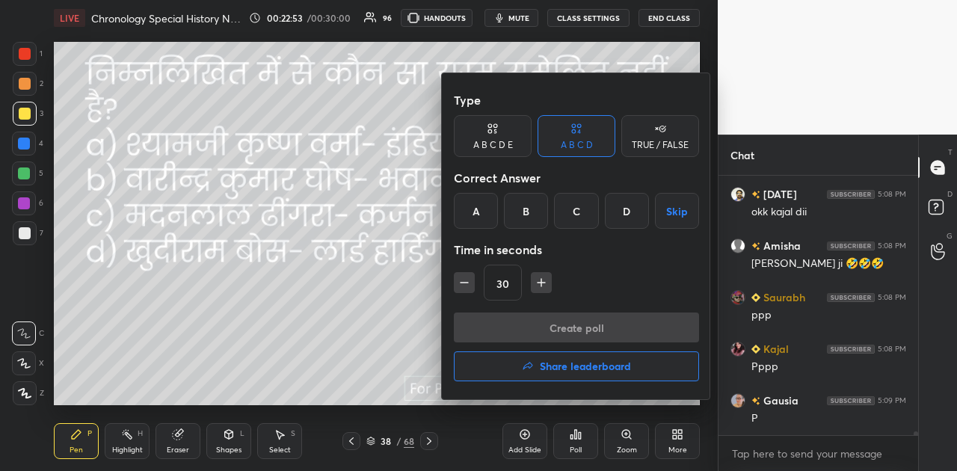
click at [628, 212] on div "D" at bounding box center [627, 211] width 44 height 36
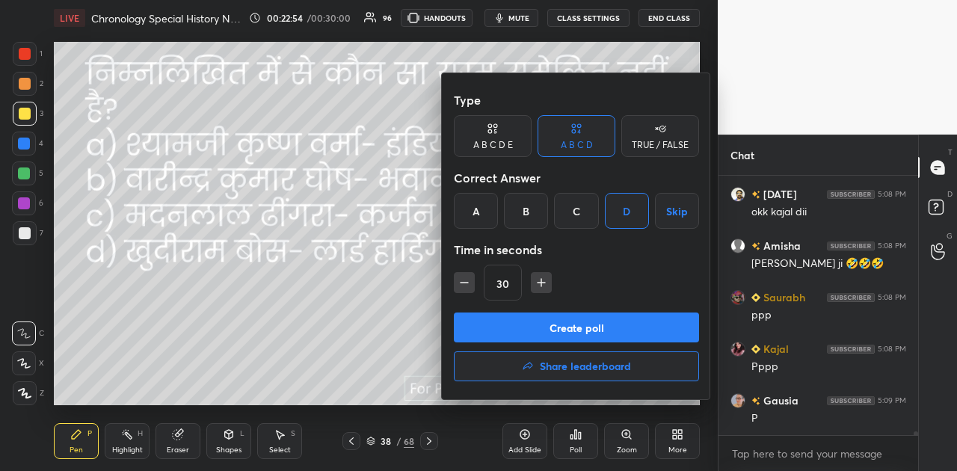
click at [601, 338] on button "Create poll" at bounding box center [576, 328] width 245 height 30
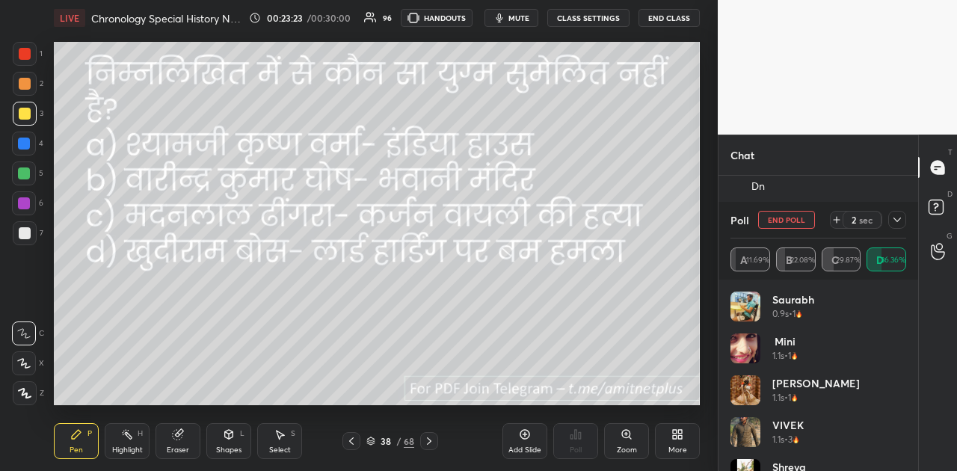
scroll to position [4, 4]
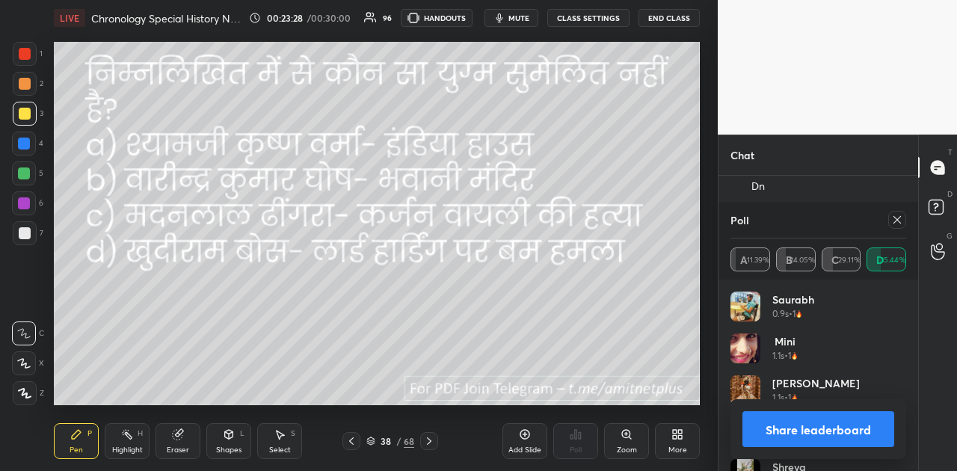
click at [831, 425] on button "Share leaderboard" at bounding box center [818, 429] width 152 height 36
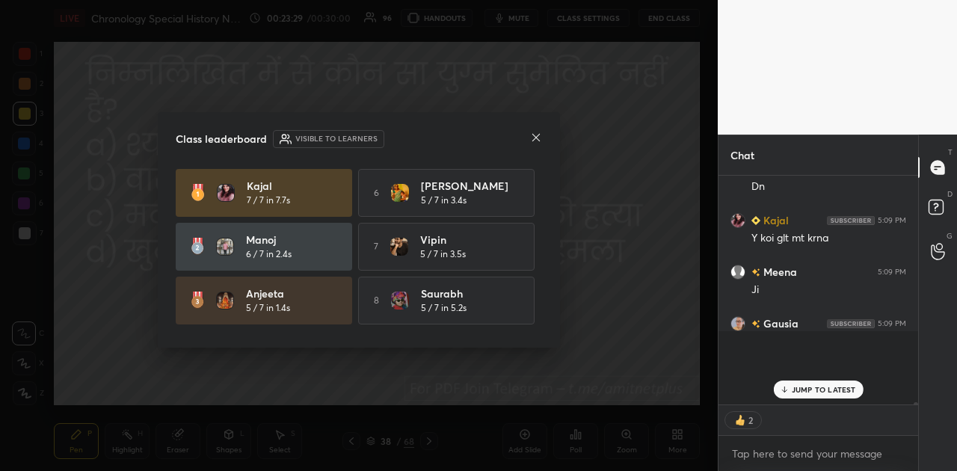
scroll to position [5, 4]
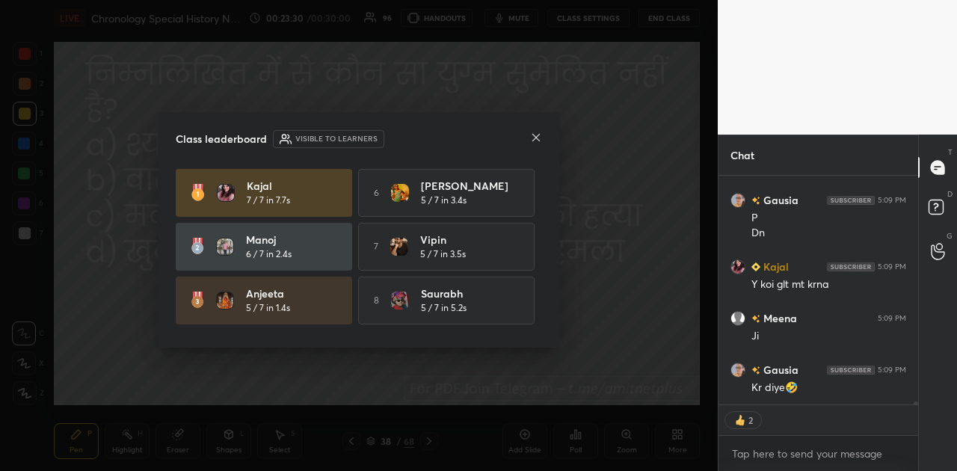
click at [539, 133] on icon at bounding box center [536, 138] width 12 height 12
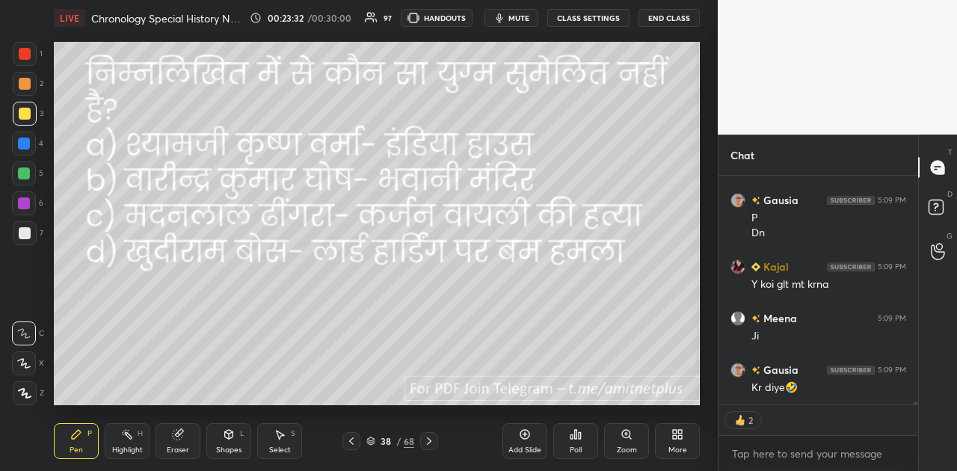
click at [431, 437] on icon at bounding box center [429, 441] width 12 height 12
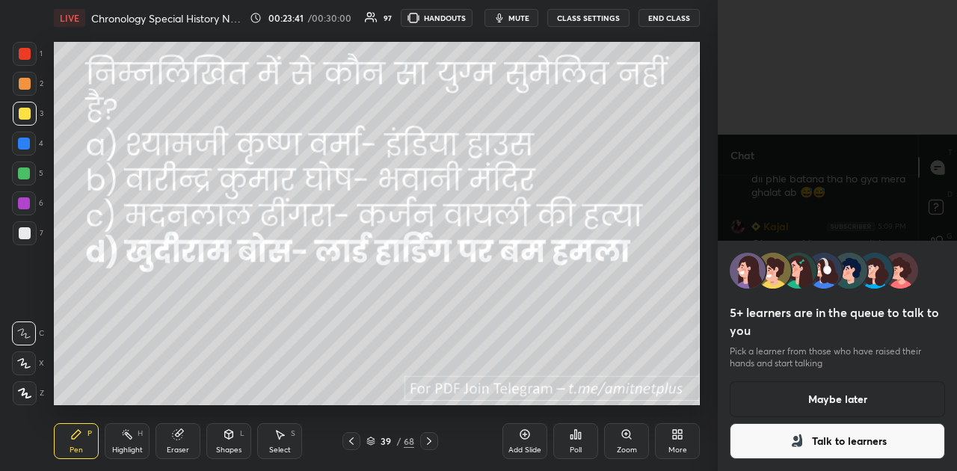
click at [828, 439] on button "Talk to learners" at bounding box center [837, 441] width 215 height 36
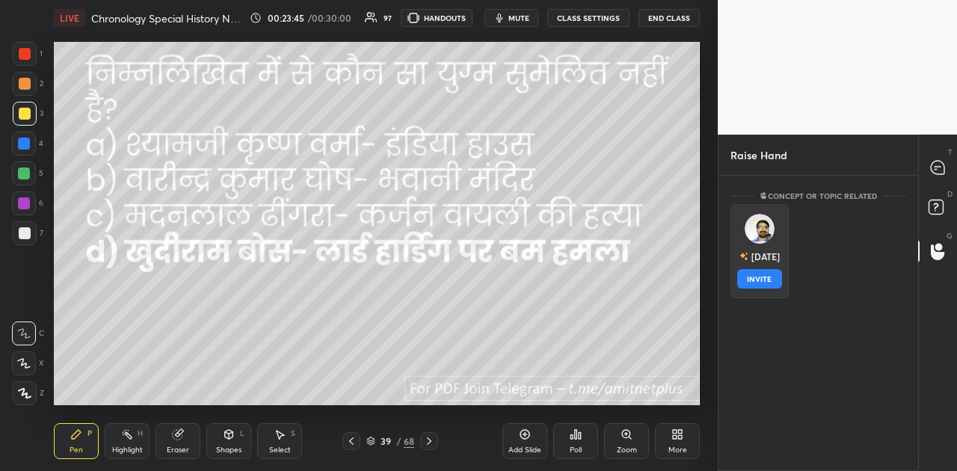
click at [752, 236] on img "grid" at bounding box center [760, 229] width 30 height 30
click at [756, 279] on button "INVITE" at bounding box center [759, 278] width 45 height 19
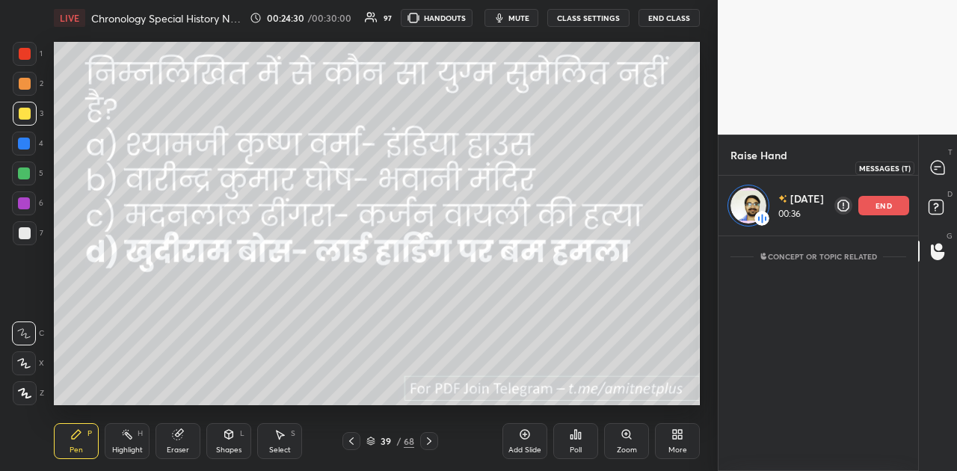
click at [941, 169] on icon at bounding box center [937, 167] width 13 height 13
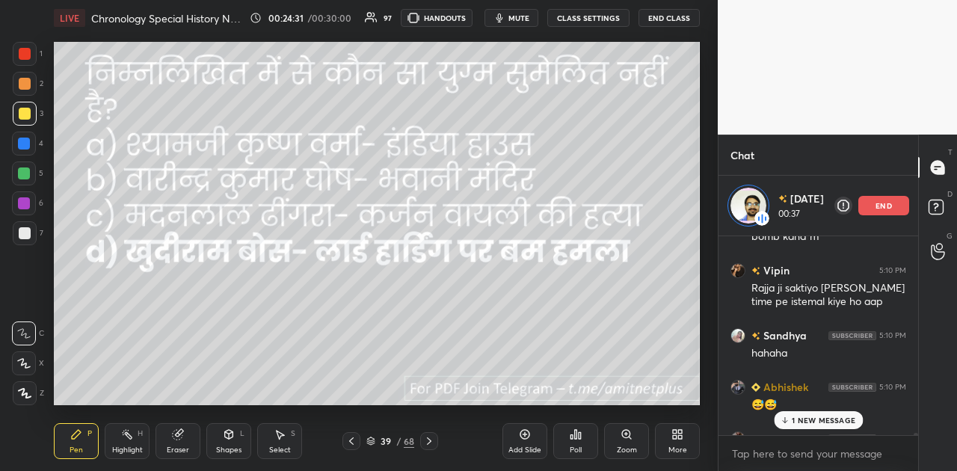
scroll to position [19754, 0]
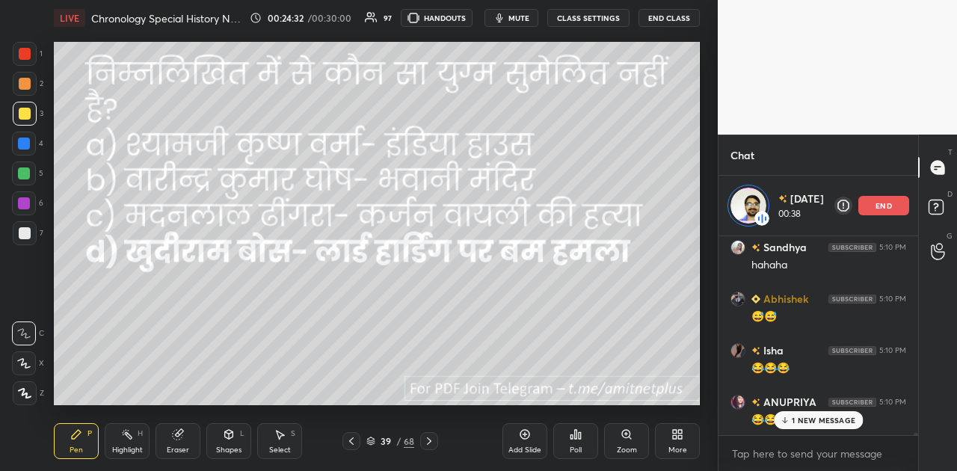
click at [820, 416] on p "1 NEW MESSAGE" at bounding box center [824, 420] width 64 height 9
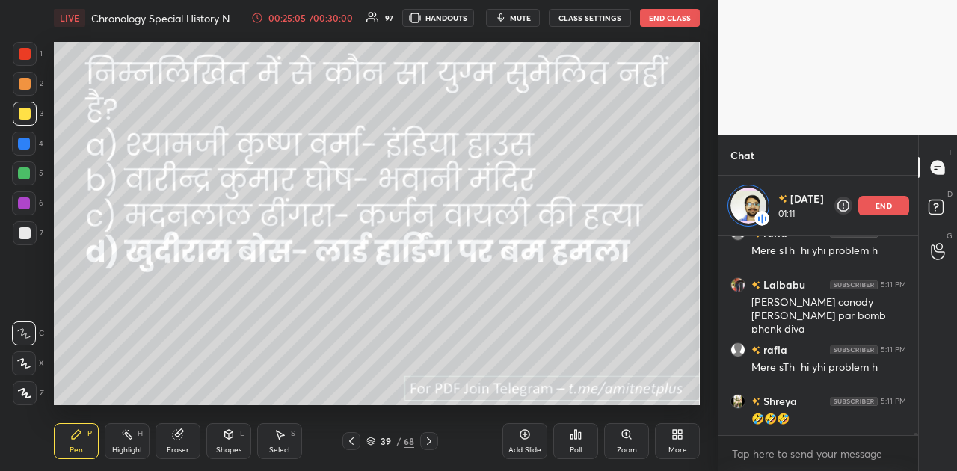
scroll to position [21147, 0]
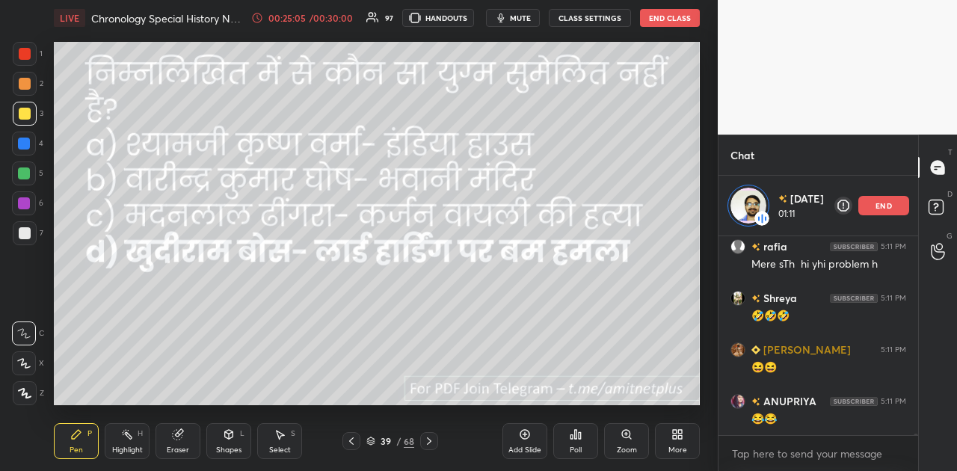
click at [885, 197] on div "end" at bounding box center [883, 205] width 51 height 19
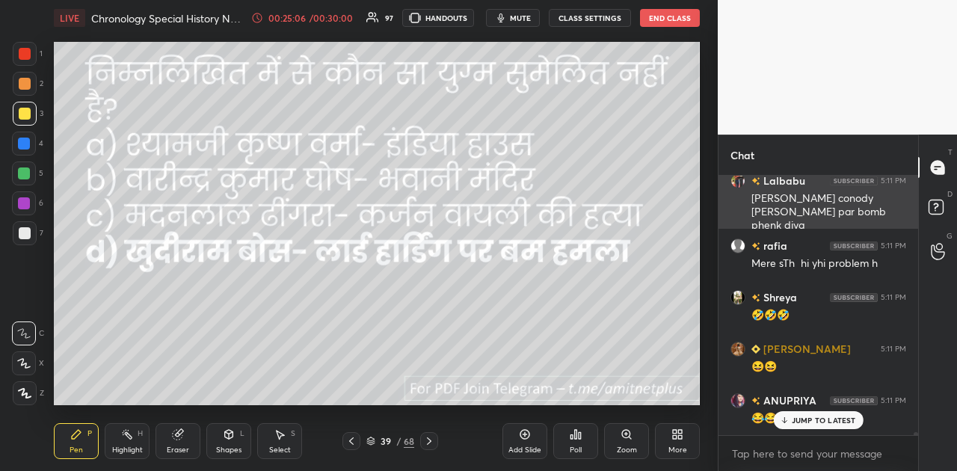
scroll to position [21138, 0]
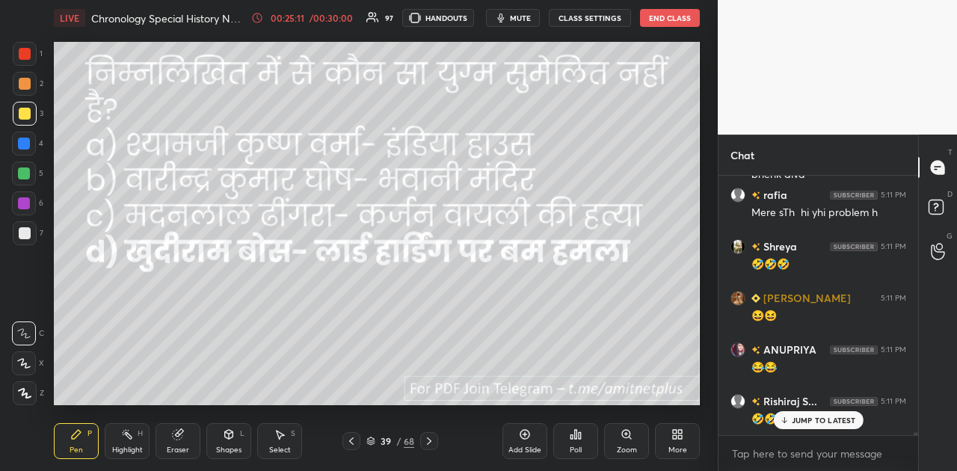
click at [434, 437] on icon at bounding box center [429, 441] width 12 height 12
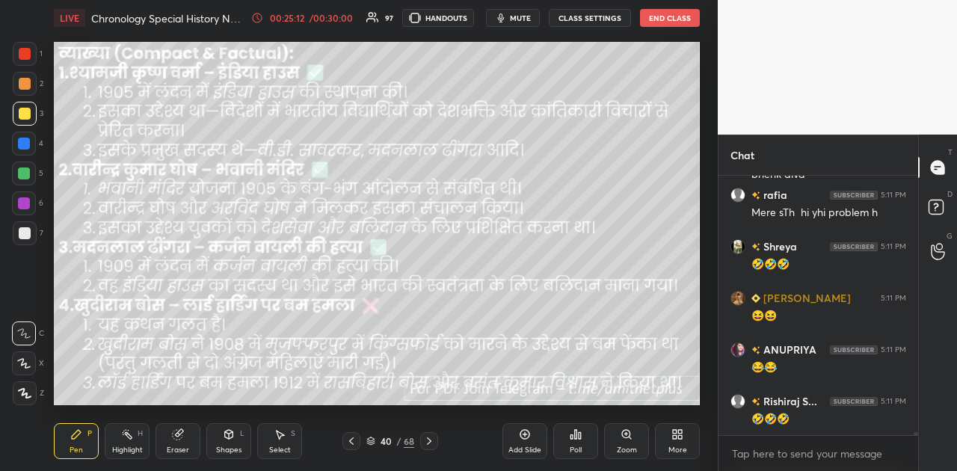
scroll to position [21191, 0]
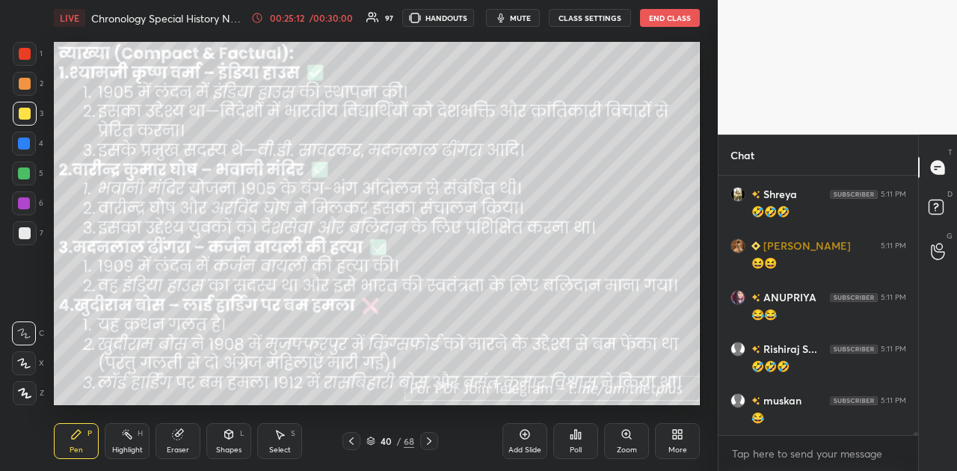
click at [434, 437] on icon at bounding box center [429, 441] width 12 height 12
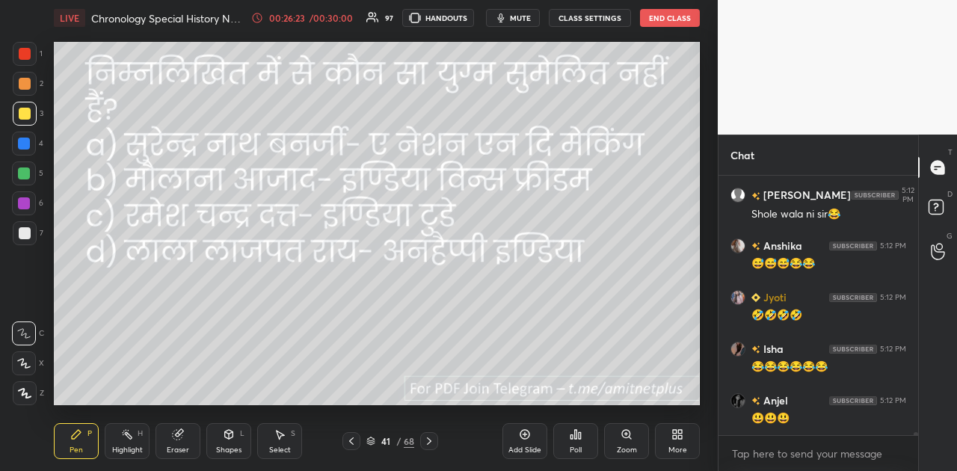
scroll to position [22102, 0]
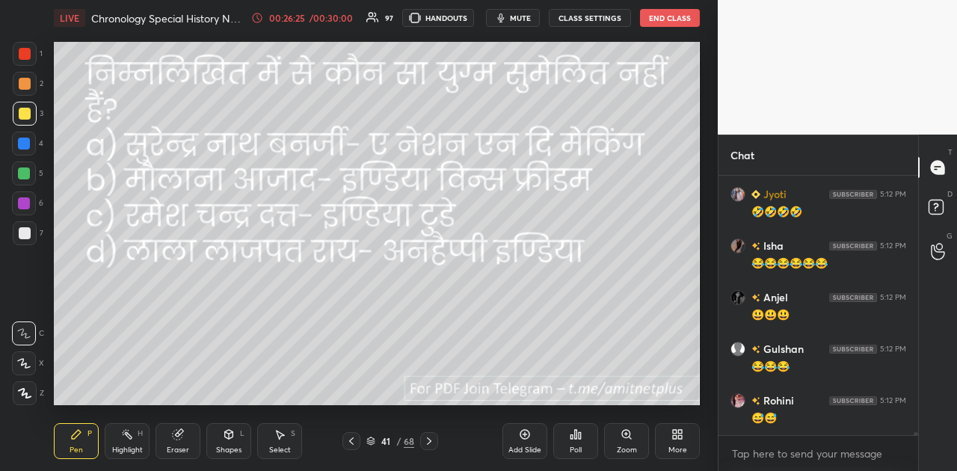
click at [579, 441] on div "Poll" at bounding box center [575, 441] width 45 height 36
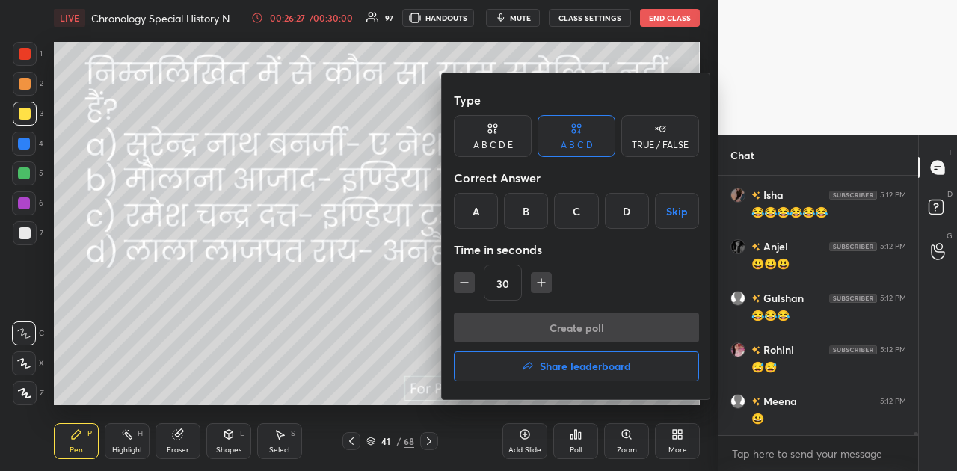
scroll to position [22257, 0]
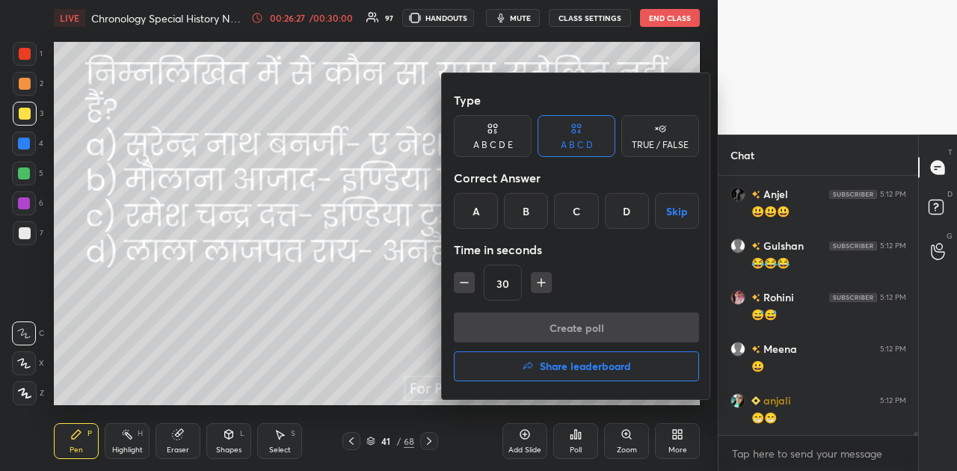
click at [576, 209] on div "C" at bounding box center [576, 211] width 44 height 36
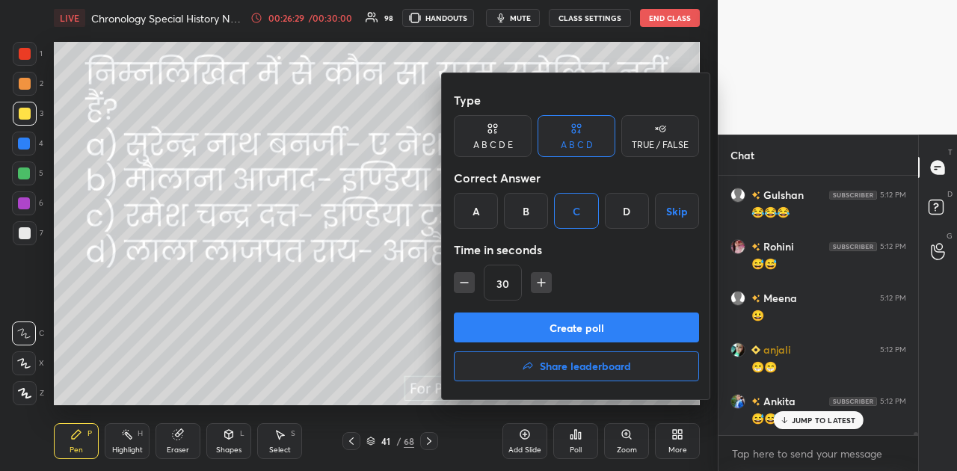
scroll to position [22360, 0]
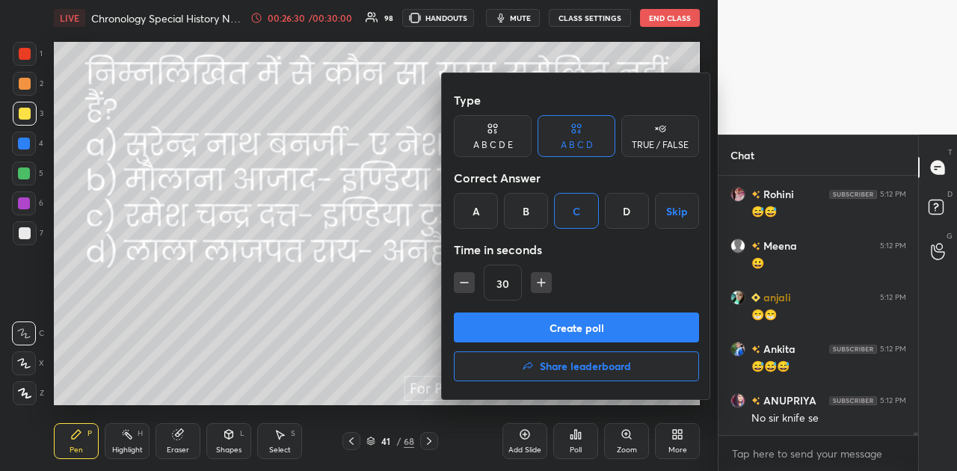
click at [579, 324] on button "Create poll" at bounding box center [576, 328] width 245 height 30
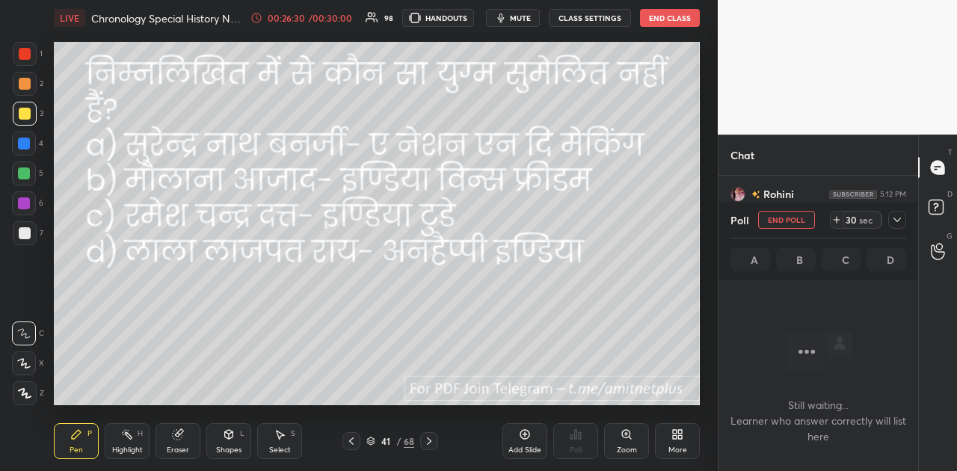
scroll to position [213, 195]
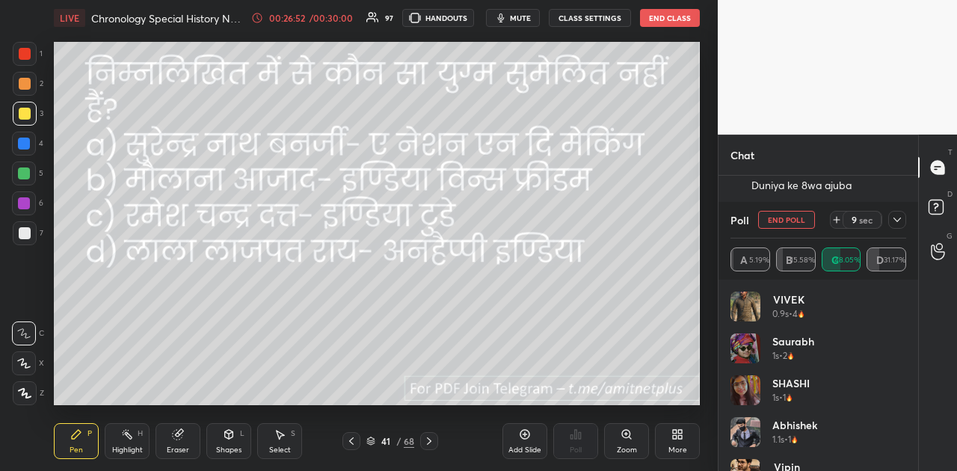
click at [900, 218] on icon at bounding box center [896, 220] width 7 height 4
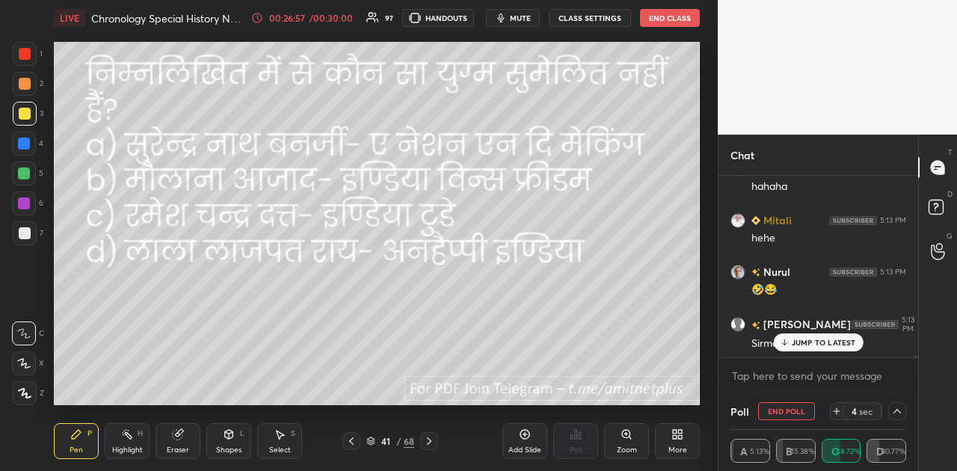
click at [813, 340] on p "JUMP TO LATEST" at bounding box center [824, 342] width 64 height 9
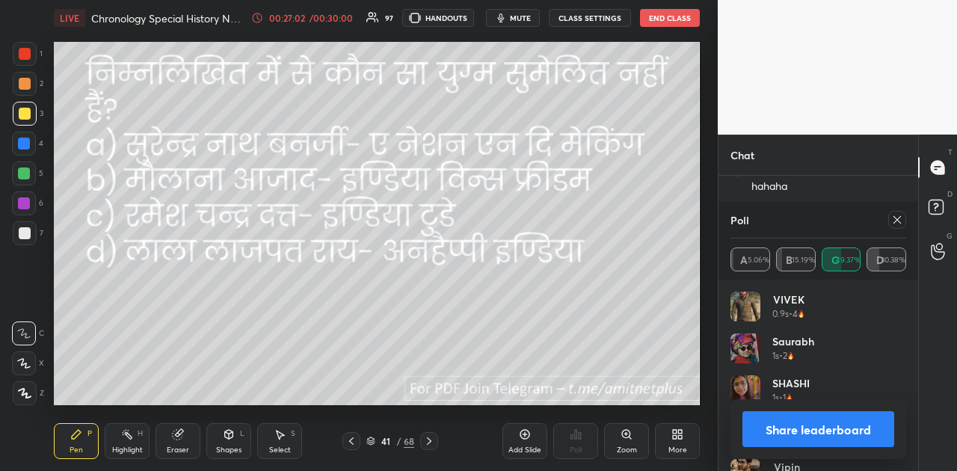
click at [830, 426] on button "Share leaderboard" at bounding box center [818, 429] width 152 height 36
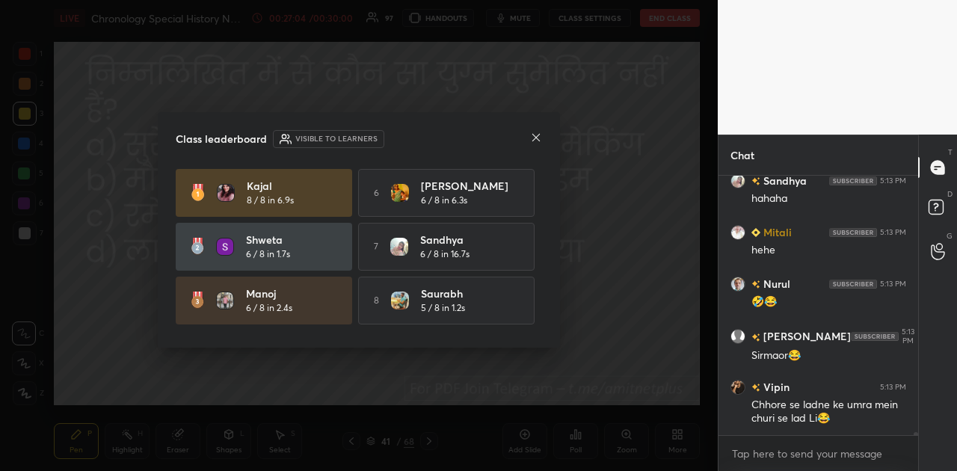
click at [538, 136] on icon at bounding box center [536, 138] width 12 height 12
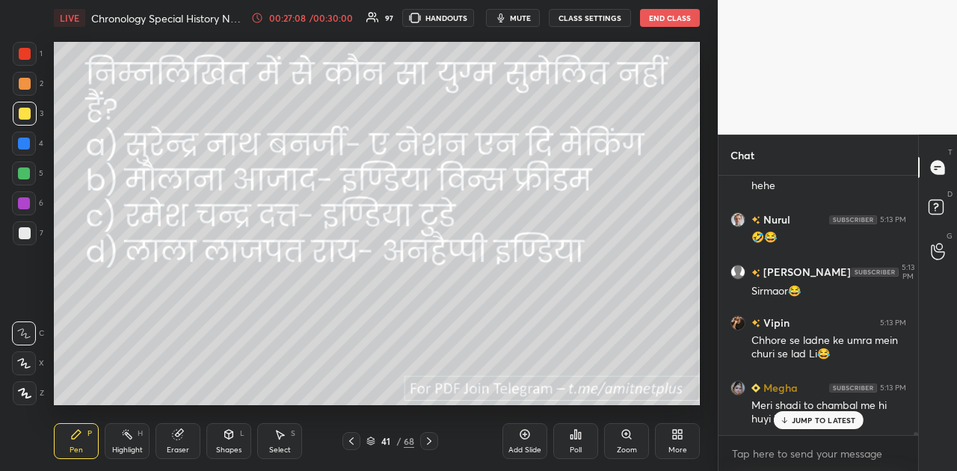
click at [811, 411] on div "JUMP TO LATEST" at bounding box center [818, 420] width 90 height 18
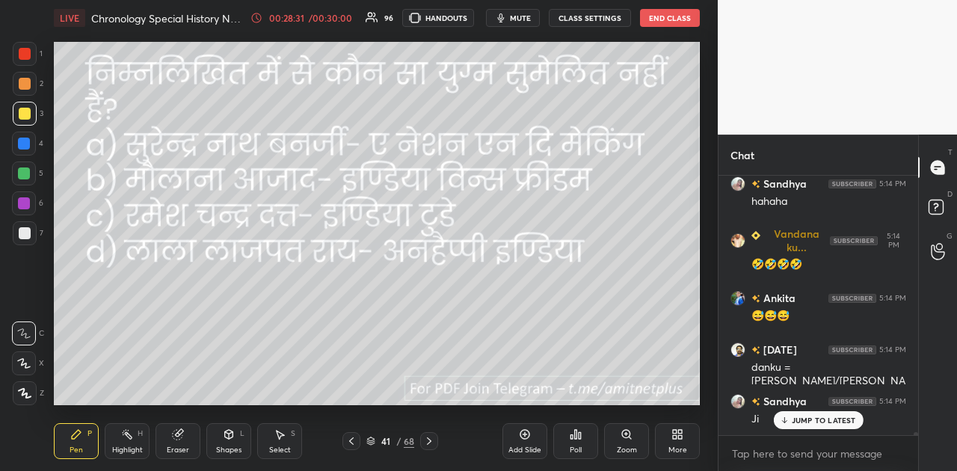
scroll to position [25370, 0]
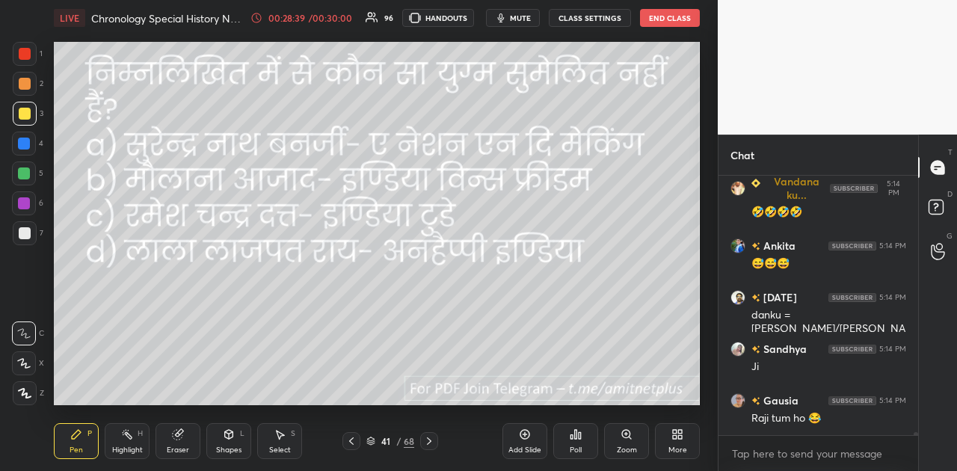
click at [426, 440] on icon at bounding box center [429, 441] width 12 height 12
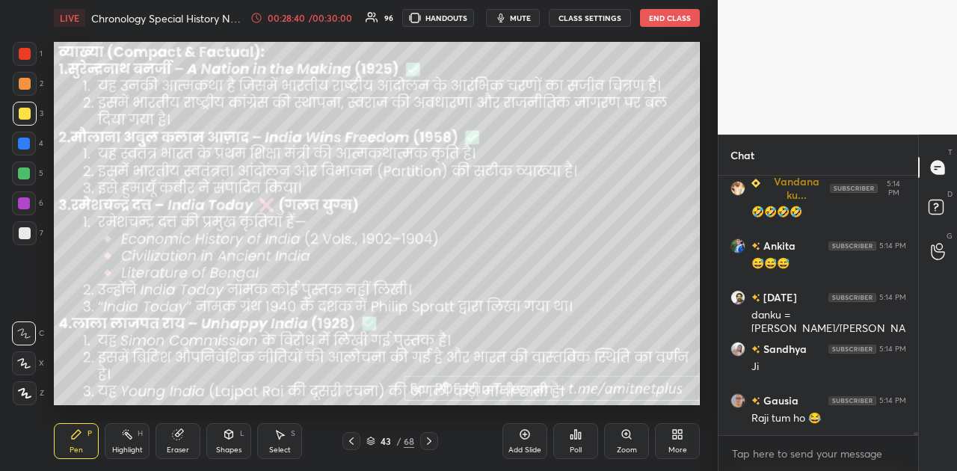
click at [426, 440] on icon at bounding box center [429, 441] width 12 height 12
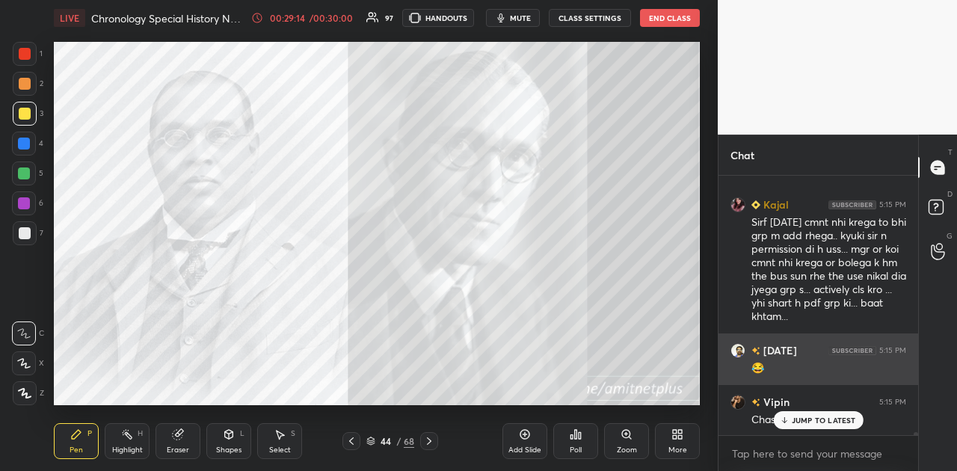
scroll to position [25669, 0]
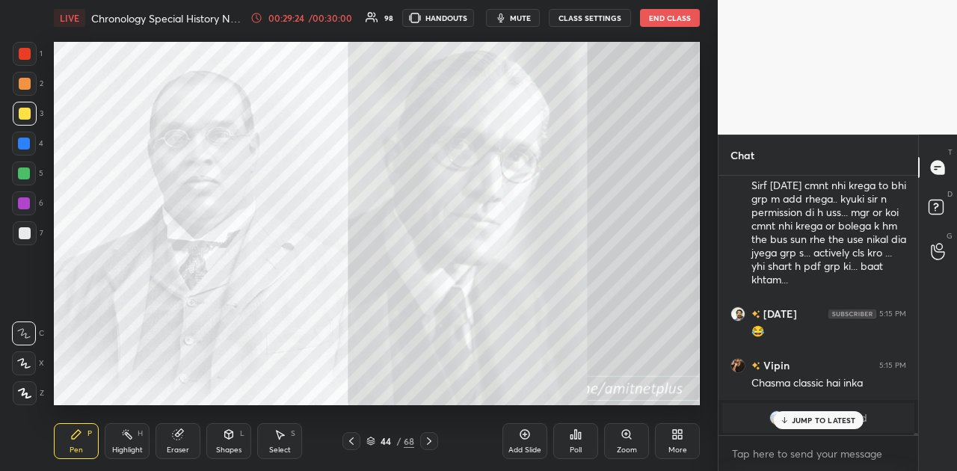
click at [810, 423] on p "JUMP TO LATEST" at bounding box center [824, 420] width 64 height 9
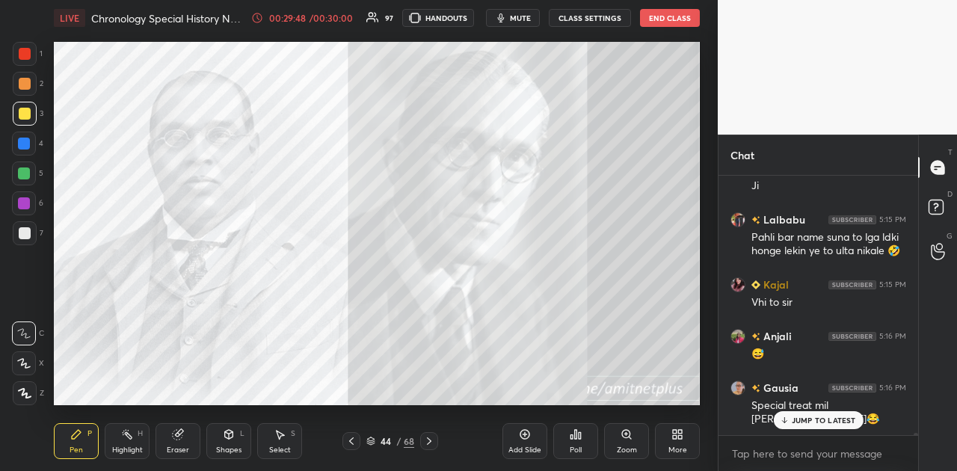
scroll to position [27000, 0]
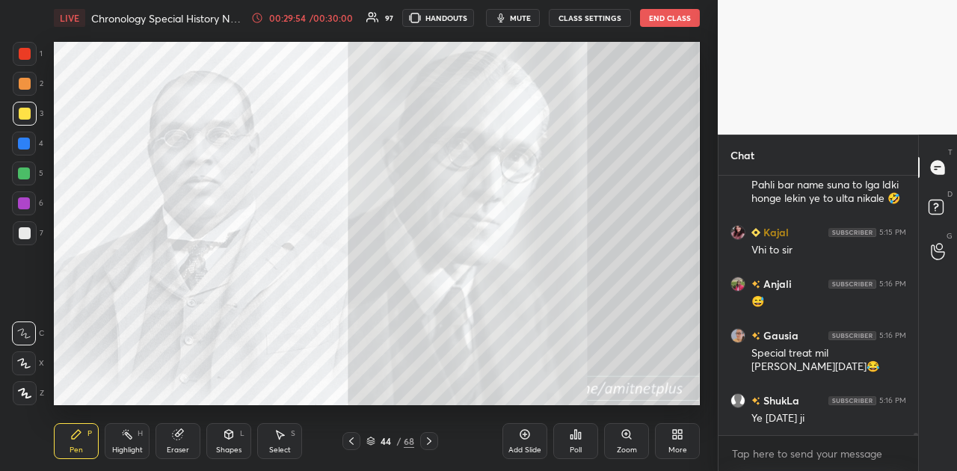
click at [428, 442] on icon at bounding box center [429, 441] width 12 height 12
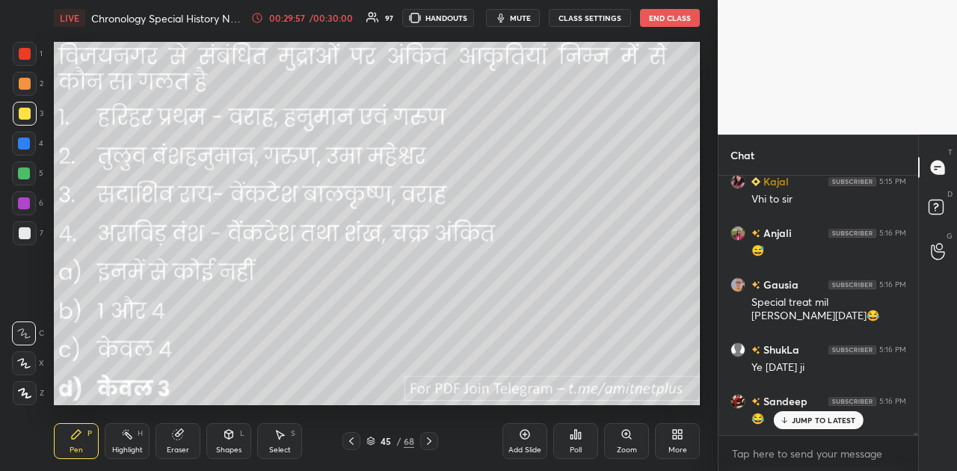
scroll to position [27117, 0]
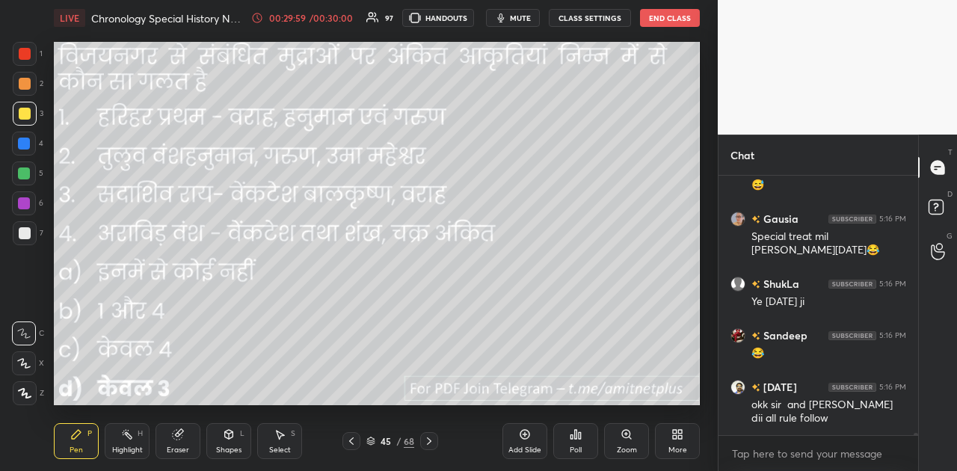
click at [429, 440] on icon at bounding box center [429, 441] width 12 height 12
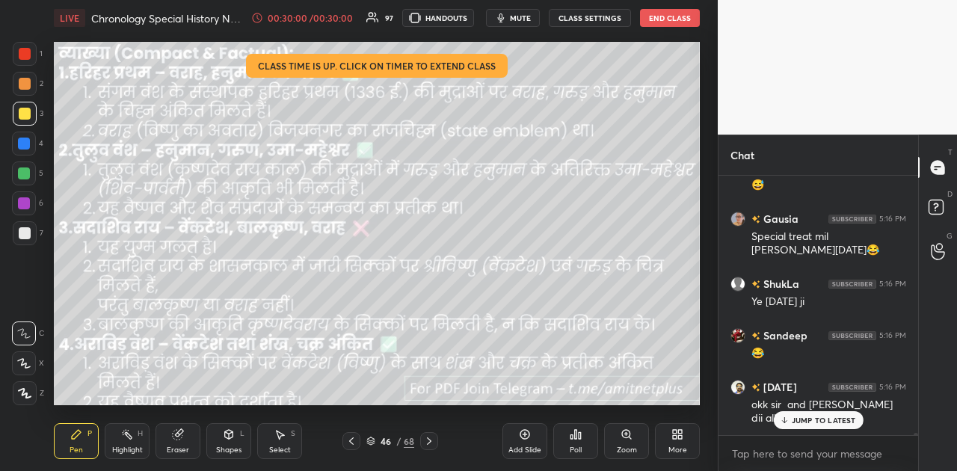
scroll to position [27195, 0]
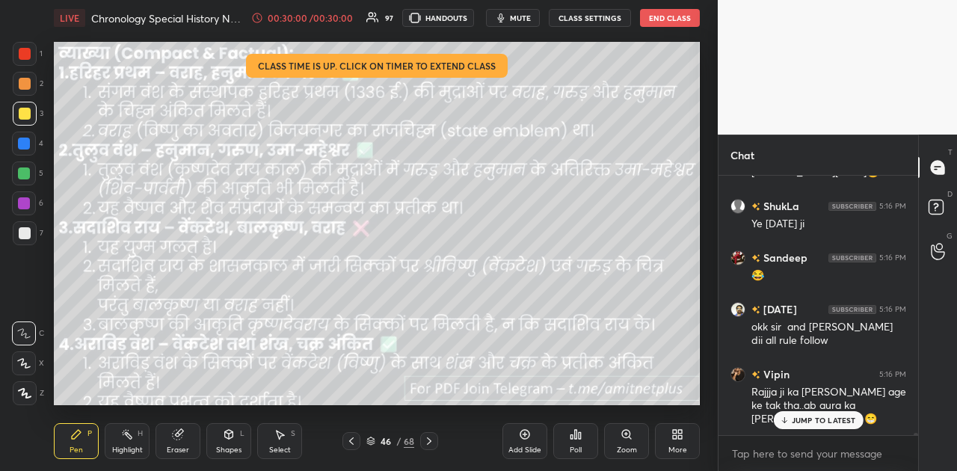
click at [349, 441] on icon at bounding box center [351, 441] width 12 height 12
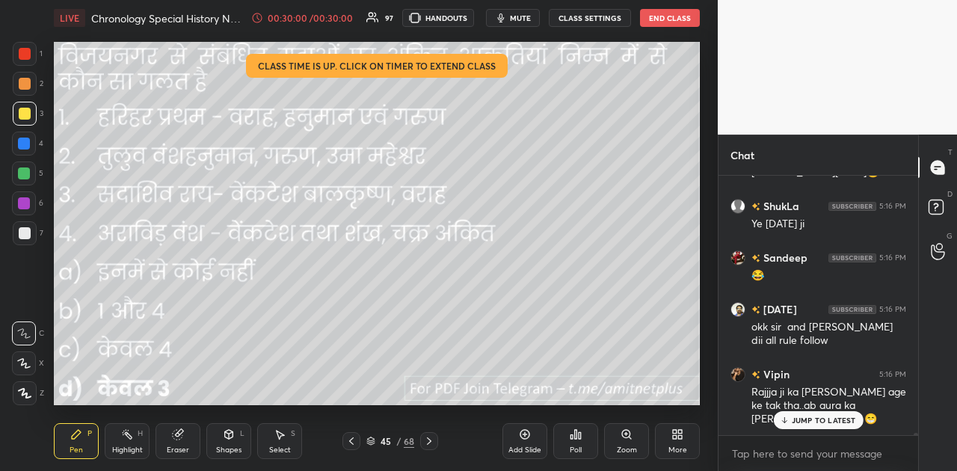
click at [349, 441] on icon at bounding box center [351, 441] width 12 height 12
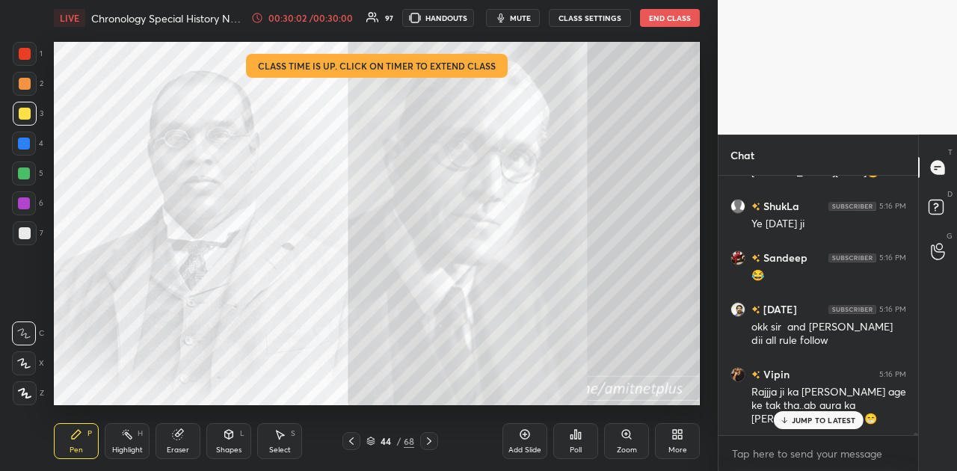
click at [432, 441] on icon at bounding box center [429, 441] width 12 height 12
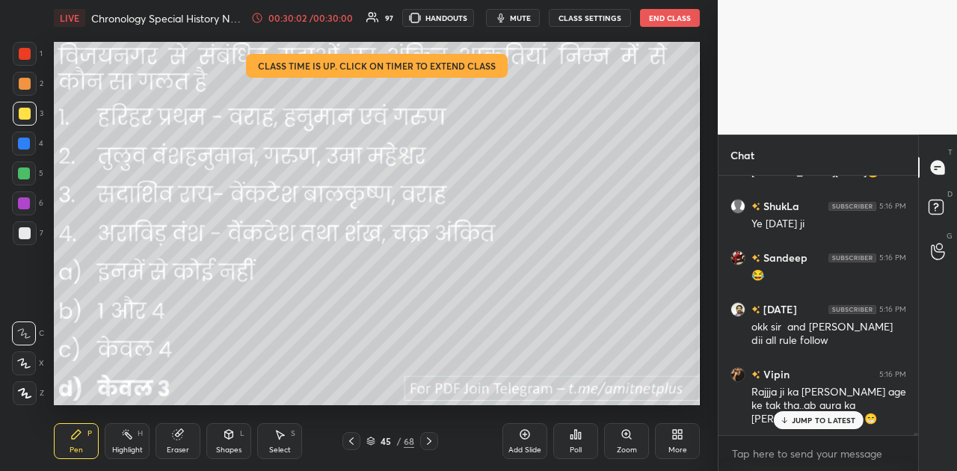
click at [432, 441] on icon at bounding box center [429, 441] width 12 height 12
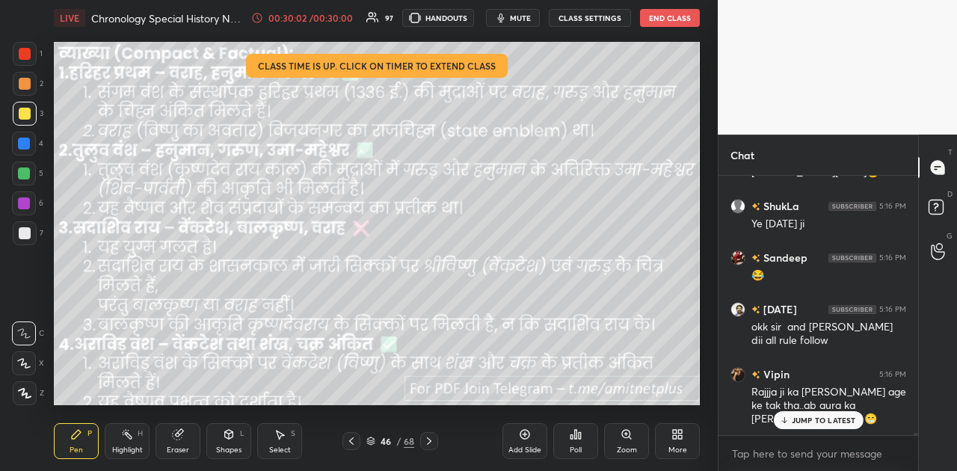
click at [432, 441] on icon at bounding box center [429, 441] width 12 height 12
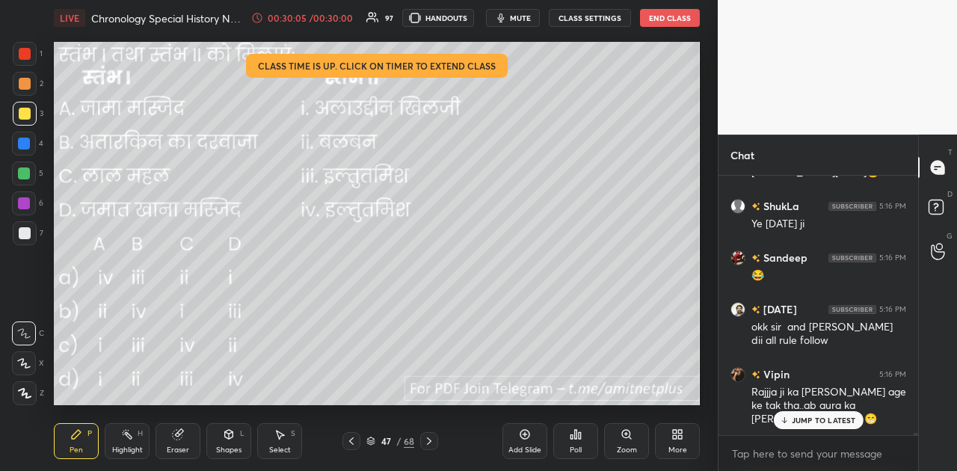
click at [260, 18] on icon at bounding box center [257, 18] width 12 height 12
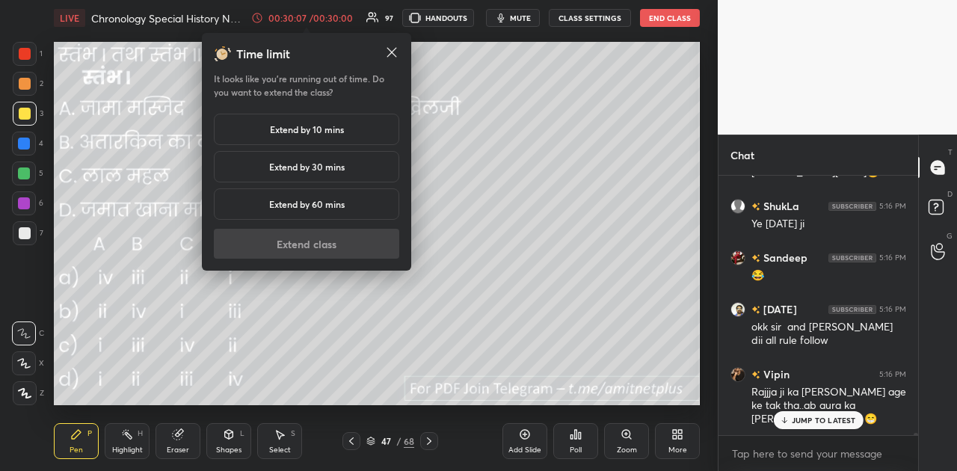
click at [327, 130] on h5 "Extend by 10 mins" at bounding box center [307, 129] width 74 height 13
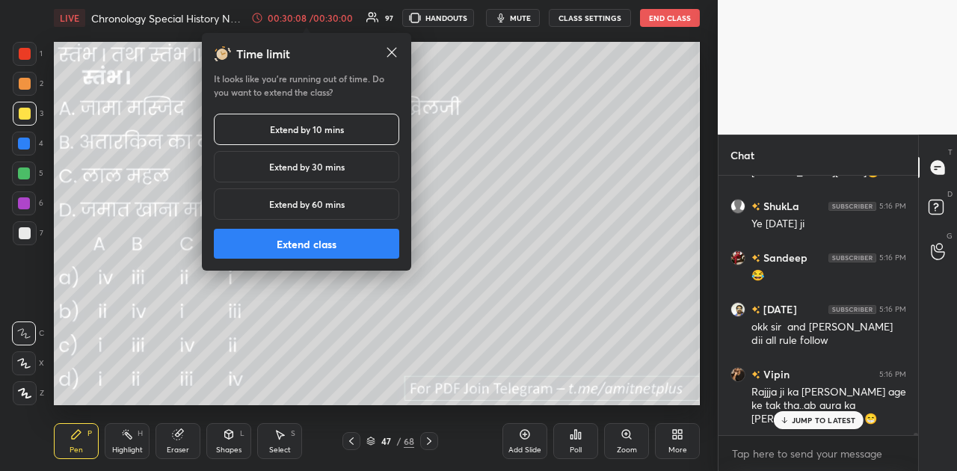
click at [341, 245] on button "Extend class" at bounding box center [306, 244] width 185 height 30
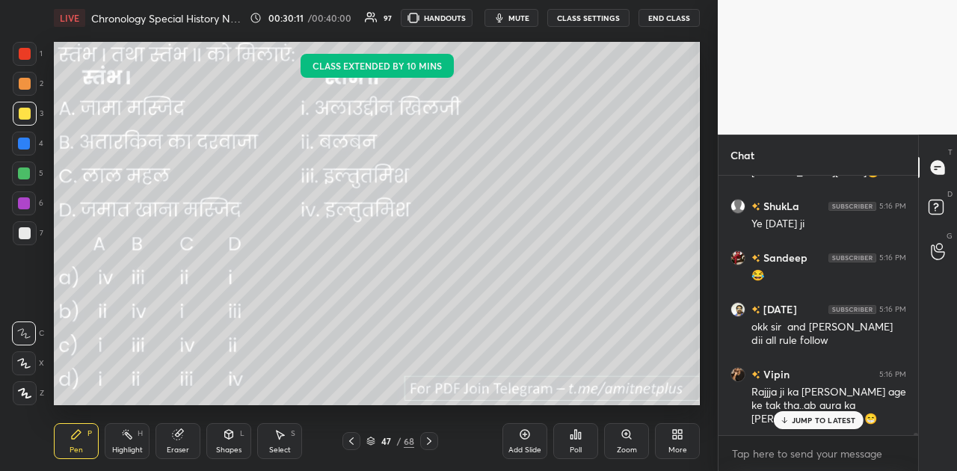
click at [828, 422] on p "JUMP TO LATEST" at bounding box center [824, 420] width 64 height 9
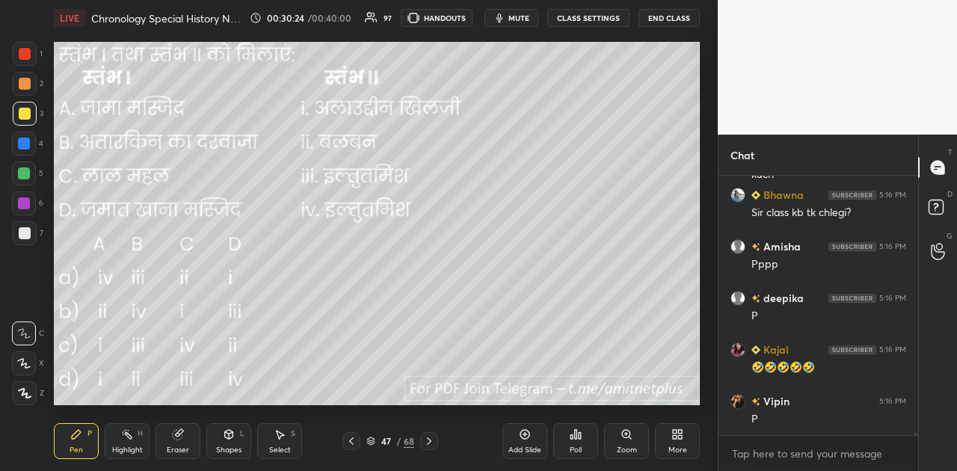
scroll to position [27714, 0]
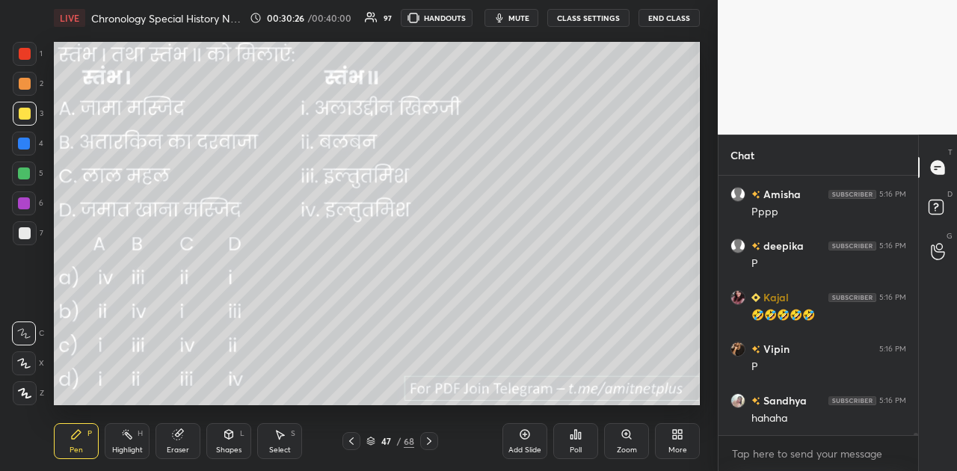
click at [577, 435] on icon at bounding box center [576, 434] width 12 height 12
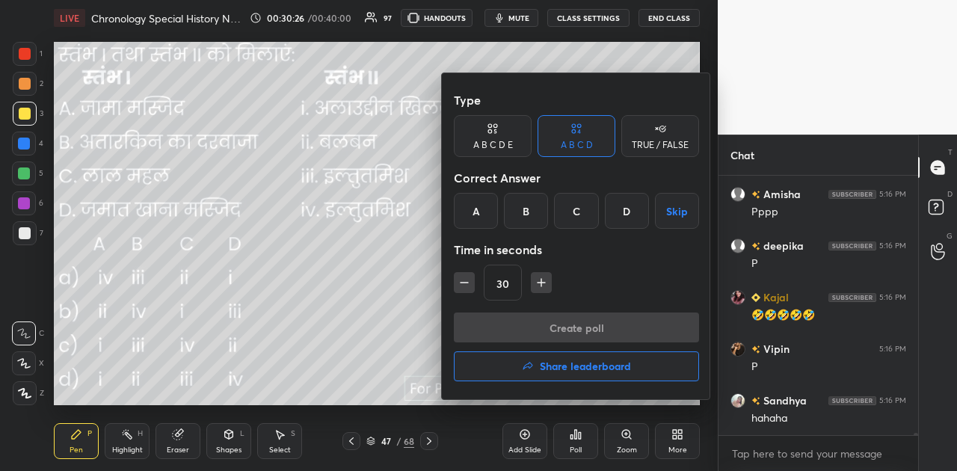
scroll to position [27764, 0]
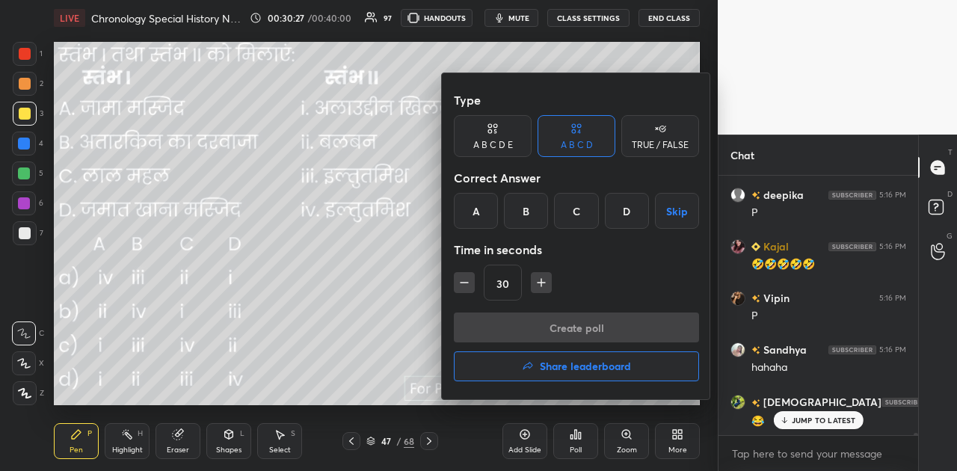
click at [627, 211] on div "D" at bounding box center [627, 211] width 44 height 36
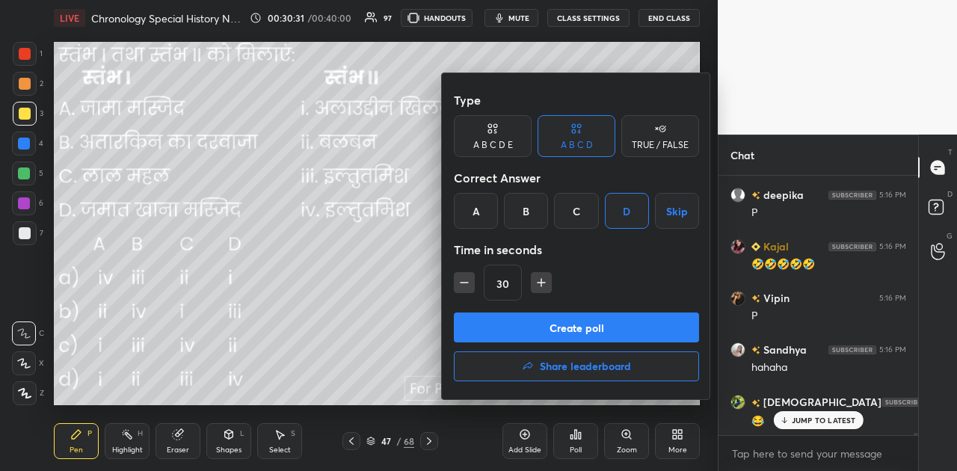
click at [568, 332] on button "Create poll" at bounding box center [576, 328] width 245 height 30
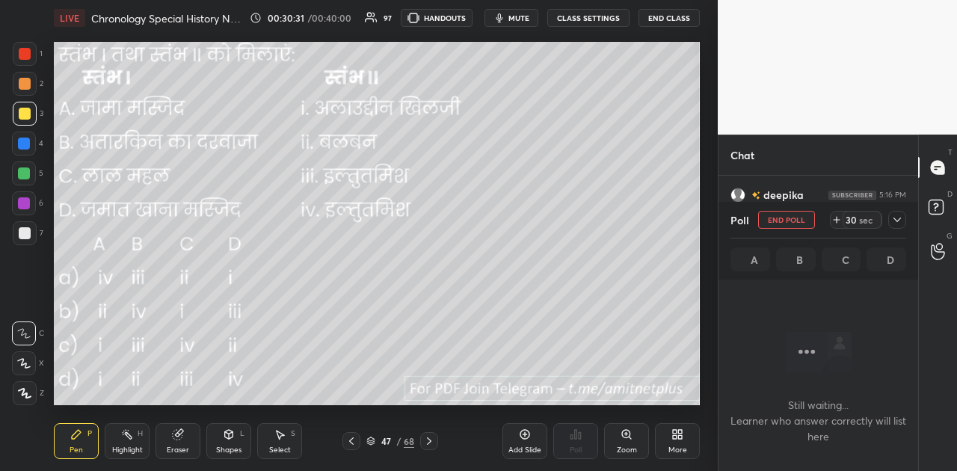
scroll to position [4, 4]
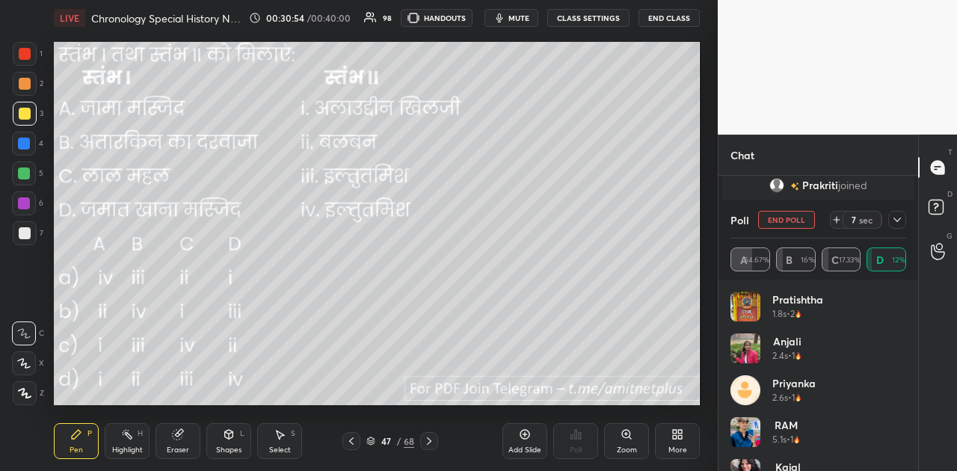
click at [781, 215] on button "End Poll" at bounding box center [786, 220] width 57 height 18
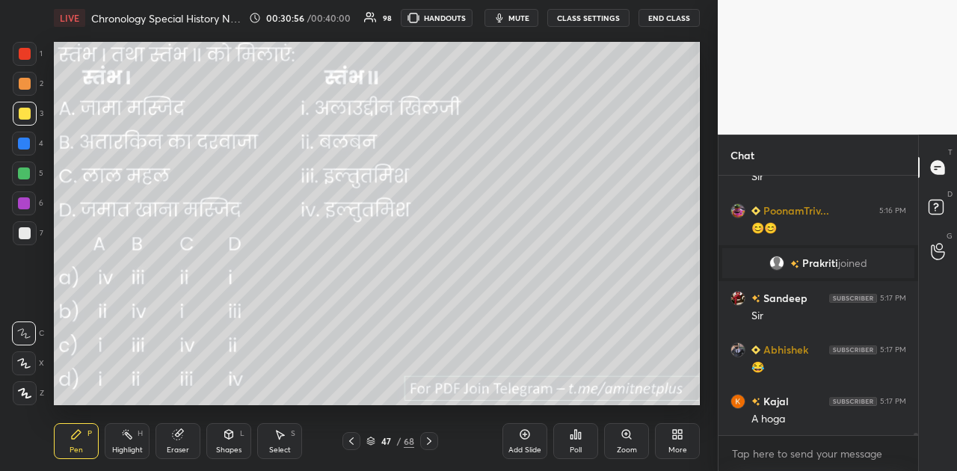
click at [583, 447] on div "Poll" at bounding box center [575, 441] width 45 height 36
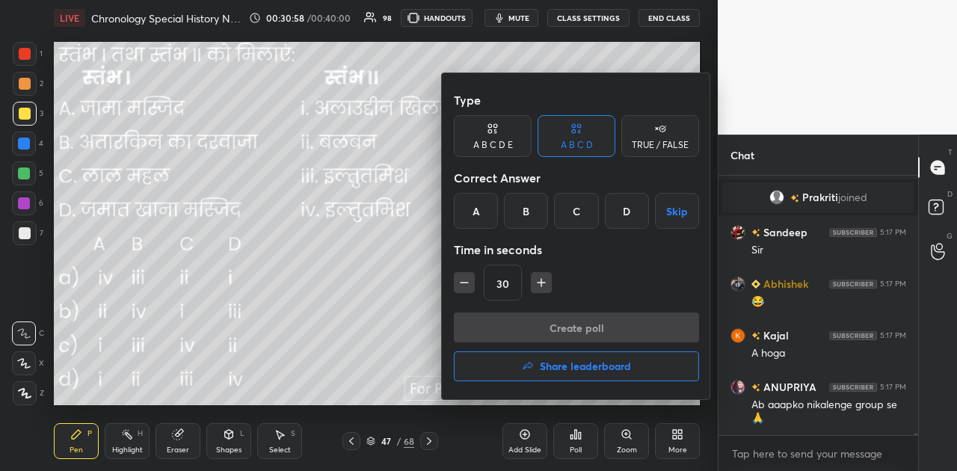
click at [470, 205] on div "A" at bounding box center [476, 211] width 44 height 36
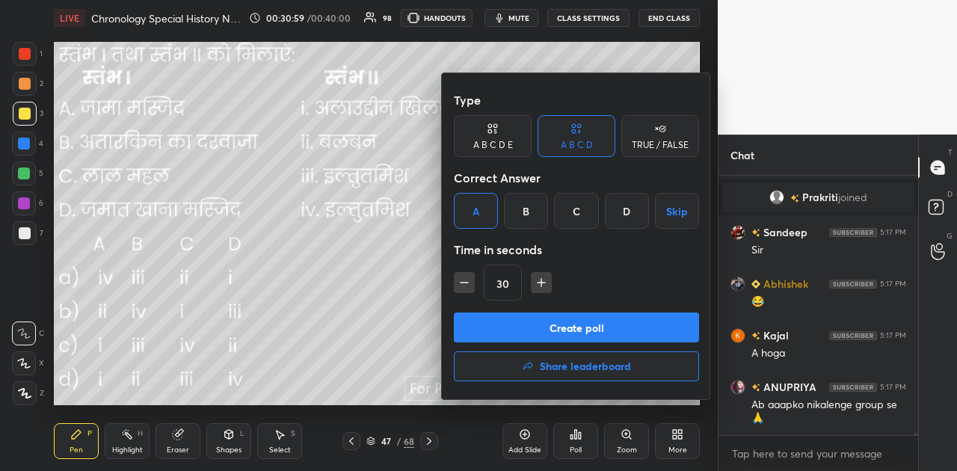
click at [588, 327] on button "Create poll" at bounding box center [576, 328] width 245 height 30
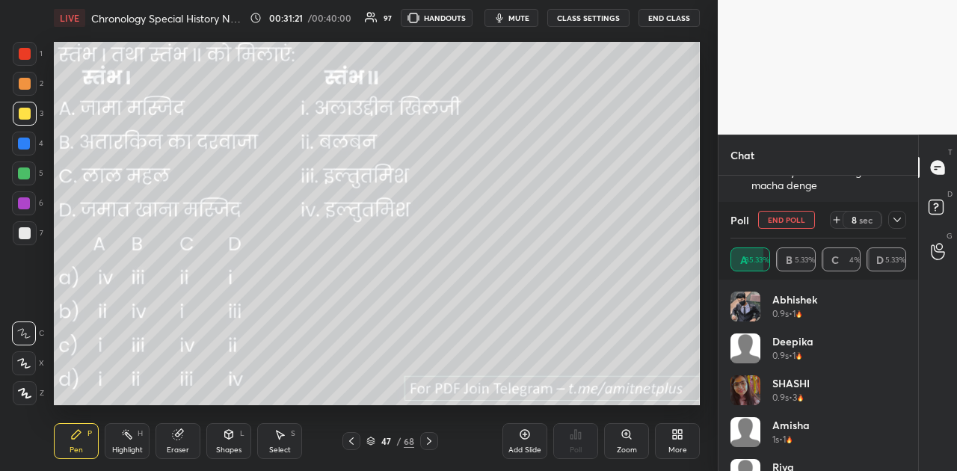
click at [432, 440] on icon at bounding box center [429, 441] width 12 height 12
click at [677, 440] on icon at bounding box center [677, 434] width 12 height 12
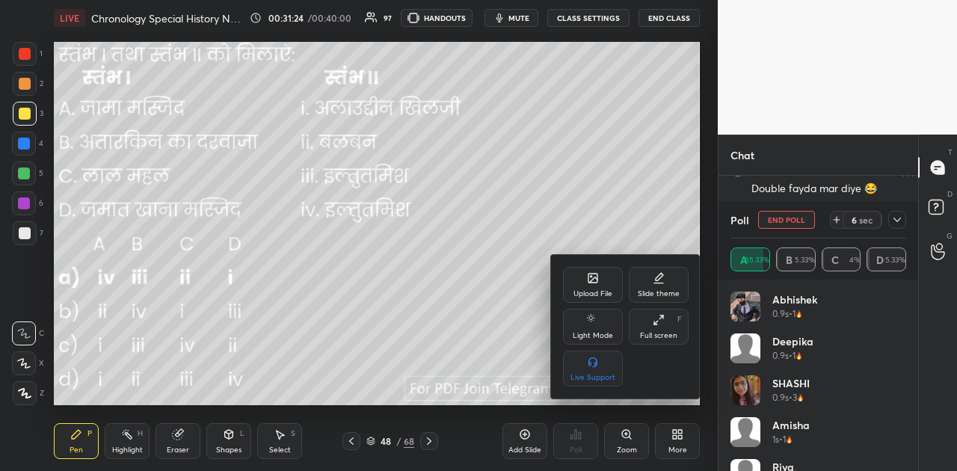
click at [600, 286] on div "Upload File" at bounding box center [593, 285] width 60 height 36
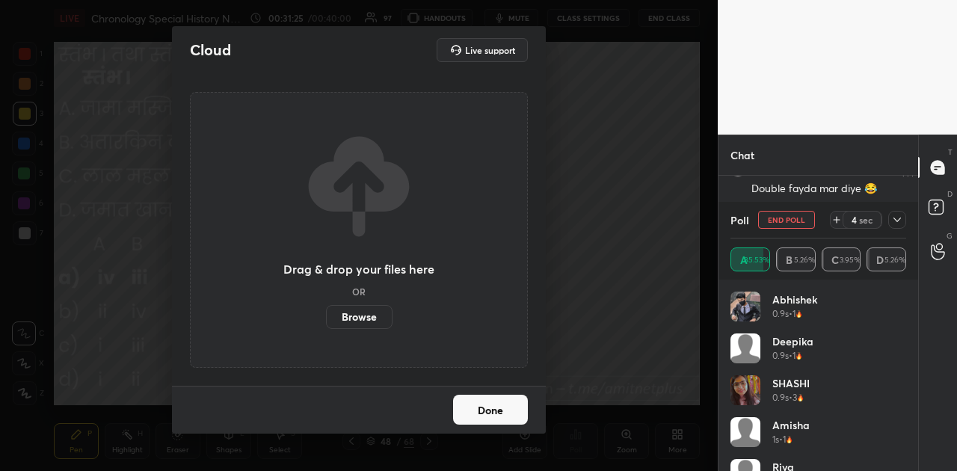
click at [369, 316] on label "Browse" at bounding box center [359, 317] width 67 height 24
click at [326, 316] on input "Browse" at bounding box center [326, 317] width 0 height 24
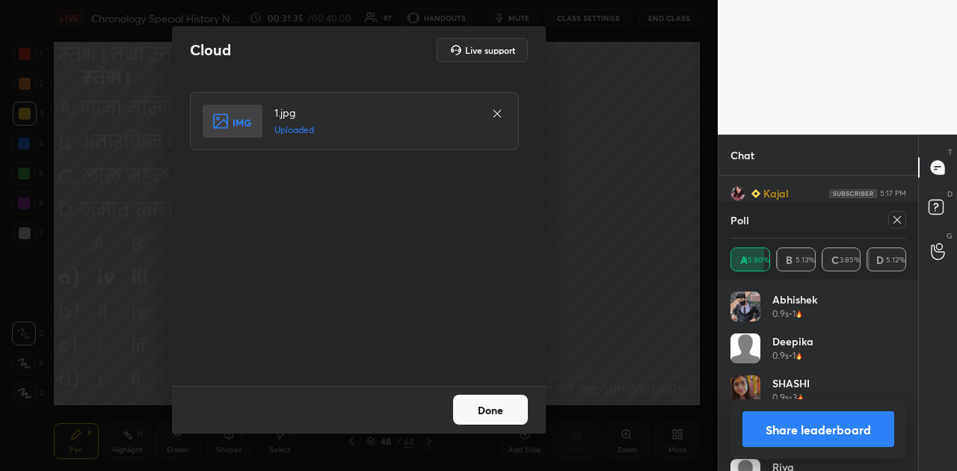
click at [498, 416] on button "Done" at bounding box center [490, 410] width 75 height 30
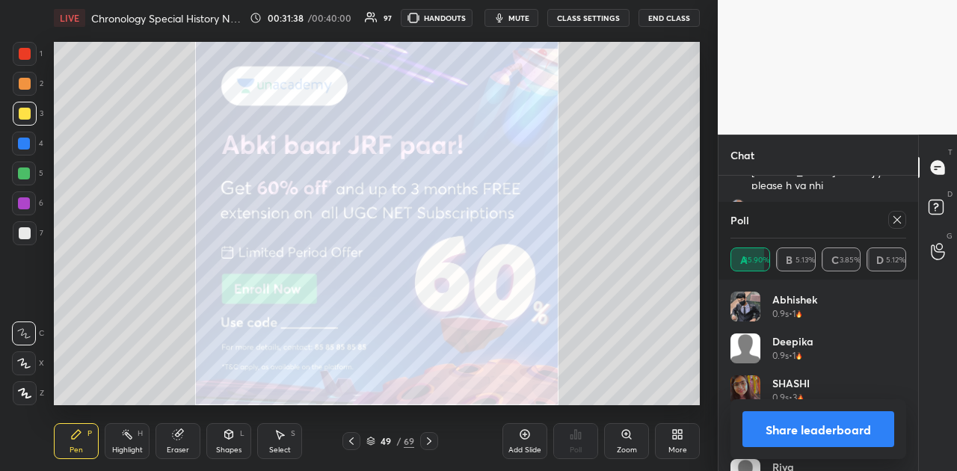
click at [828, 426] on button "Share leaderboard" at bounding box center [818, 429] width 152 height 36
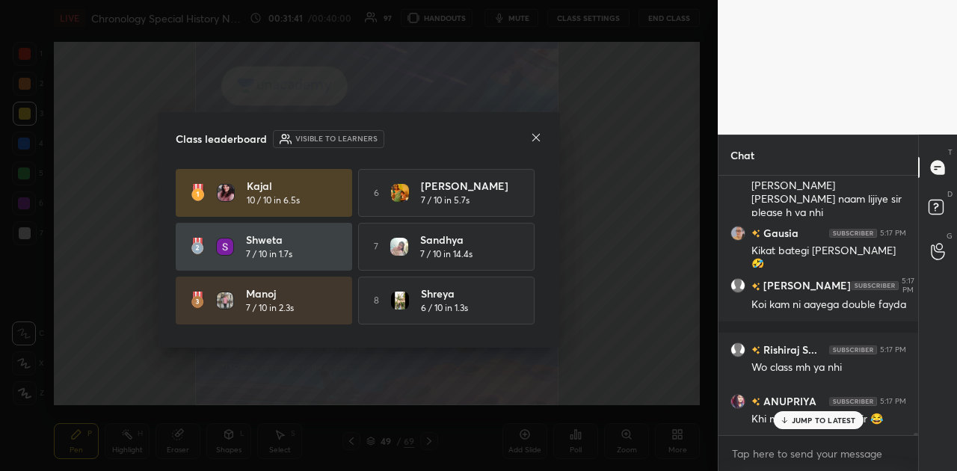
click at [813, 422] on p "JUMP TO LATEST" at bounding box center [824, 420] width 64 height 9
click at [531, 135] on icon at bounding box center [536, 138] width 12 height 12
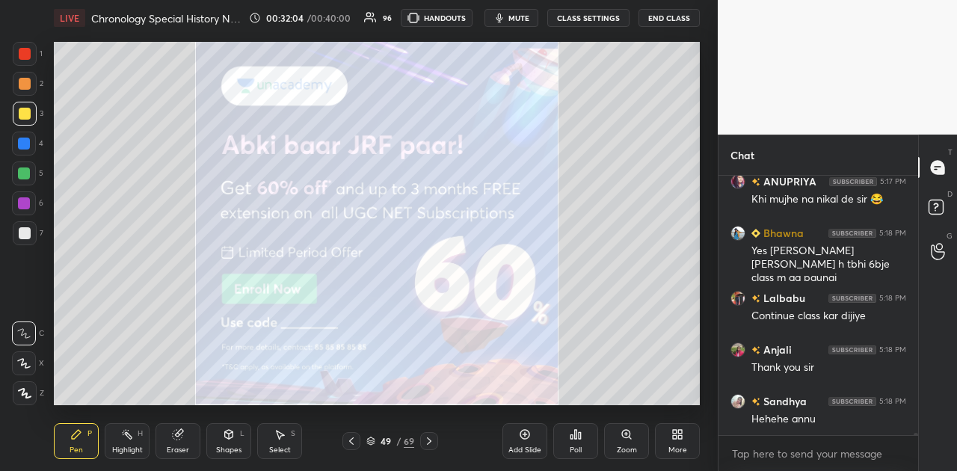
scroll to position [29544, 0]
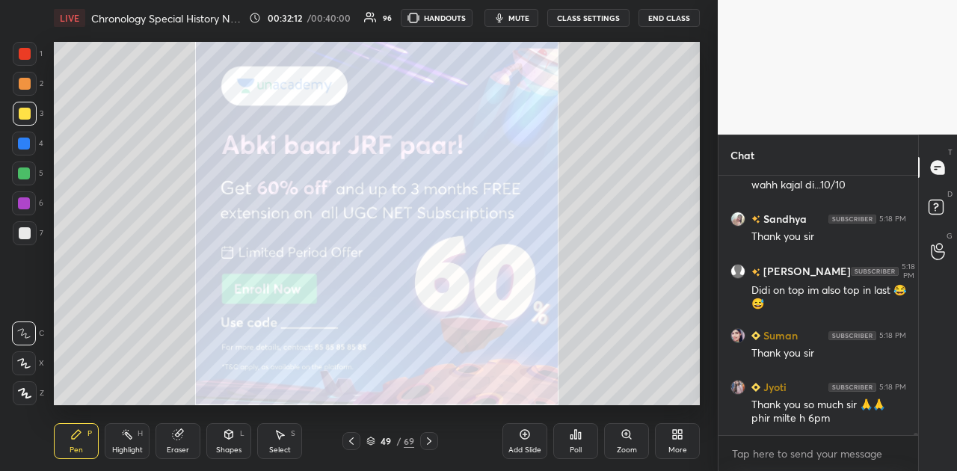
click at [676, 439] on icon at bounding box center [675, 437] width 4 height 4
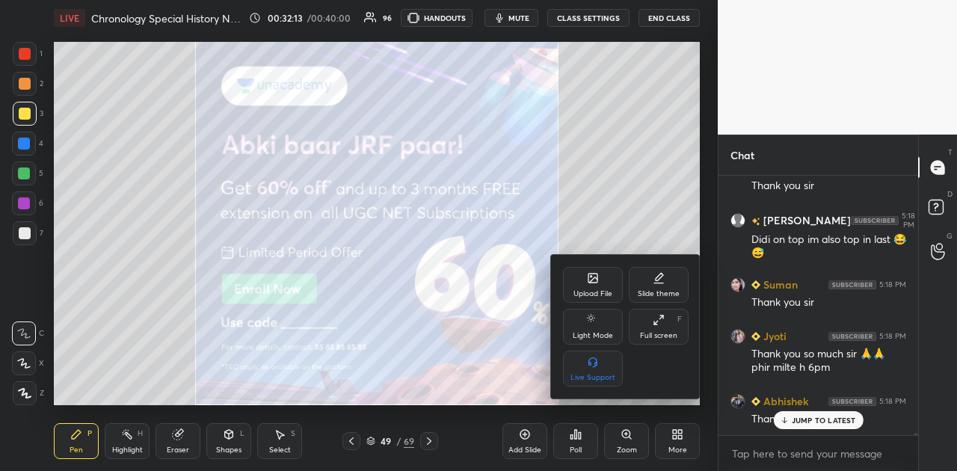
click at [449, 321] on div at bounding box center [478, 235] width 957 height 471
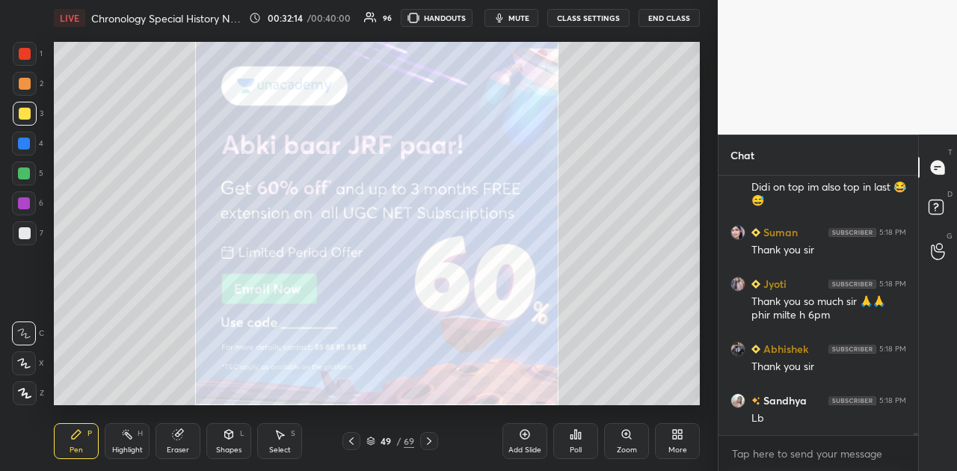
click at [581, 443] on div "Poll" at bounding box center [575, 441] width 45 height 36
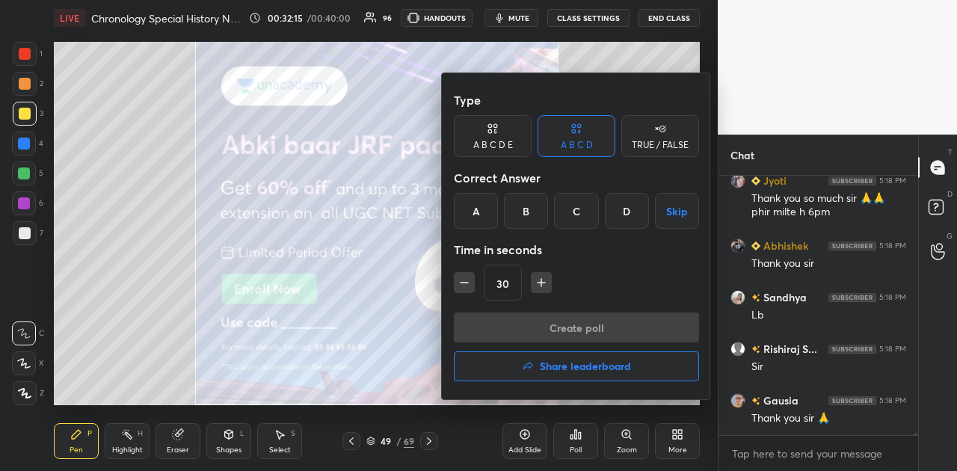
click at [564, 367] on h4 "Share leaderboard" at bounding box center [585, 366] width 91 height 10
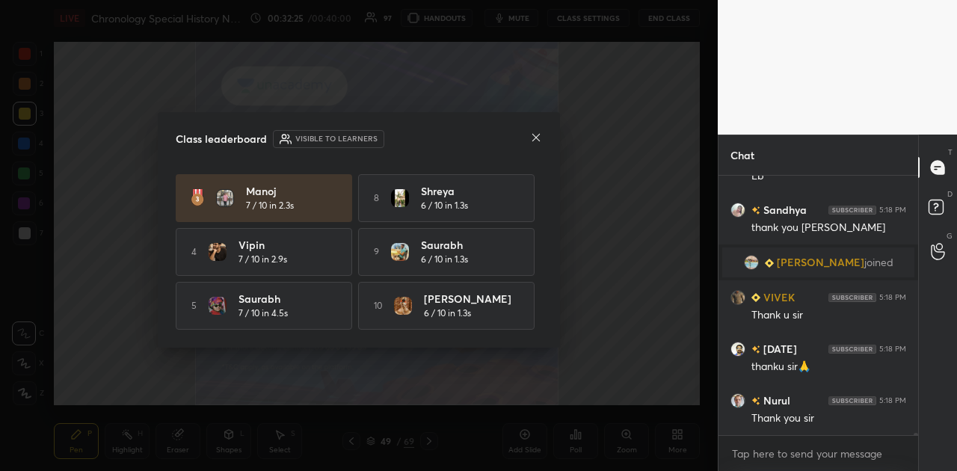
click at [540, 141] on icon at bounding box center [536, 138] width 12 height 12
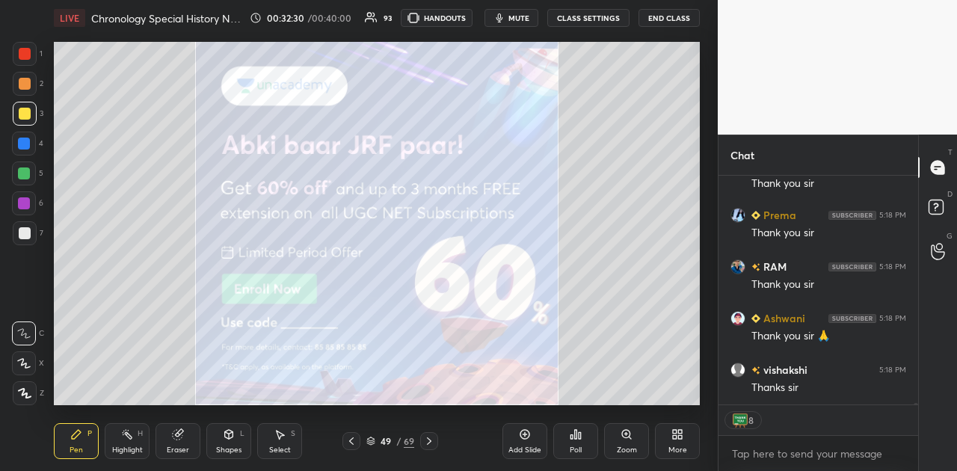
click at [674, 10] on button "End Class" at bounding box center [669, 18] width 61 height 18
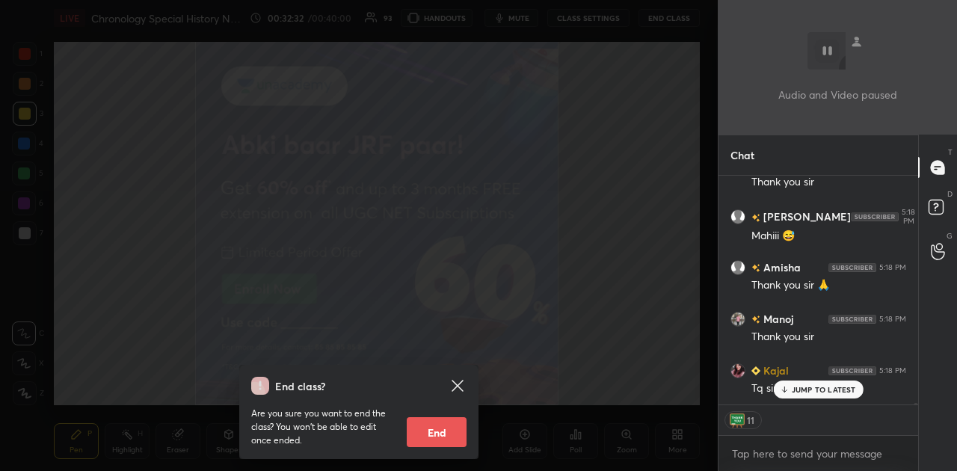
click at [429, 429] on button "End" at bounding box center [437, 432] width 60 height 30
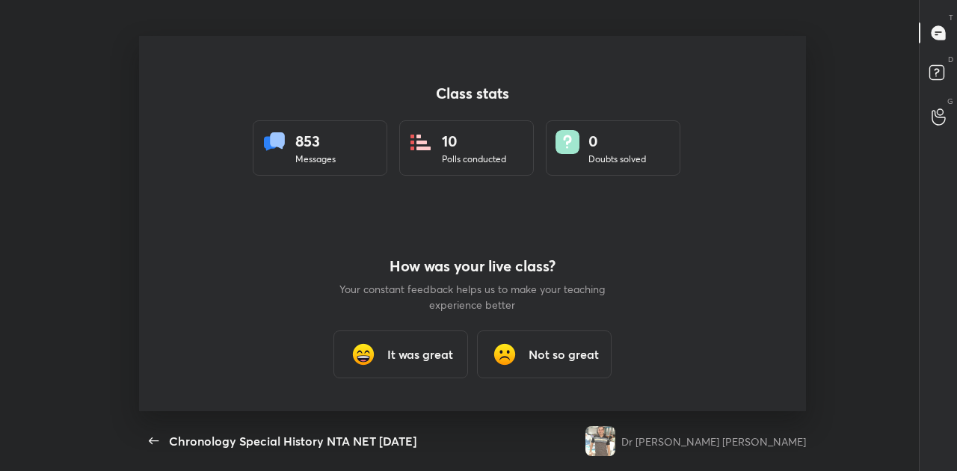
click at [407, 361] on h3 "It was great" at bounding box center [420, 354] width 66 height 18
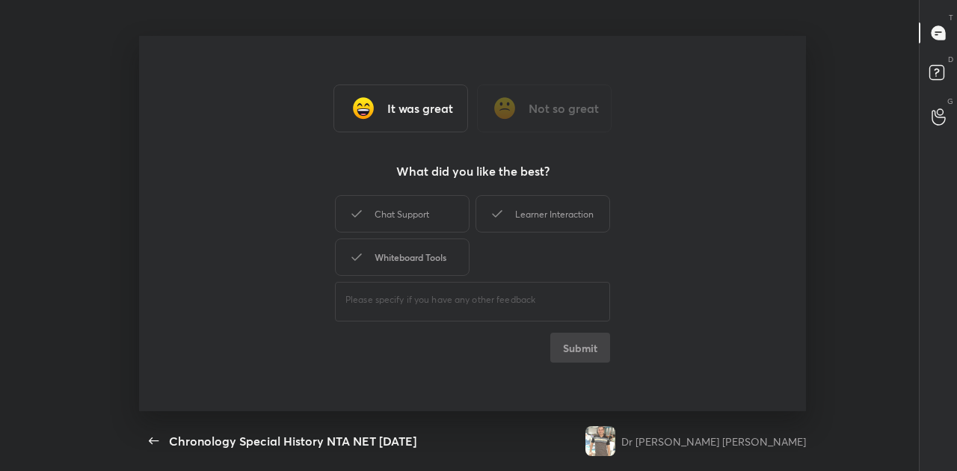
click at [407, 268] on div "Whiteboard Tools" at bounding box center [402, 257] width 135 height 37
click at [567, 341] on button "Submit" at bounding box center [580, 348] width 60 height 30
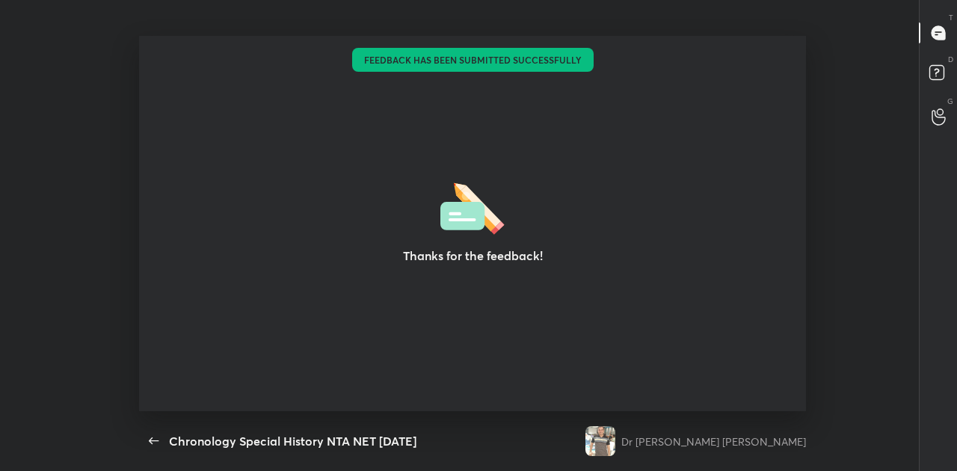
type textarea "x"
